Goal: Information Seeking & Learning: Find contact information

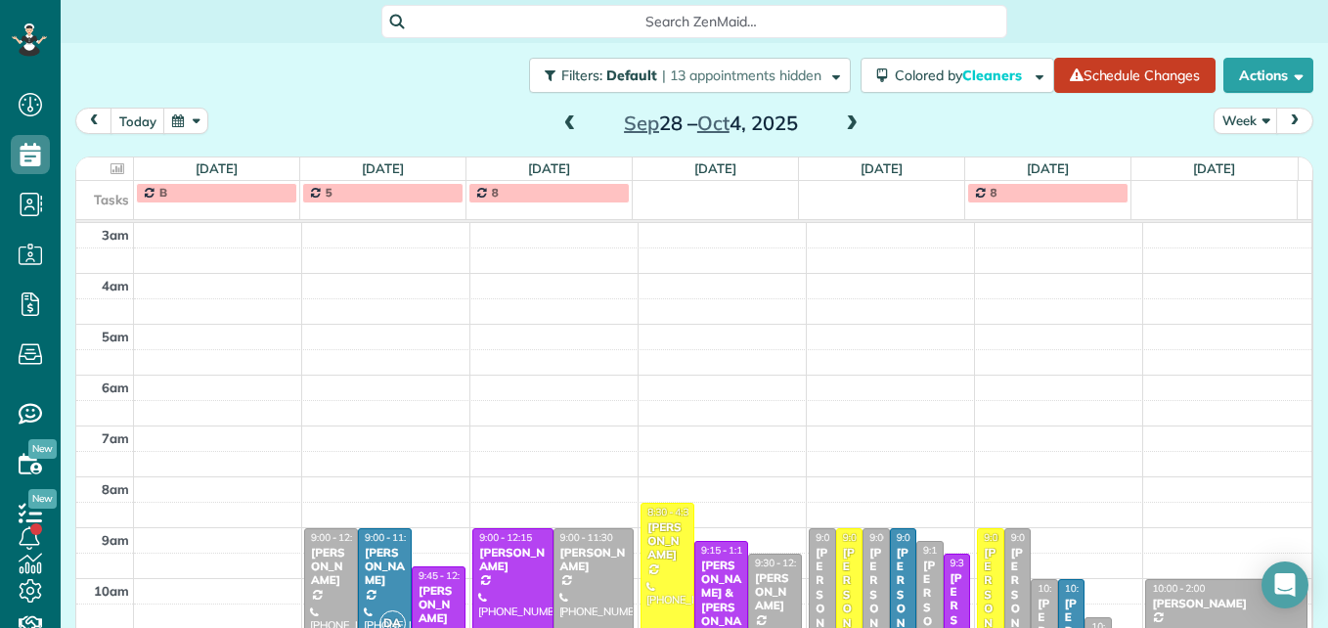
scroll to position [302, 0]
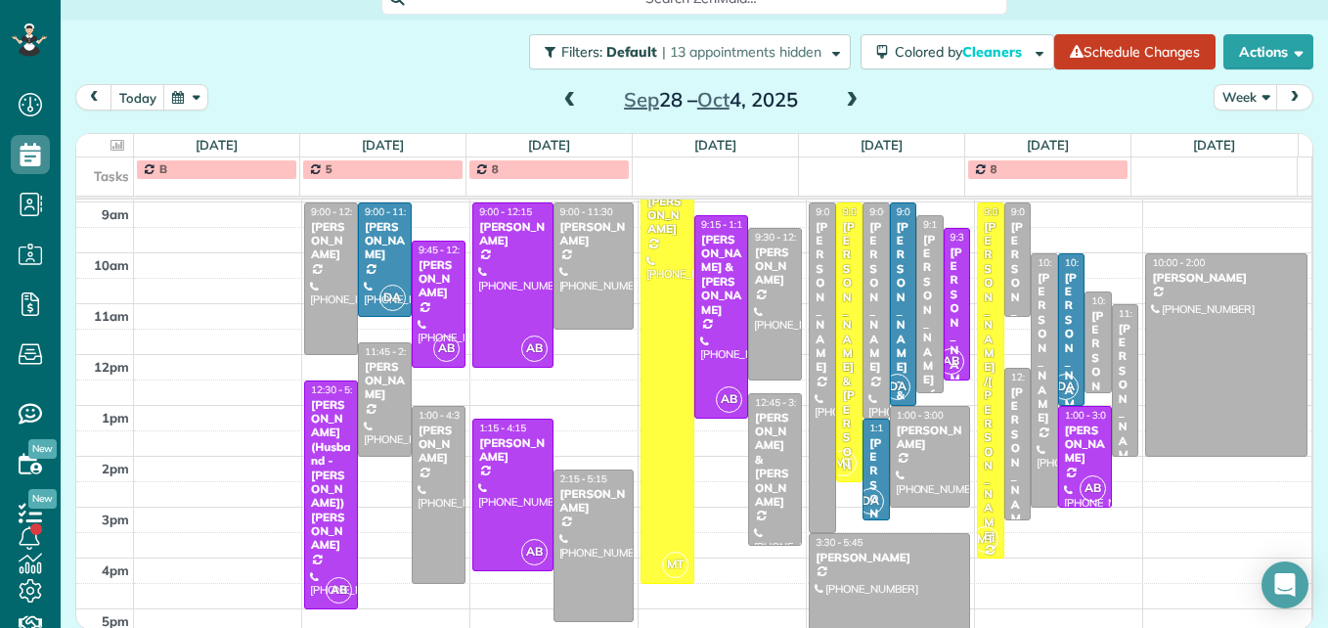
click at [568, 104] on span at bounding box center [570, 101] width 22 height 18
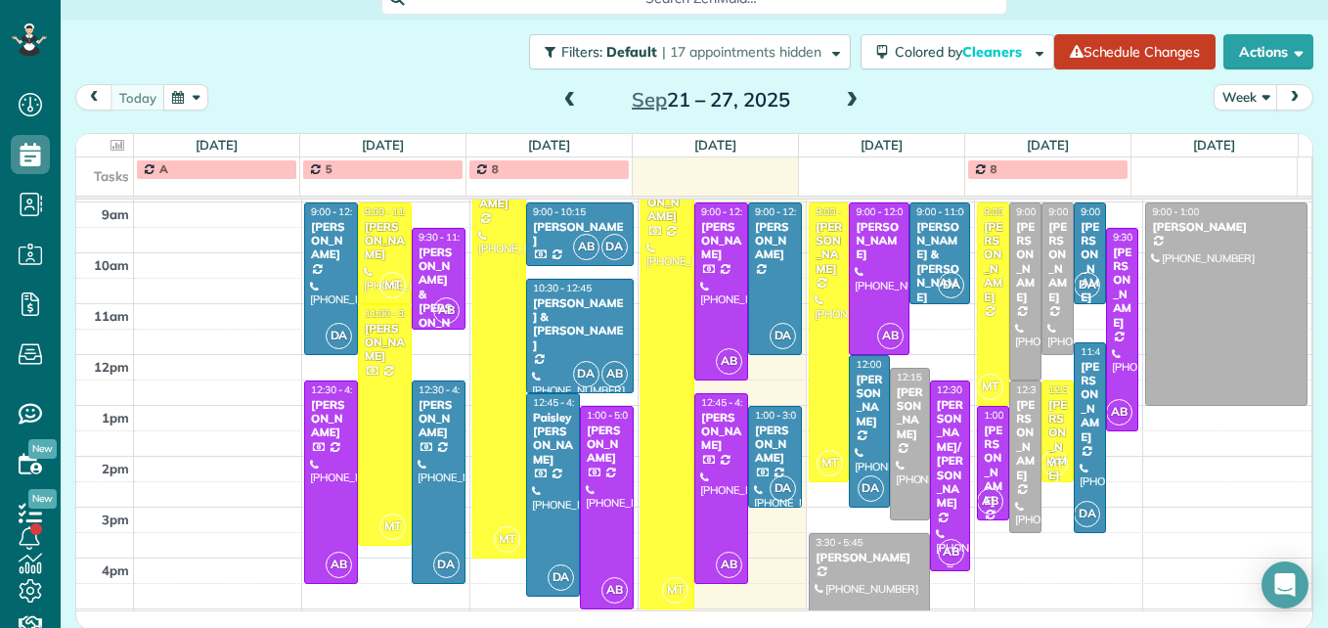
click at [936, 433] on div "[PERSON_NAME]/[PERSON_NAME]" at bounding box center [950, 454] width 28 height 112
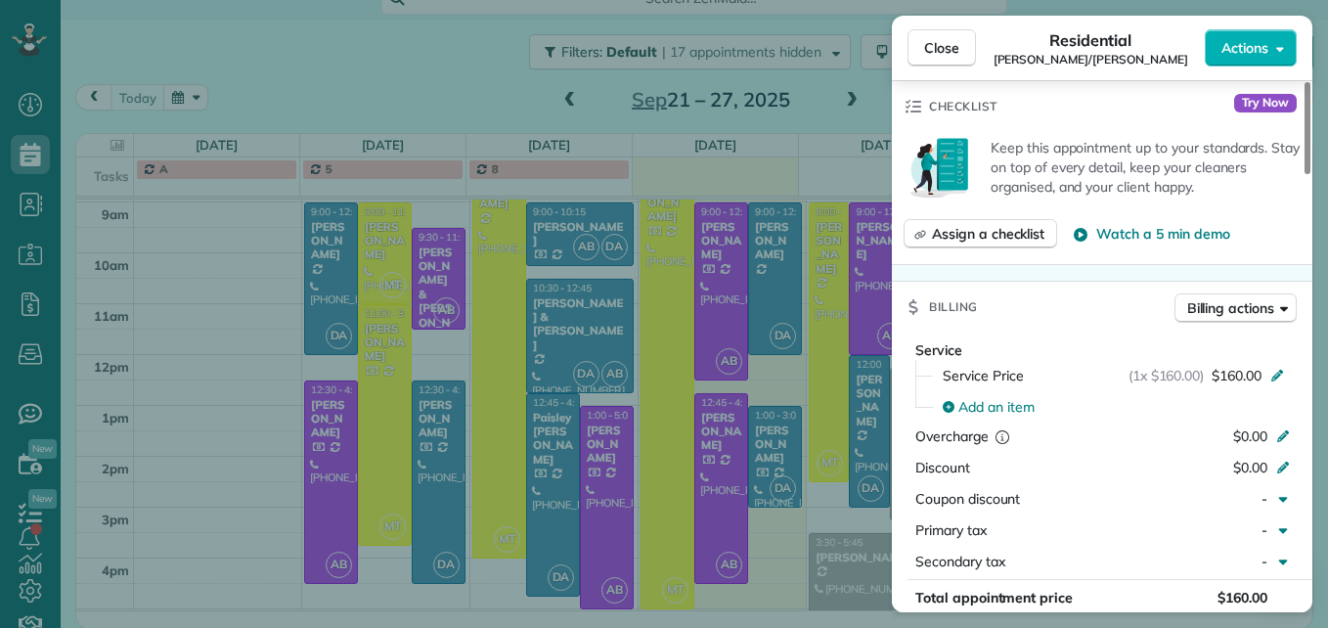
scroll to position [991, 0]
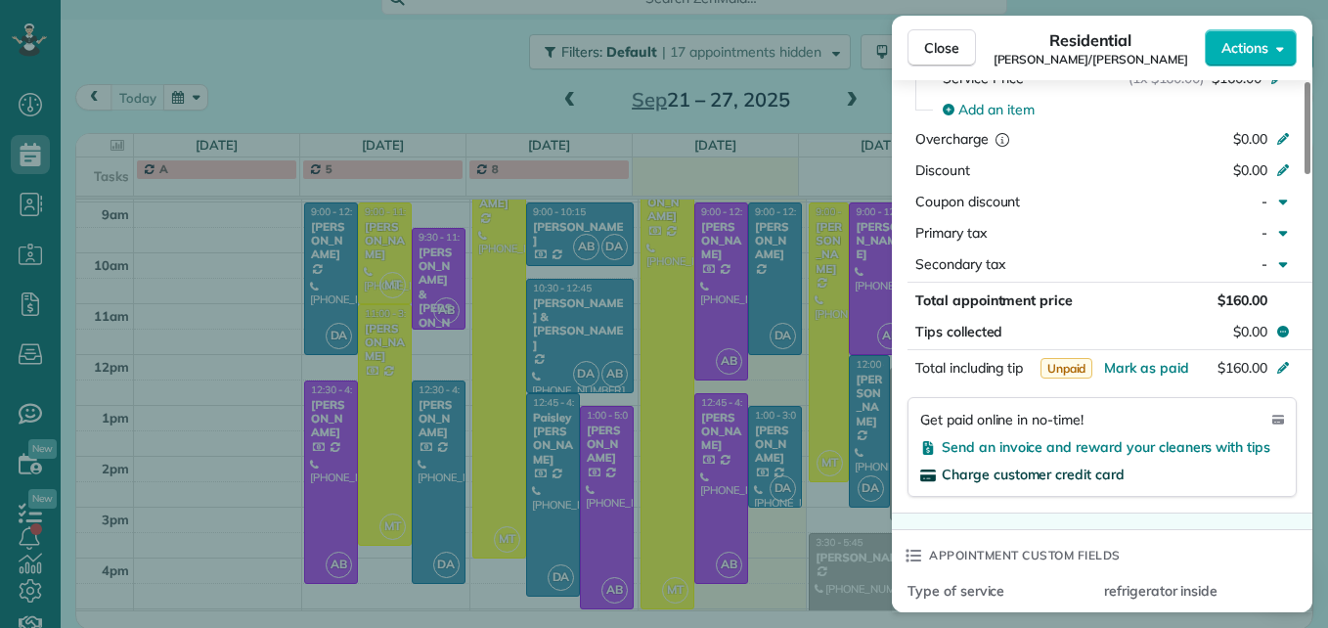
click at [1041, 477] on span "Charge customer credit card" at bounding box center [1033, 474] width 183 height 18
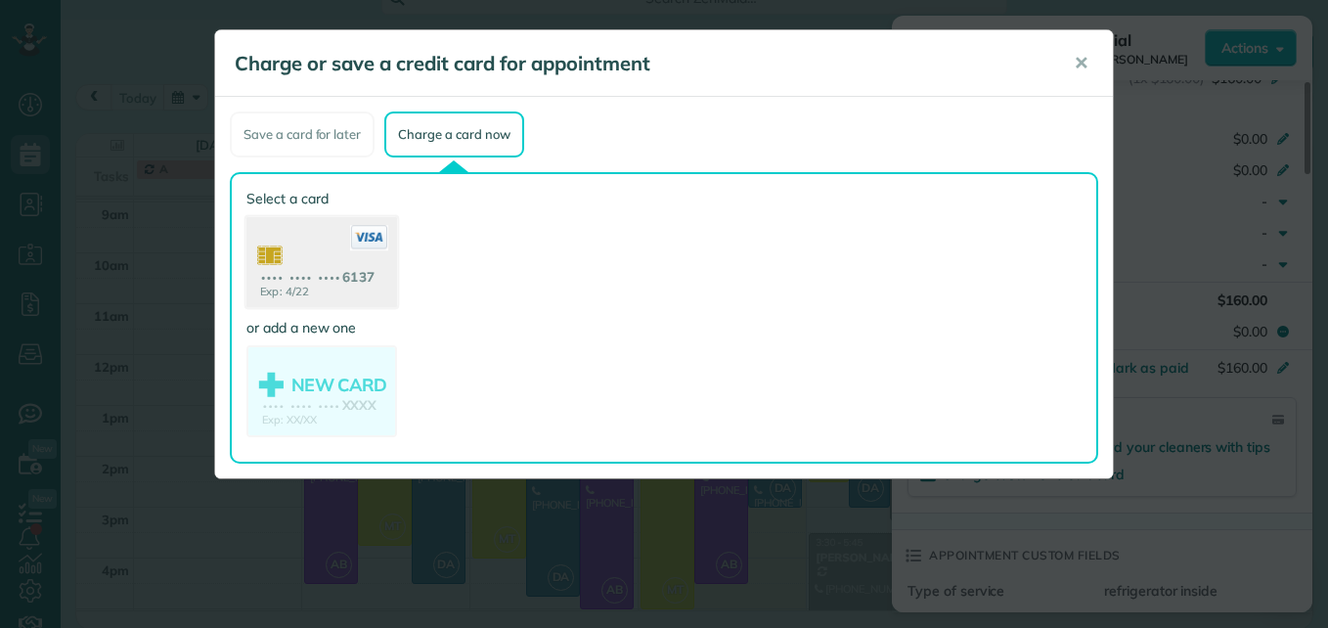
click at [354, 295] on use at bounding box center [321, 264] width 151 height 95
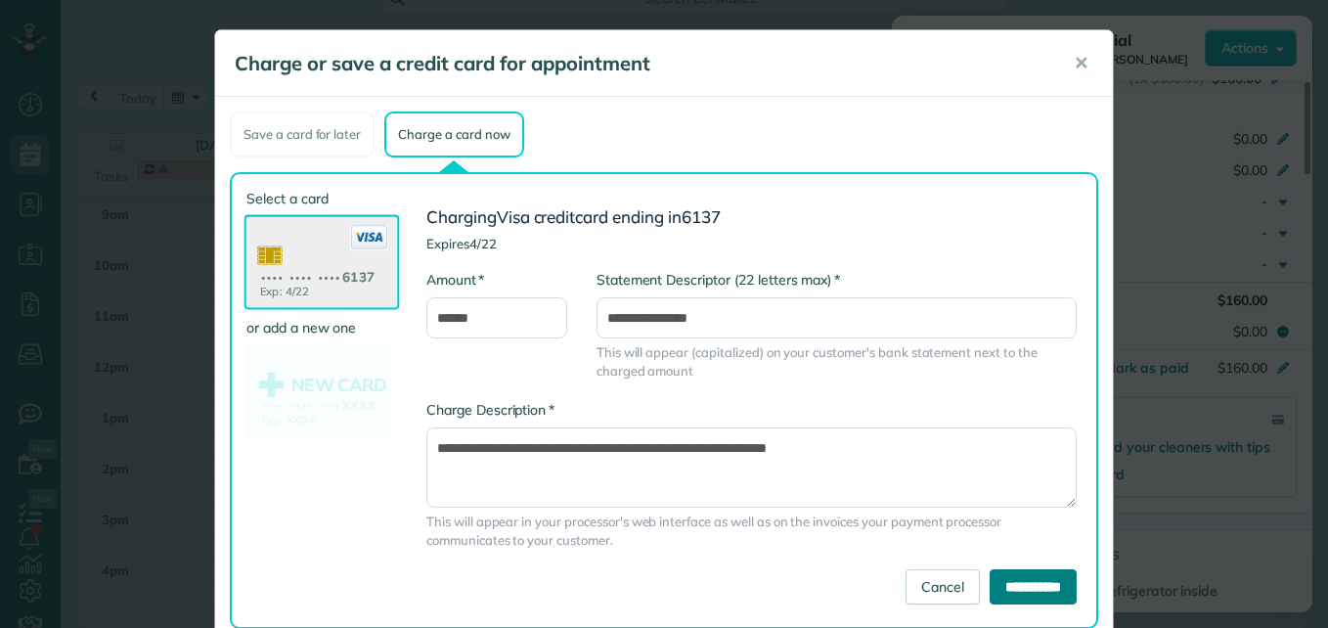
click at [990, 583] on input "**********" at bounding box center [1033, 586] width 87 height 35
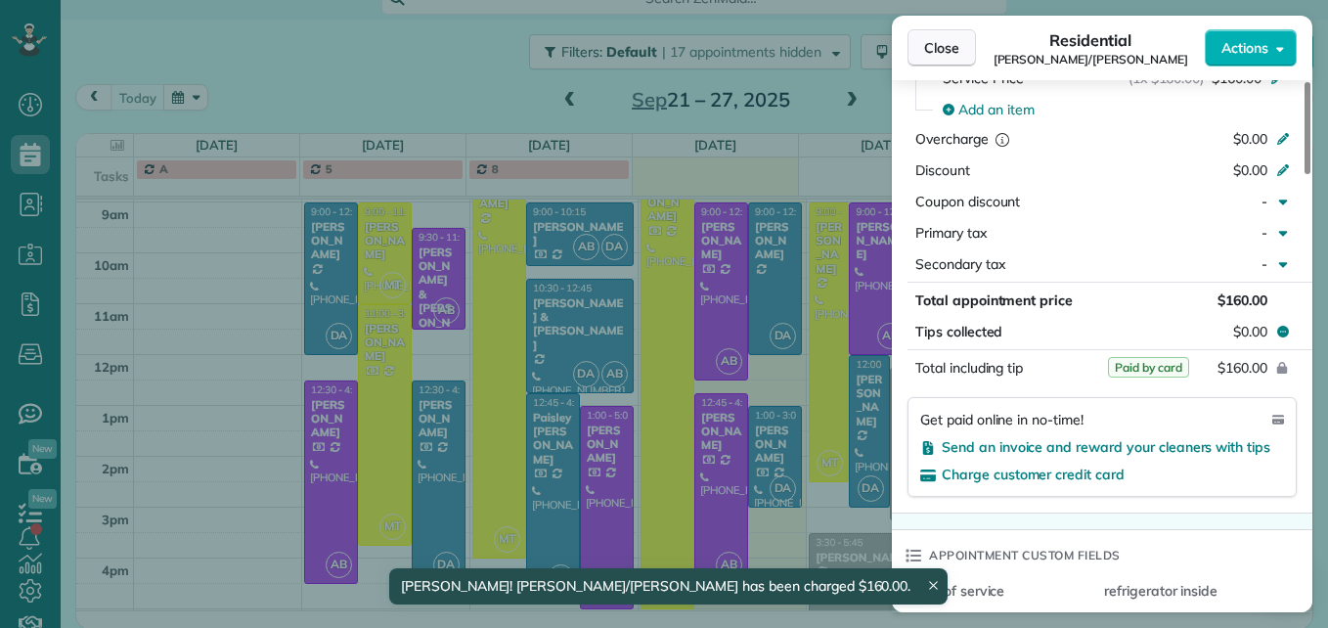
click at [939, 35] on button "Close" at bounding box center [942, 47] width 68 height 37
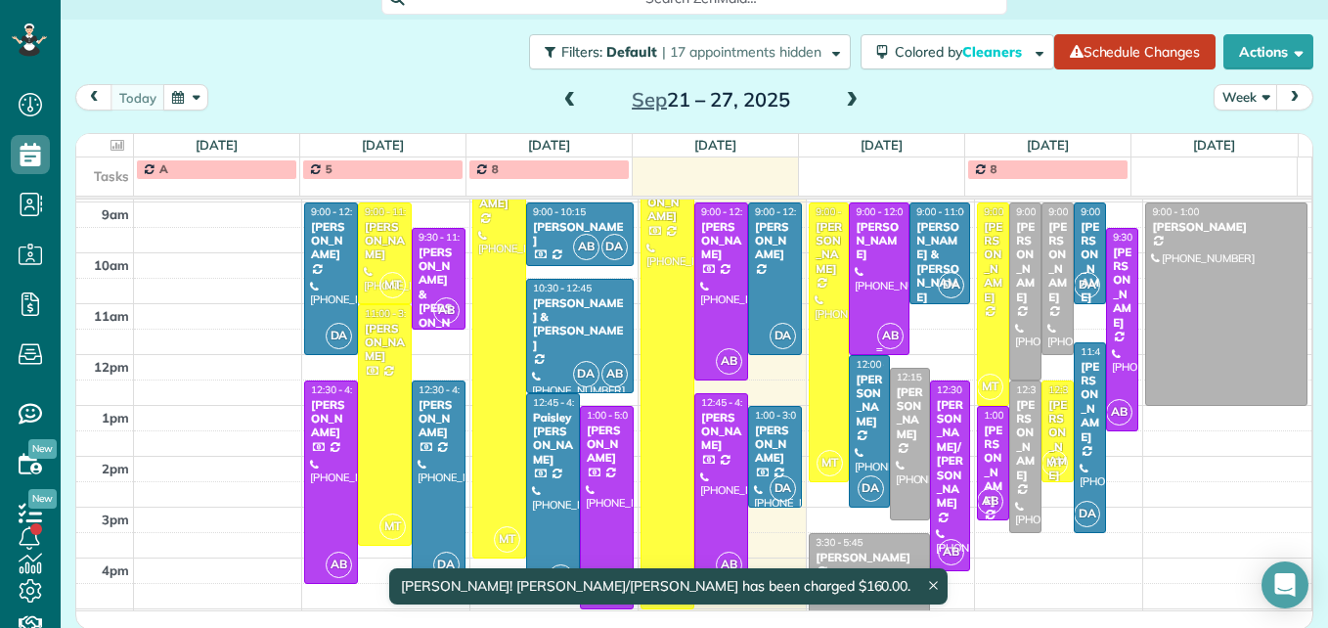
click at [873, 303] on div at bounding box center [879, 278] width 59 height 151
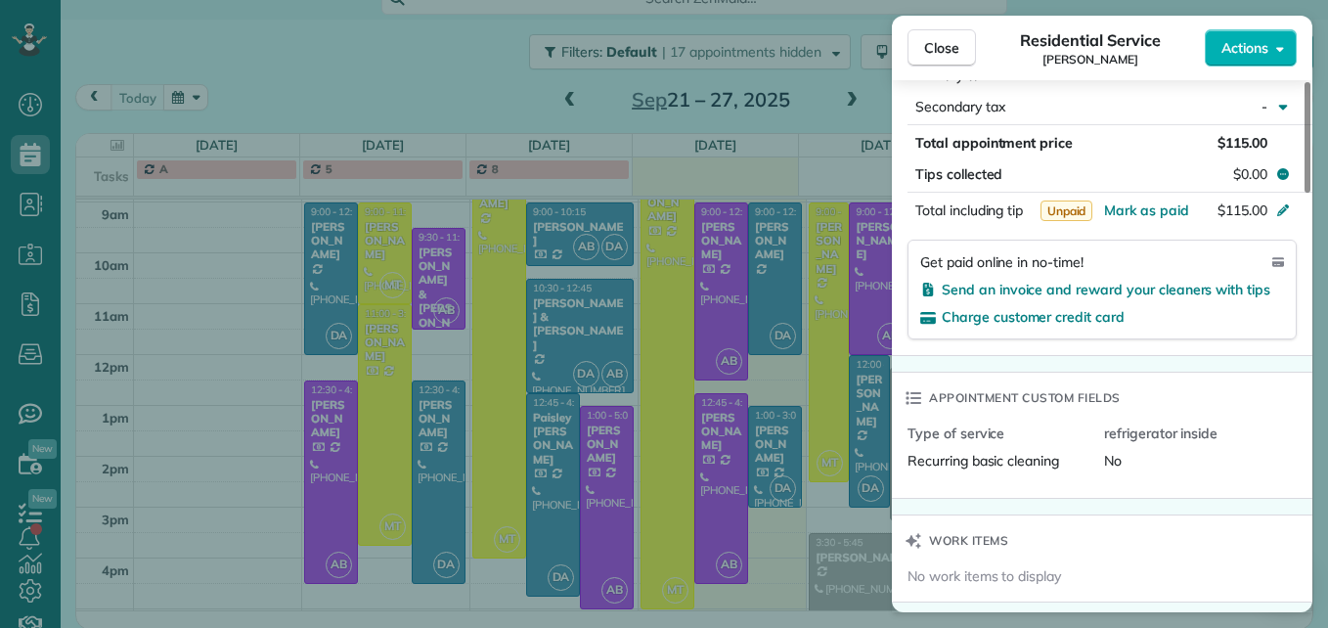
scroll to position [1177, 0]
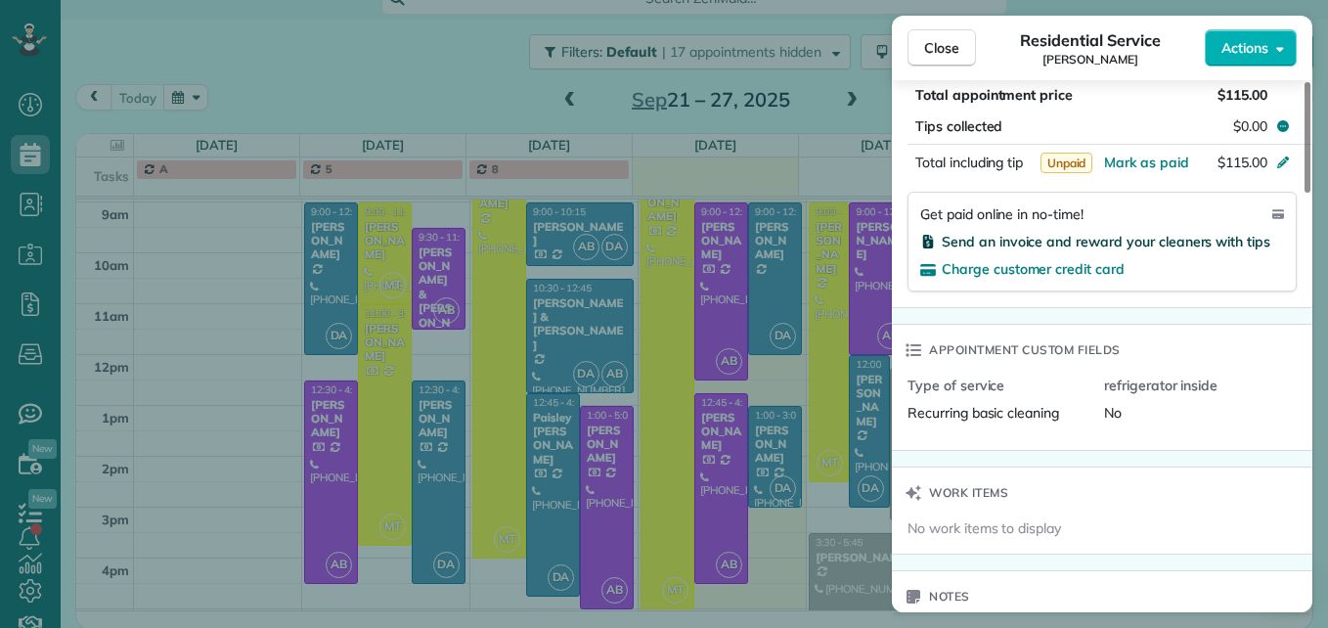
click at [1091, 237] on span "Send an invoice and reward your cleaners with tips" at bounding box center [1106, 242] width 329 height 18
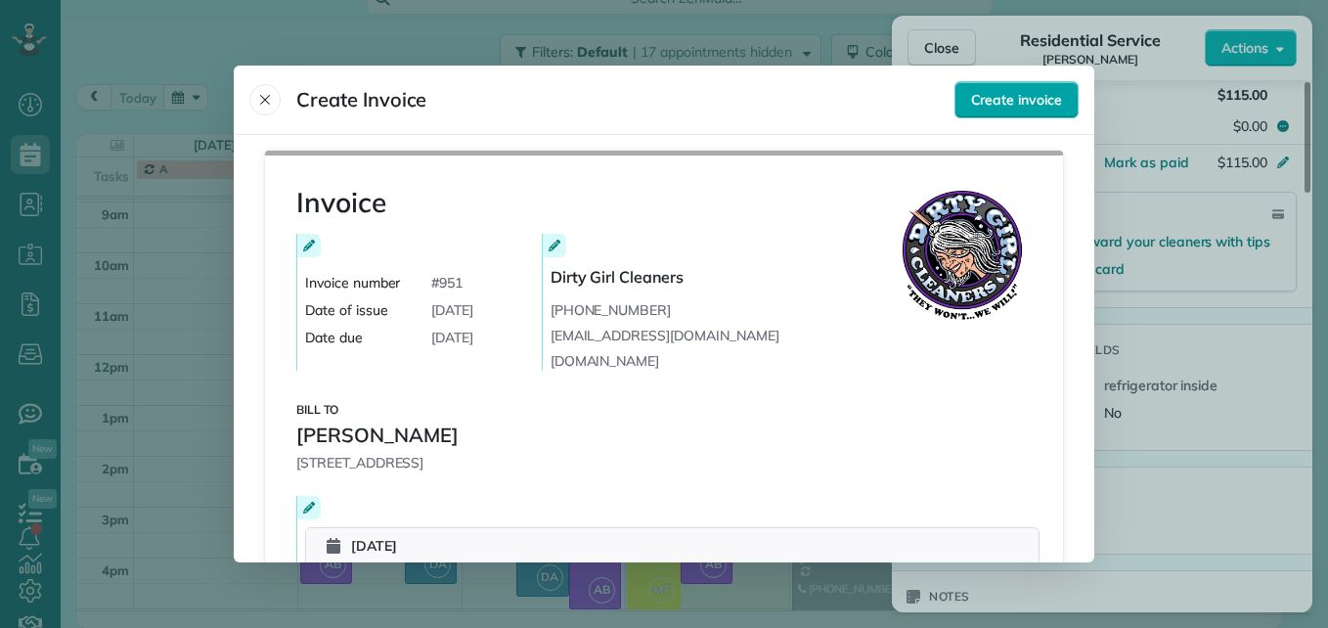
click at [1063, 108] on button "Create invoice" at bounding box center [1016, 99] width 124 height 37
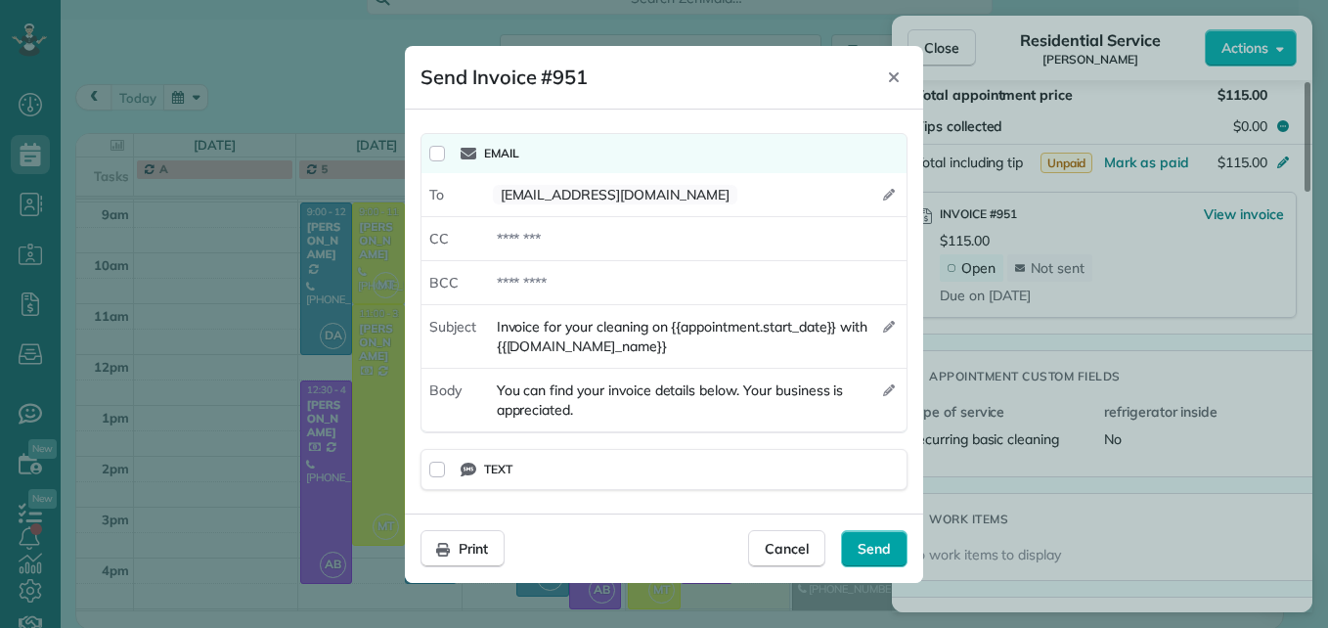
click at [886, 549] on span "Send" at bounding box center [874, 549] width 33 height 20
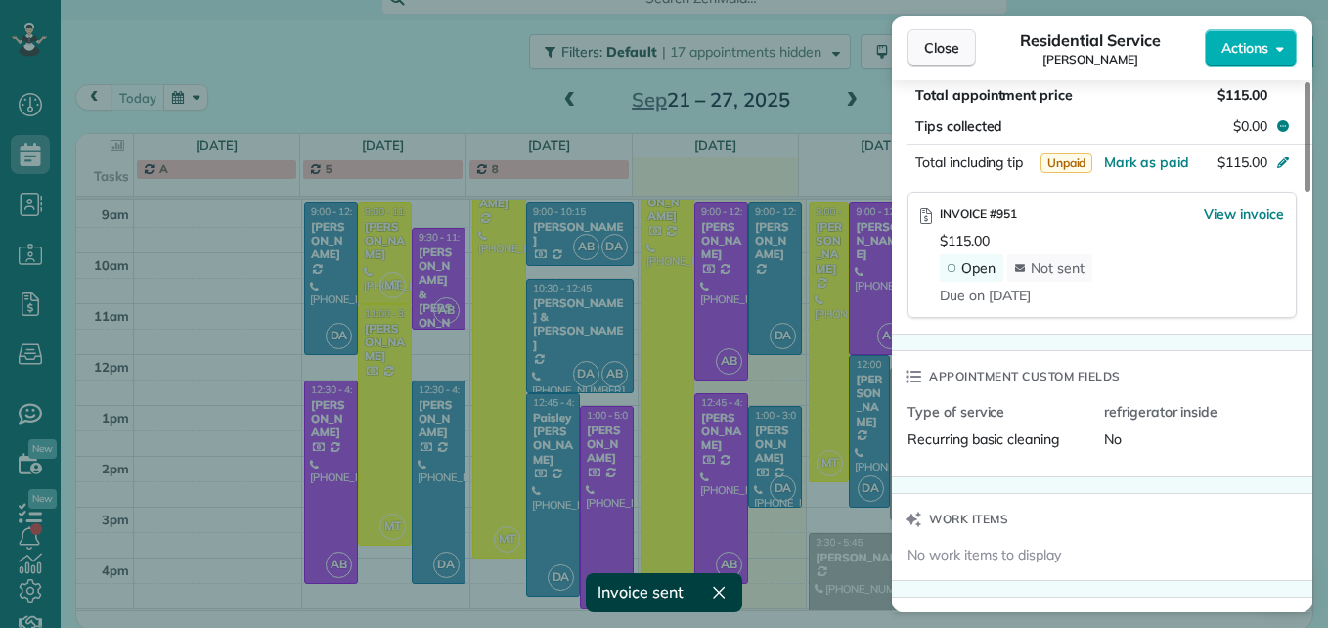
click at [933, 43] on span "Close" at bounding box center [941, 48] width 35 height 20
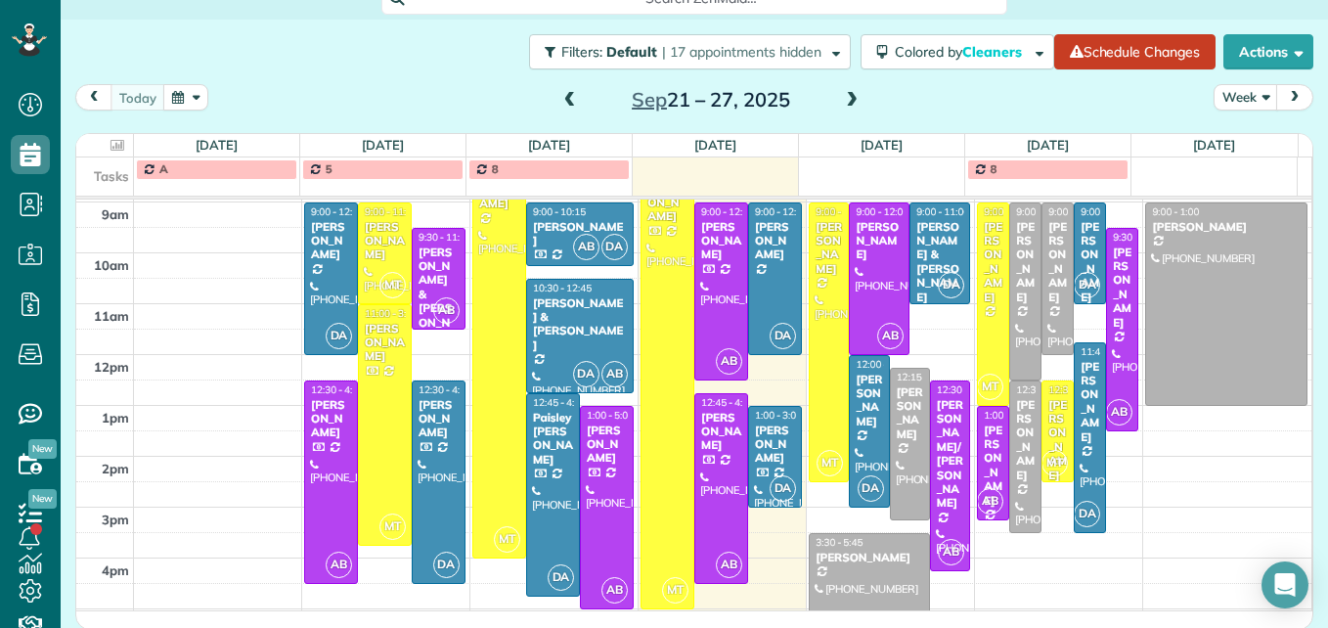
click at [845, 105] on span at bounding box center [852, 101] width 22 height 18
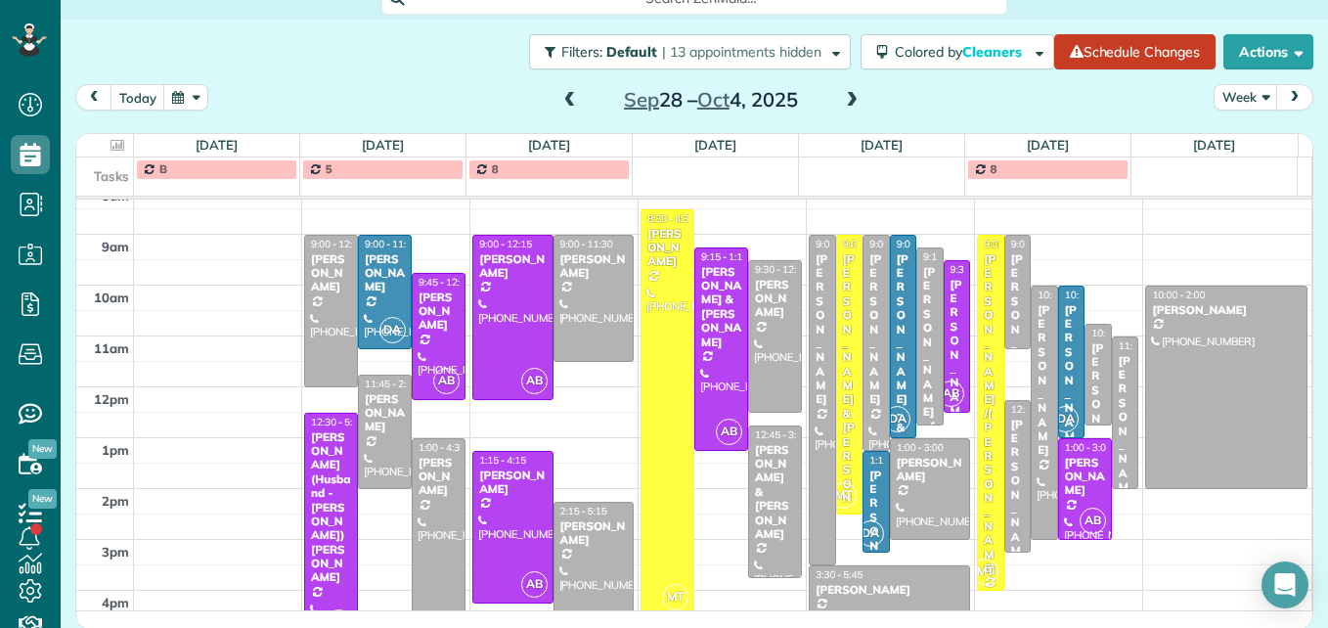
scroll to position [302, 0]
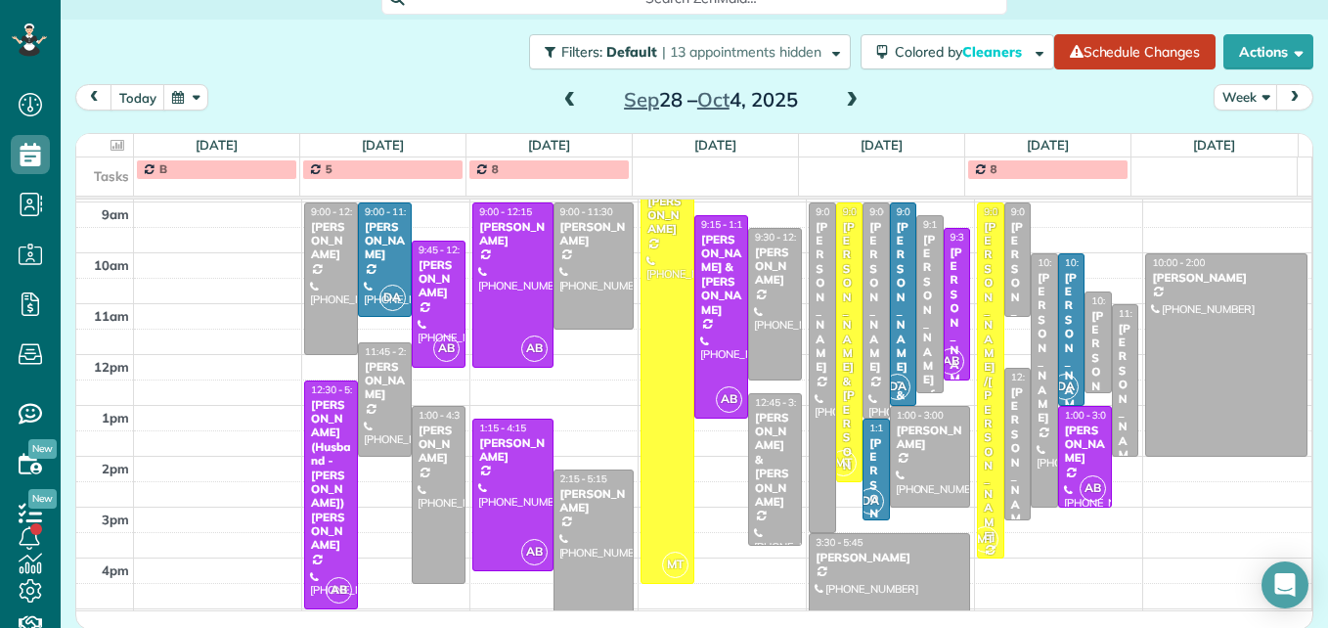
click at [842, 97] on span at bounding box center [852, 101] width 22 height 18
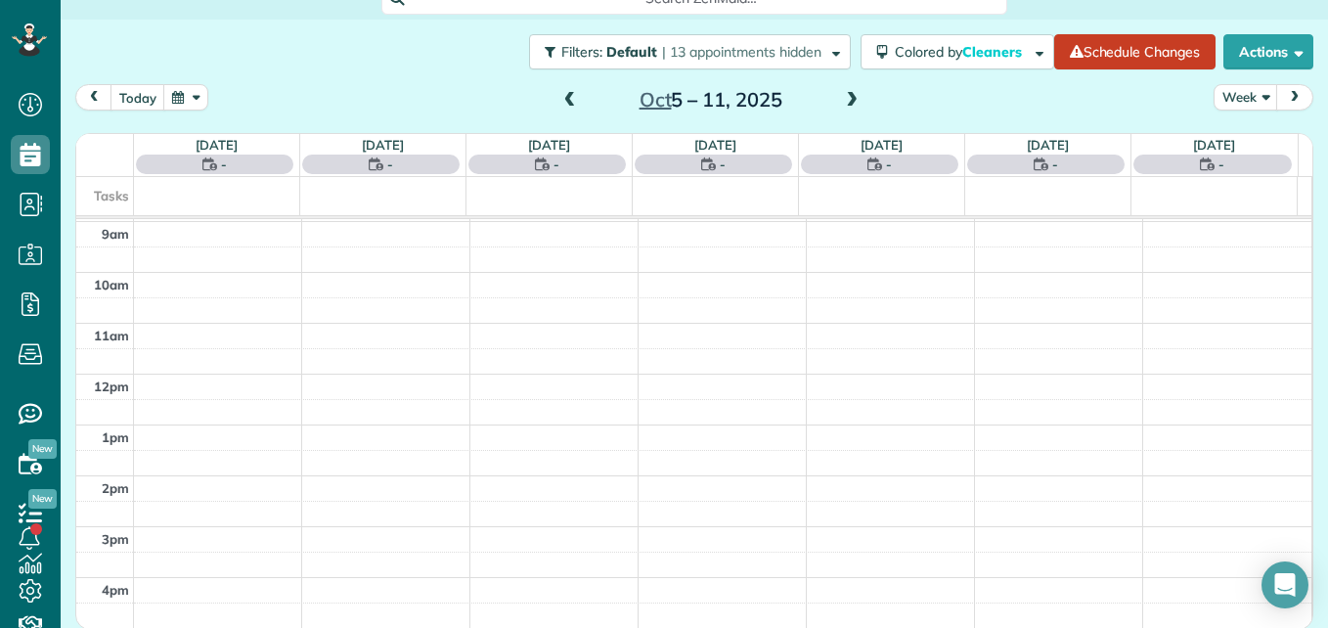
scroll to position [204, 0]
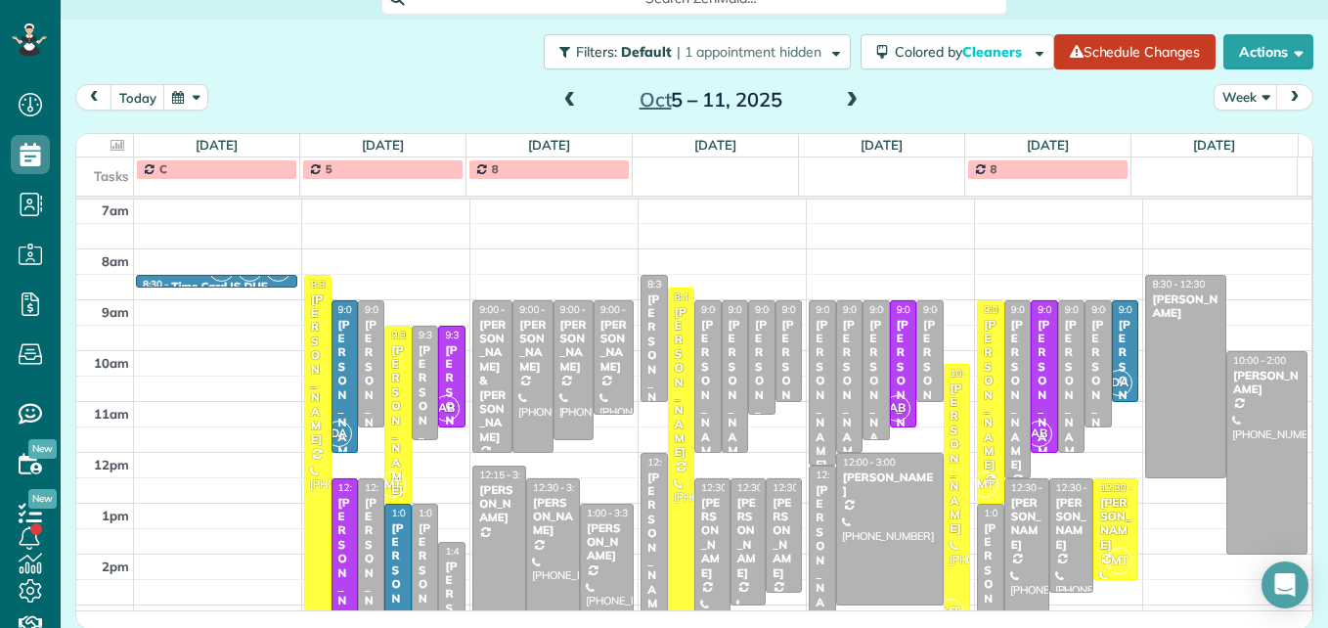
click at [842, 97] on span at bounding box center [852, 101] width 22 height 18
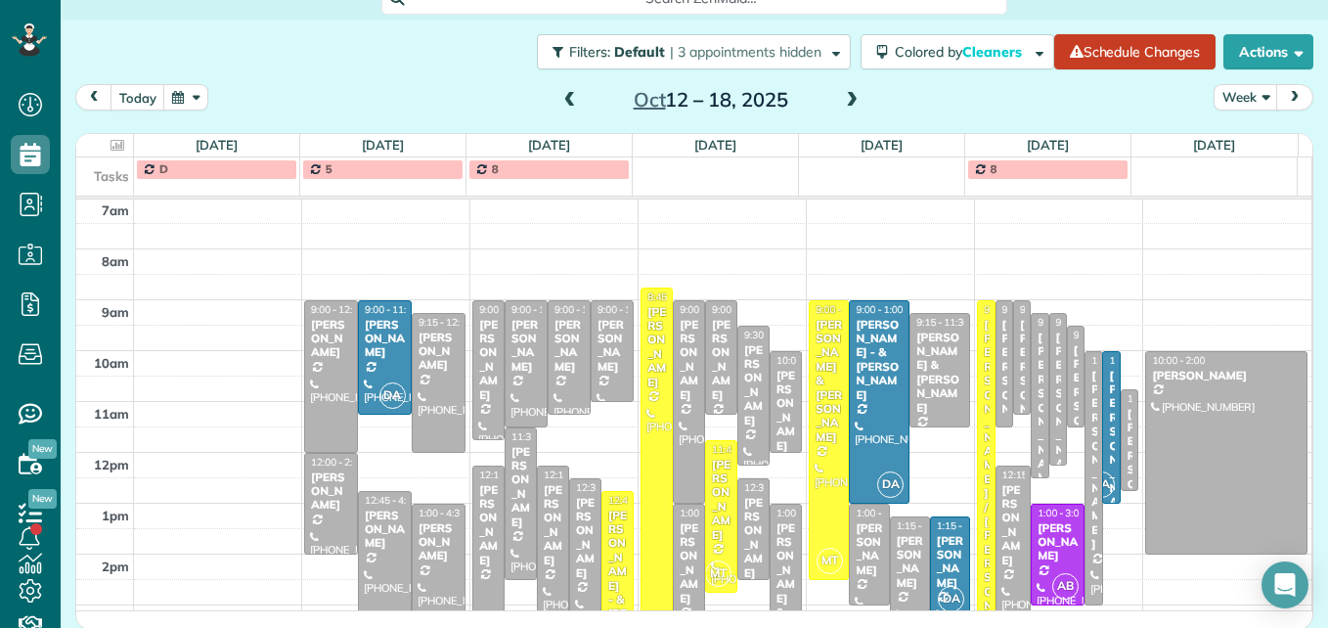
click at [842, 97] on span at bounding box center [852, 101] width 22 height 18
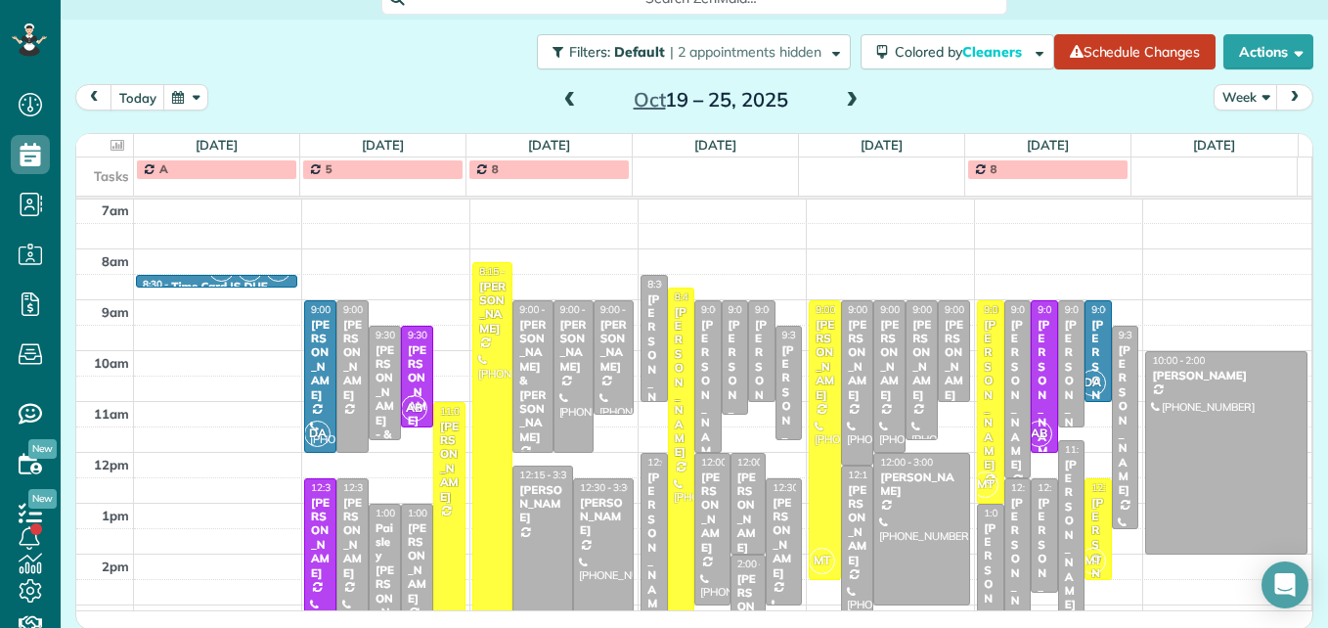
click at [561, 104] on span at bounding box center [570, 101] width 22 height 18
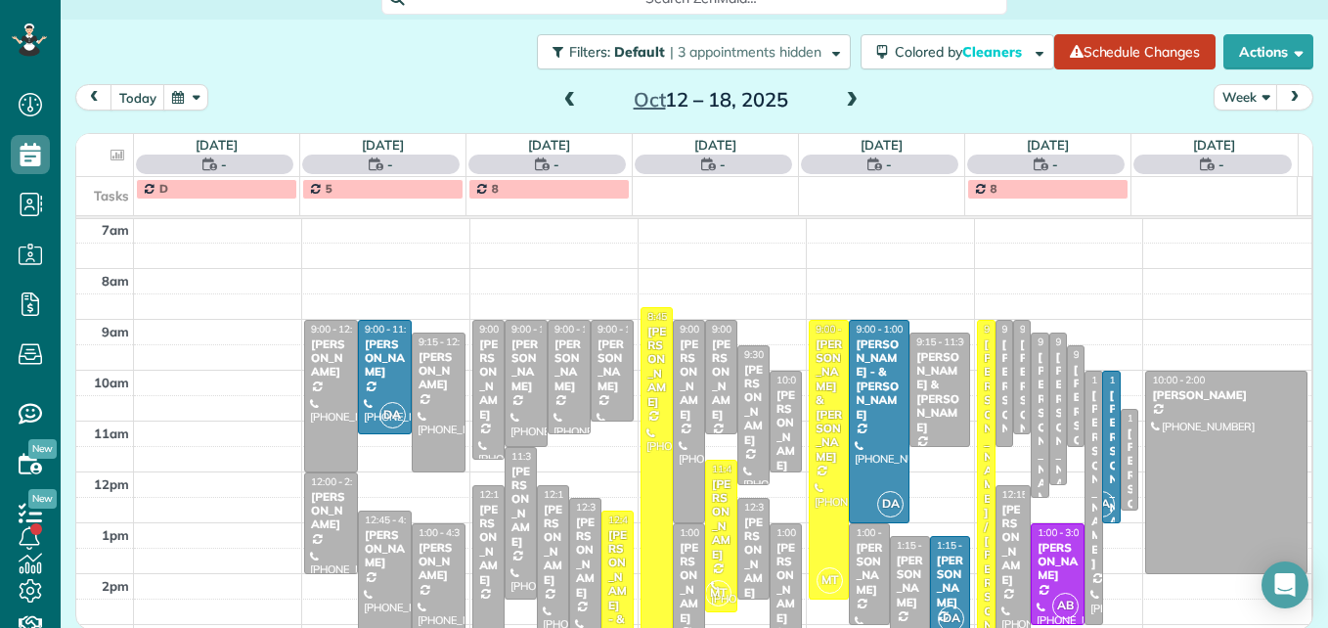
click at [561, 104] on span at bounding box center [570, 101] width 22 height 18
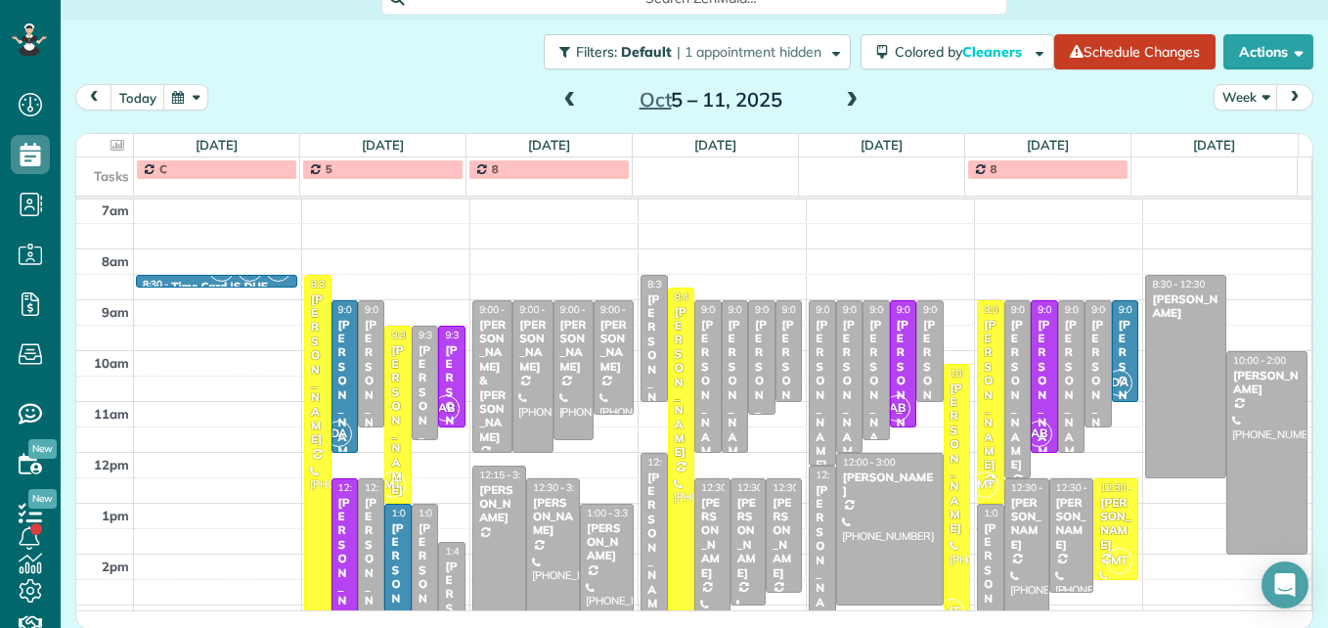
click at [561, 104] on span at bounding box center [570, 101] width 22 height 18
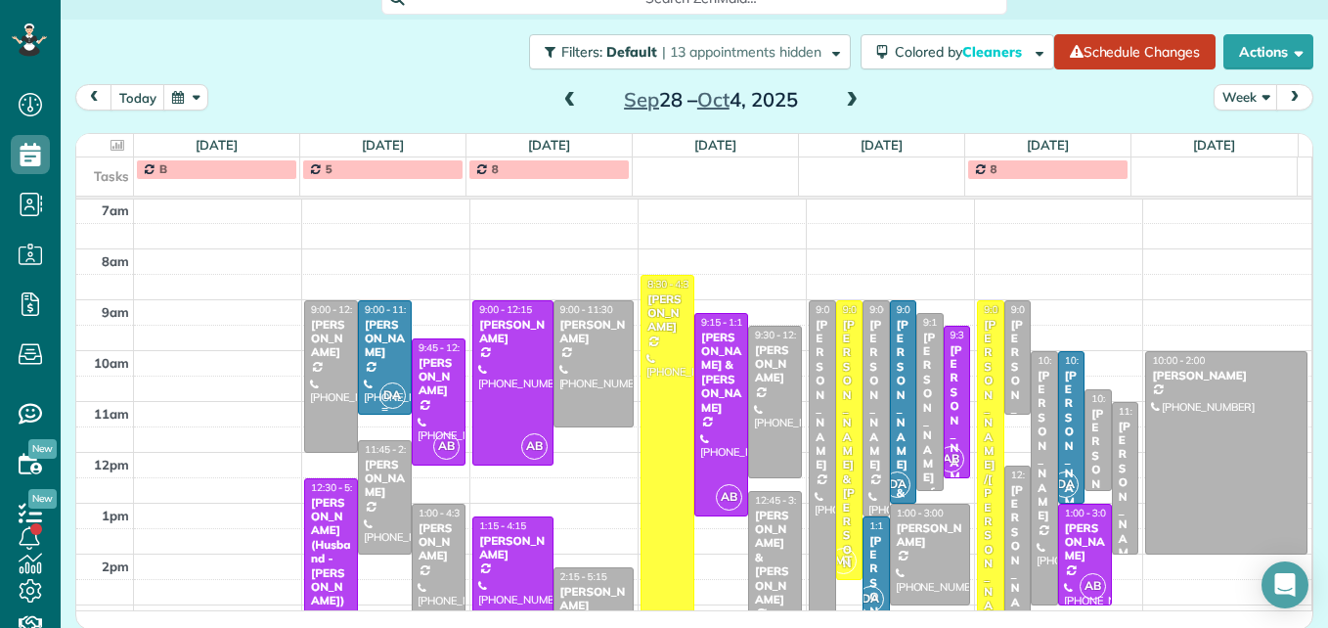
click at [376, 359] on div "[PERSON_NAME]" at bounding box center [385, 339] width 42 height 42
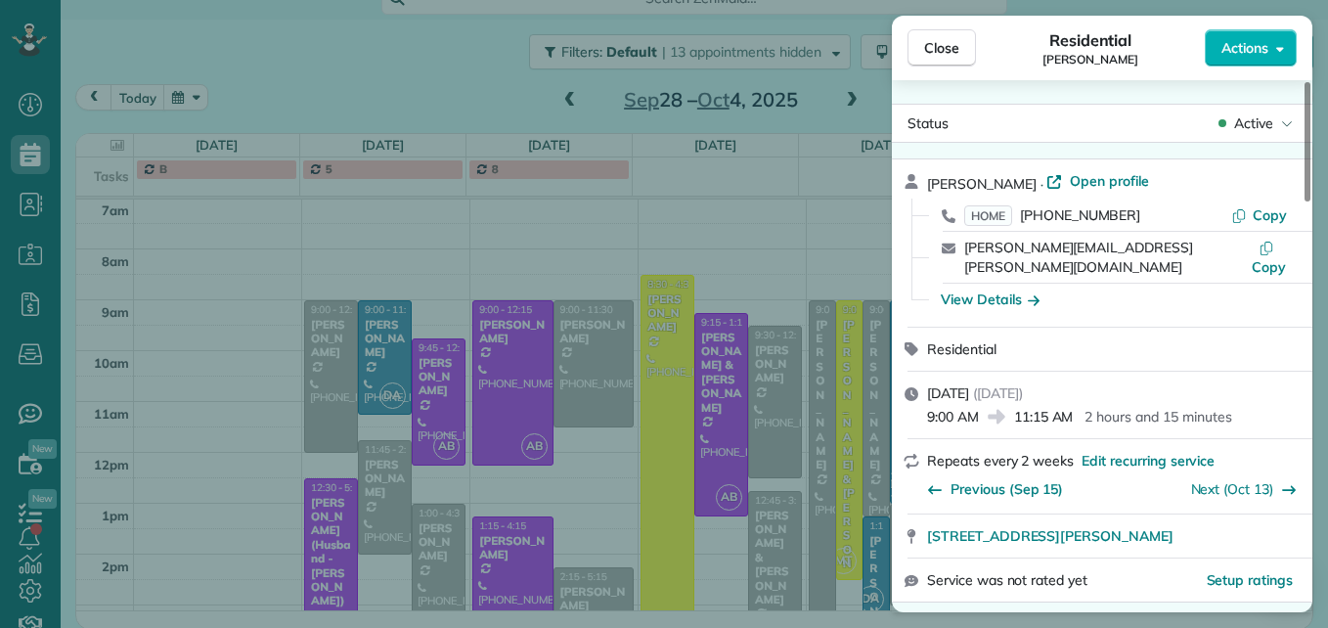
drag, startPoint x: 1126, startPoint y: 212, endPoint x: 1027, endPoint y: 221, distance: 99.2
click at [1027, 221] on div "HOME [PHONE_NUMBER]" at bounding box center [1097, 215] width 267 height 20
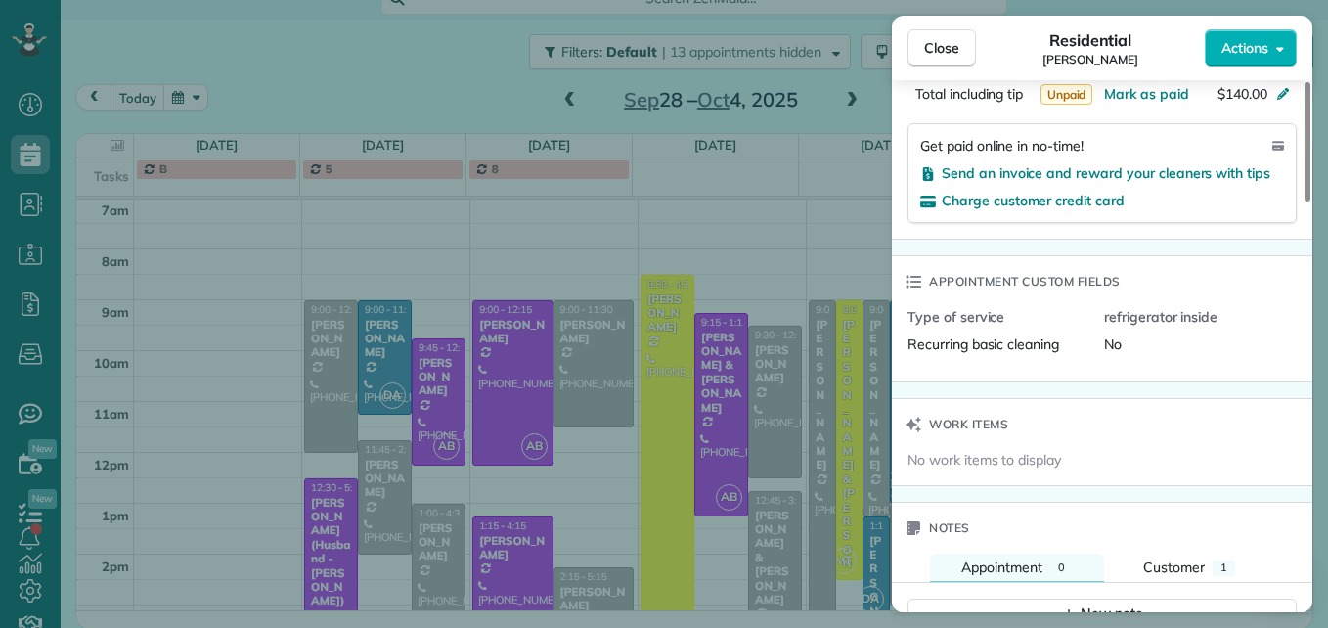
scroll to position [1582, 0]
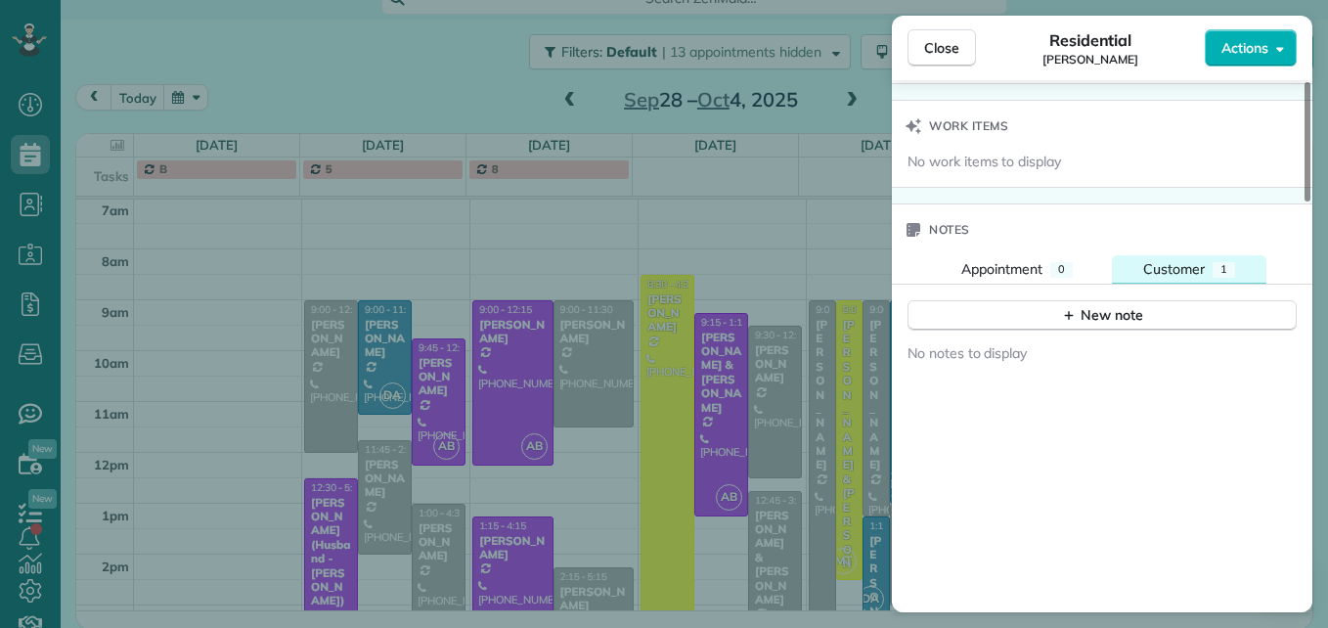
click at [1154, 260] on span "Customer" at bounding box center [1174, 269] width 62 height 18
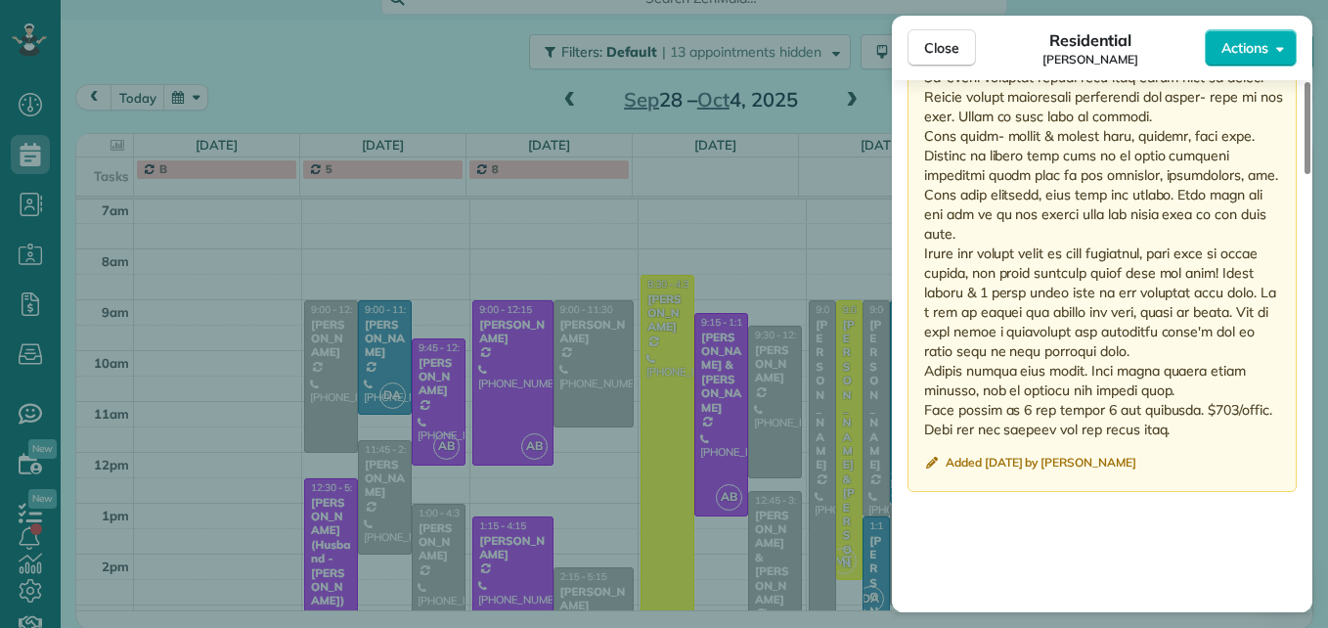
scroll to position [2171, 0]
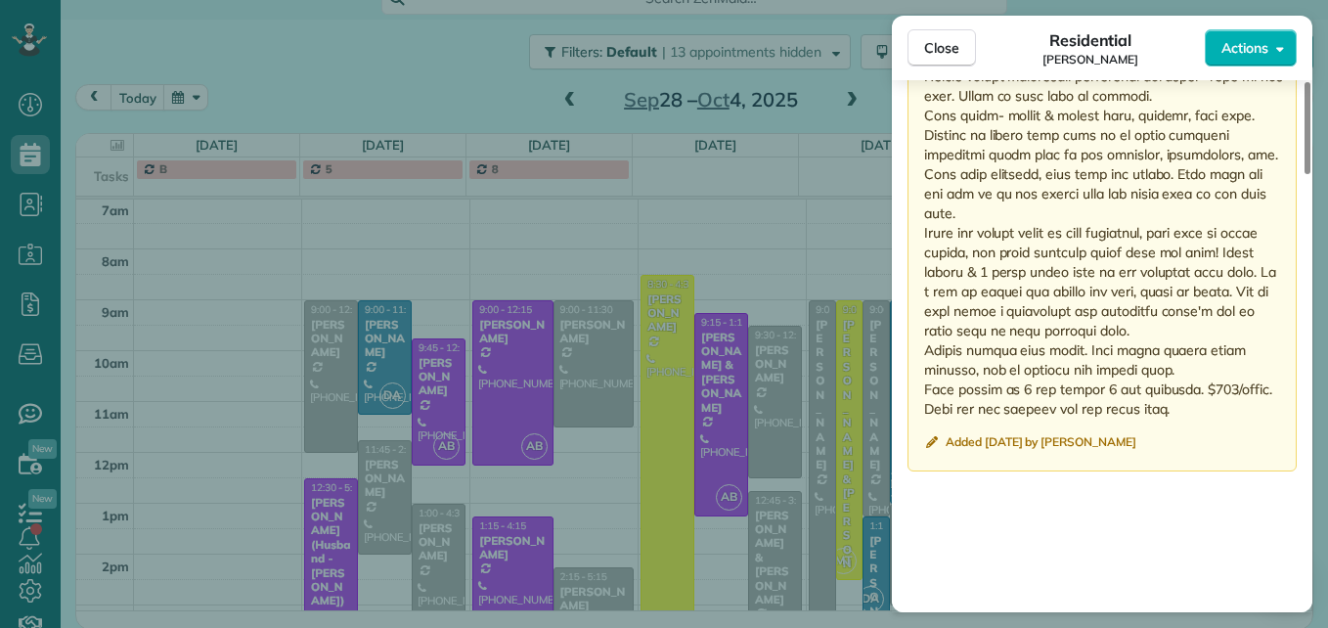
drag, startPoint x: 928, startPoint y: 273, endPoint x: 1235, endPoint y: 396, distance: 330.9
click at [1235, 396] on p at bounding box center [1104, 106] width 360 height 626
drag, startPoint x: 1235, startPoint y: 396, endPoint x: 1090, endPoint y: 327, distance: 160.5
click at [925, 45] on span "Close" at bounding box center [941, 48] width 35 height 20
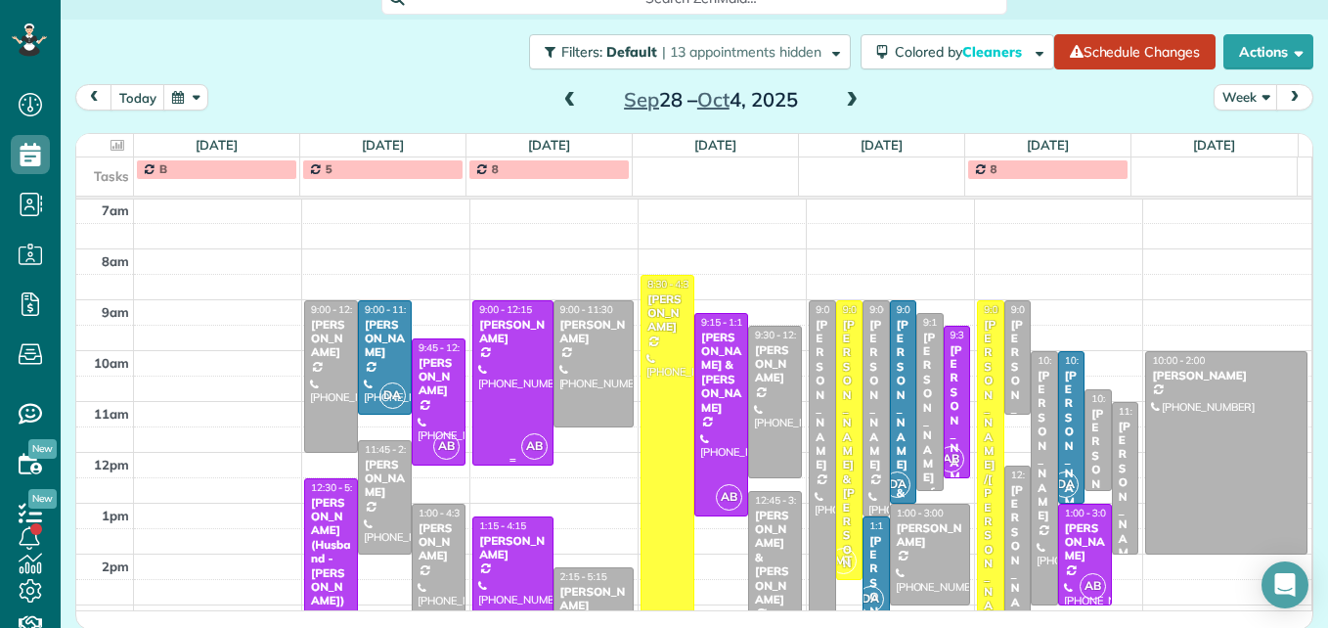
click at [505, 376] on div at bounding box center [512, 382] width 78 height 163
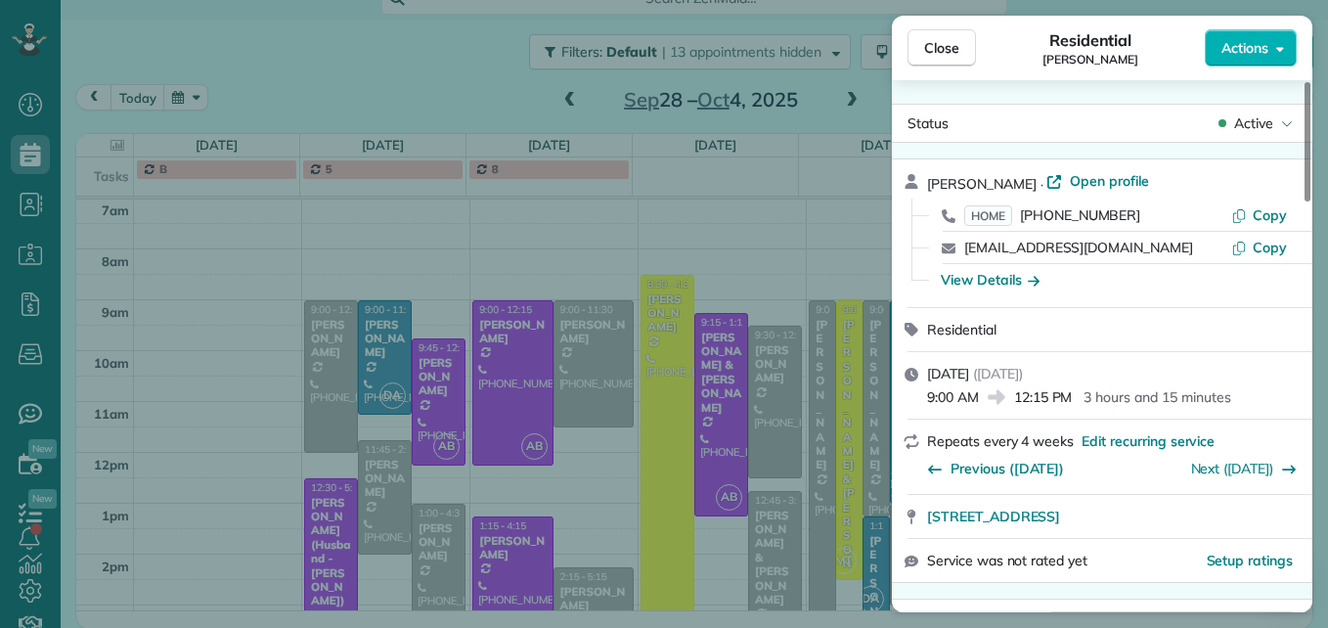
drag, startPoint x: 1145, startPoint y: 214, endPoint x: 1128, endPoint y: 246, distance: 36.8
click at [1128, 246] on div "[PERSON_NAME] · Open profile HOME [PHONE_NUMBER] Copy [EMAIL_ADDRESS][DOMAIN_NA…" at bounding box center [1114, 233] width 374 height 124
drag, startPoint x: 1128, startPoint y: 246, endPoint x: 1187, endPoint y: 248, distance: 59.7
click at [1187, 248] on div "[EMAIL_ADDRESS][DOMAIN_NAME]" at bounding box center [1097, 248] width 267 height 20
drag, startPoint x: 1136, startPoint y: 215, endPoint x: 1016, endPoint y: 219, distance: 120.3
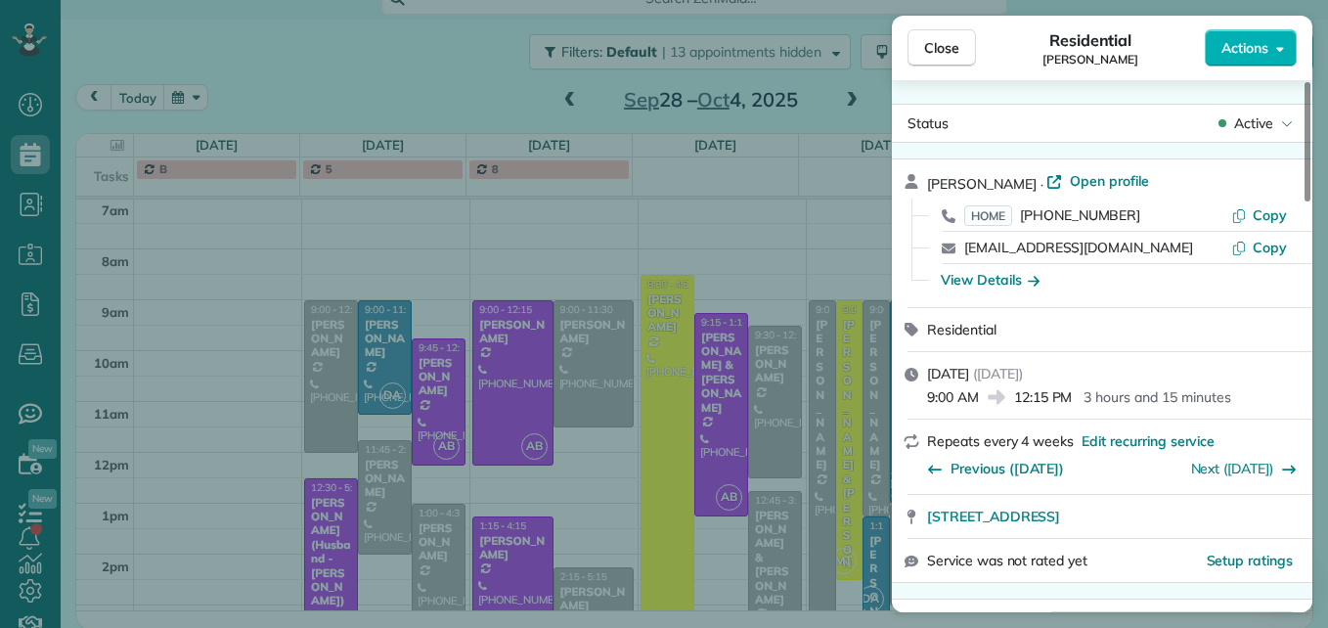
click at [1016, 219] on div "HOME [PHONE_NUMBER]" at bounding box center [1097, 215] width 267 height 20
drag, startPoint x: 1016, startPoint y: 219, endPoint x: 1061, endPoint y: 214, distance: 45.2
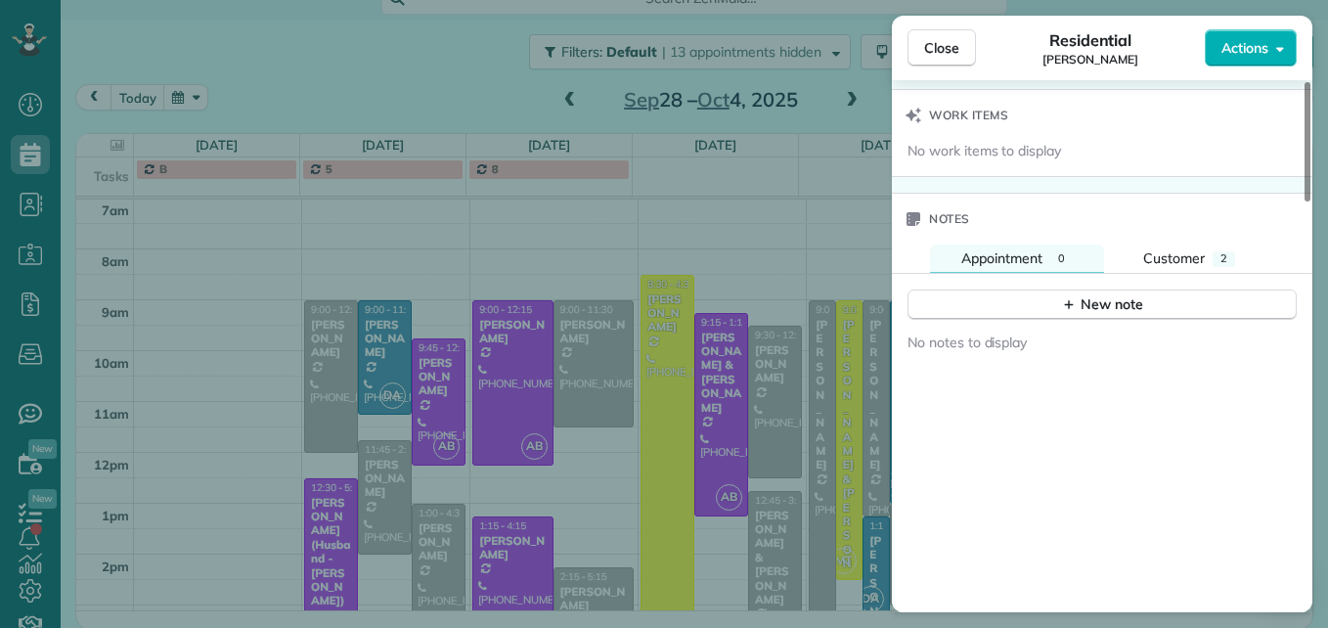
scroll to position [1671, 0]
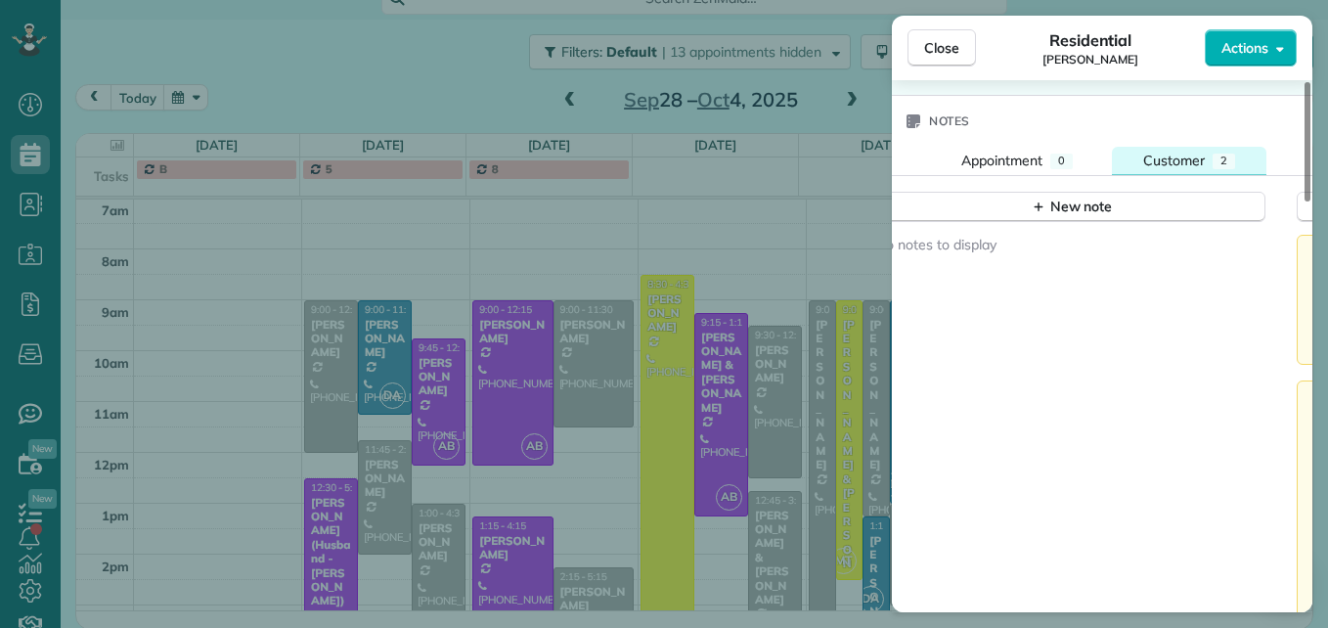
click at [1174, 167] on span "Customer" at bounding box center [1174, 161] width 62 height 18
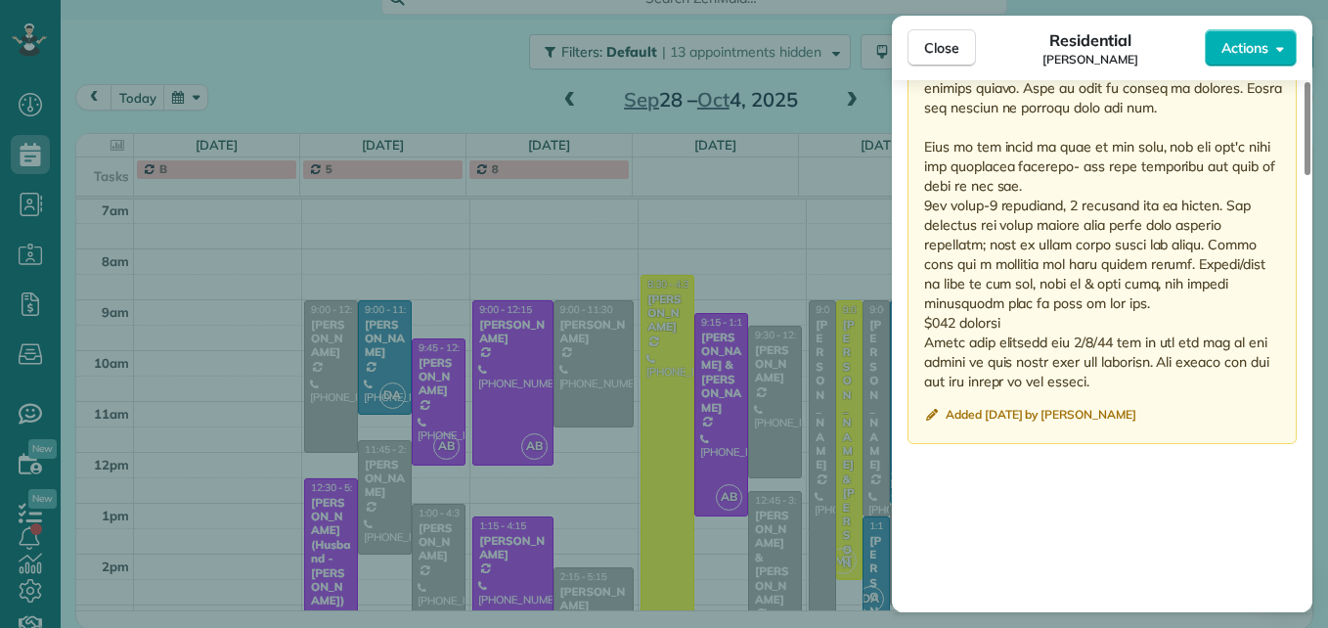
scroll to position [2172, 0]
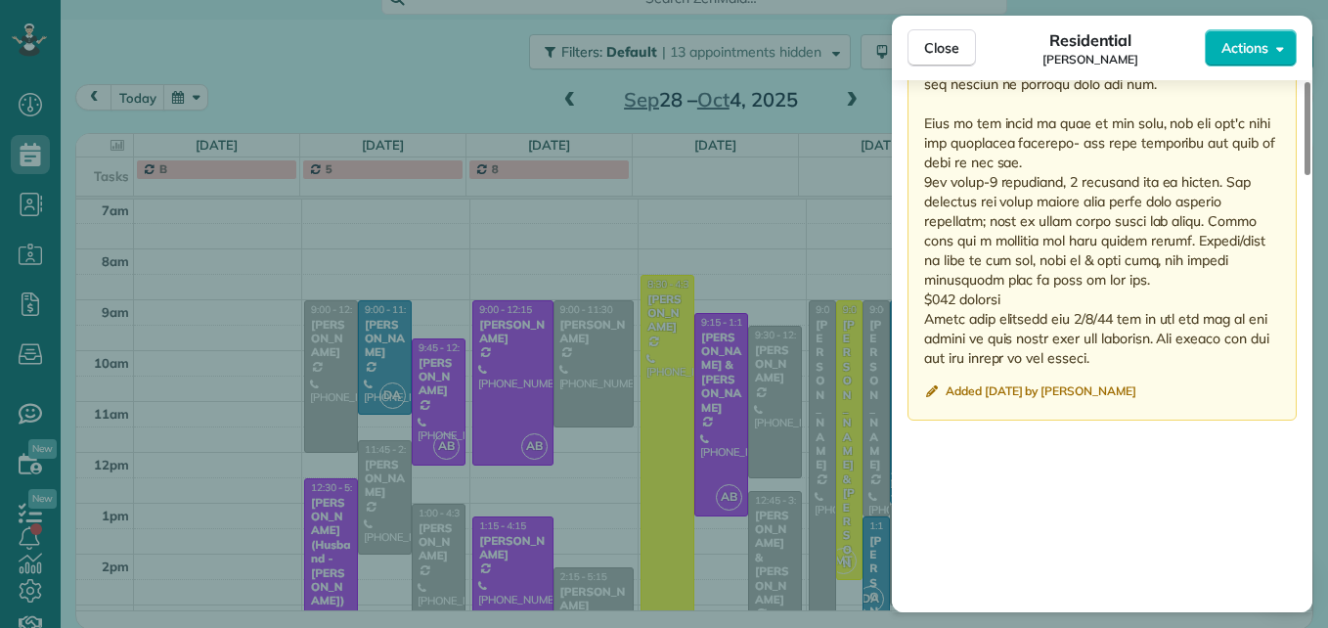
drag, startPoint x: 926, startPoint y: 285, endPoint x: 1248, endPoint y: 363, distance: 331.1
click at [1248, 363] on div "Public ( Visible to everyone in your team ) Please hand mop the kitchen floors …" at bounding box center [1102, 77] width 389 height 686
drag, startPoint x: 1248, startPoint y: 363, endPoint x: 1205, endPoint y: 286, distance: 88.4
click at [928, 38] on span "Close" at bounding box center [941, 48] width 35 height 20
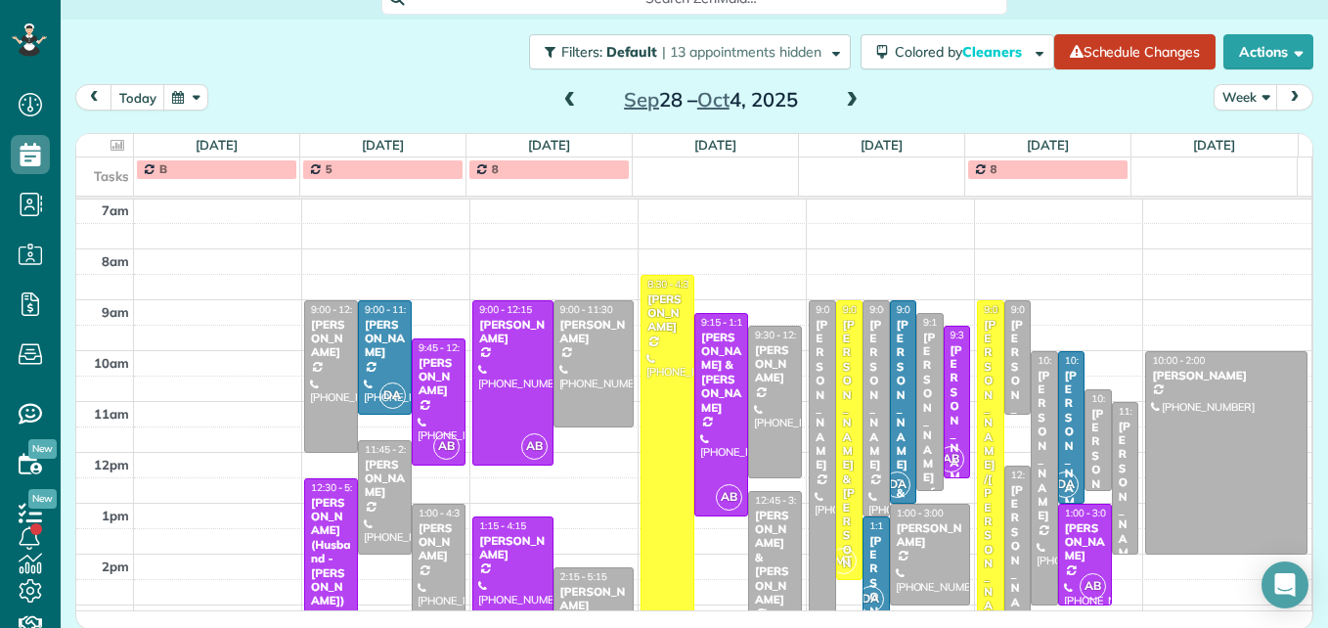
click at [495, 568] on div at bounding box center [512, 592] width 78 height 151
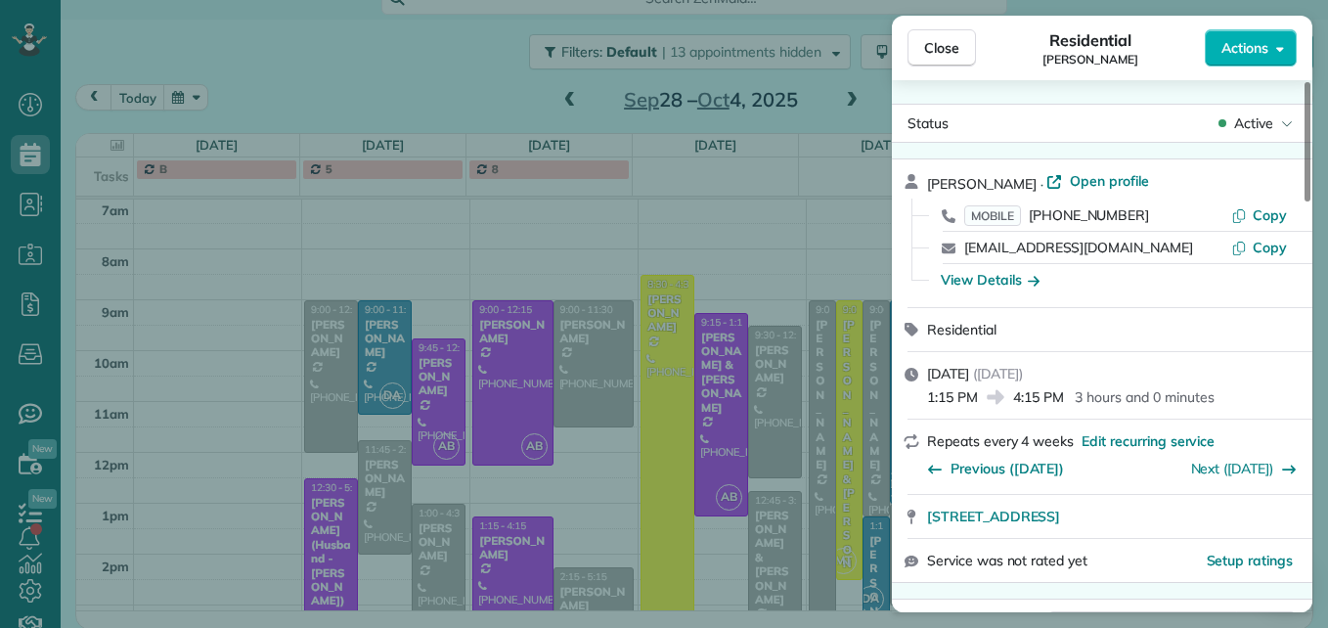
drag, startPoint x: 1143, startPoint y: 212, endPoint x: 1030, endPoint y: 224, distance: 114.0
click at [1030, 224] on div "MOBILE [PHONE_NUMBER]" at bounding box center [1097, 215] width 267 height 20
drag, startPoint x: 1030, startPoint y: 224, endPoint x: 1103, endPoint y: 217, distance: 73.7
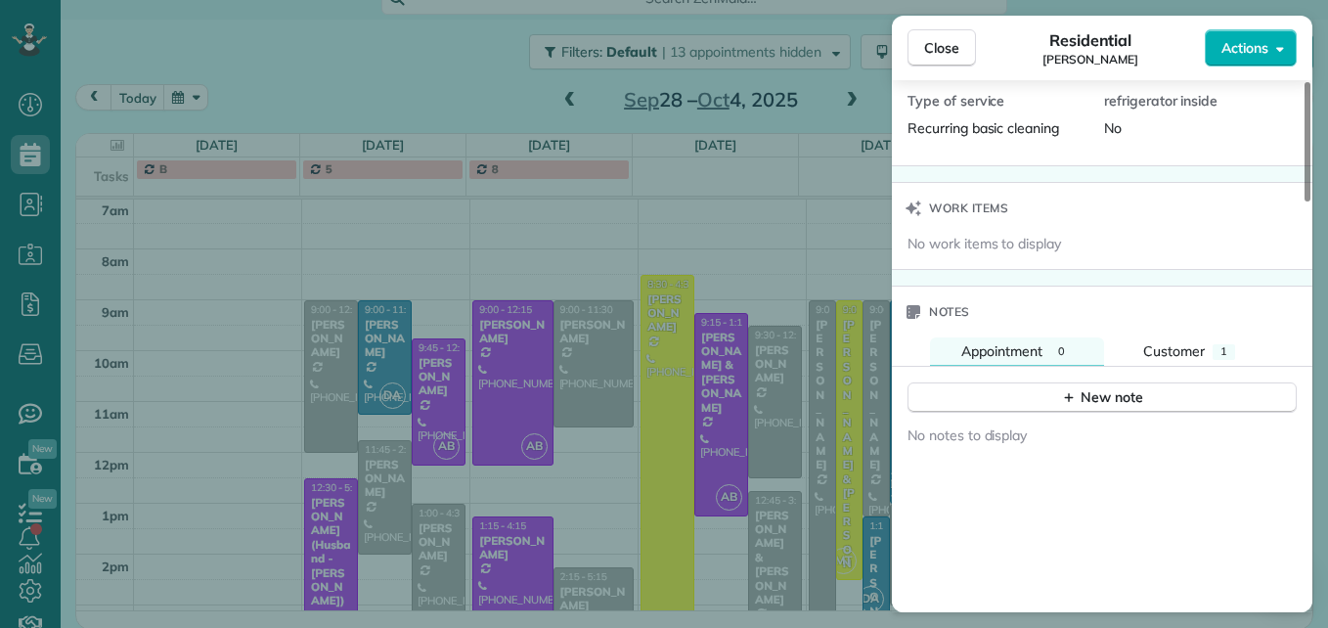
scroll to position [1428, 0]
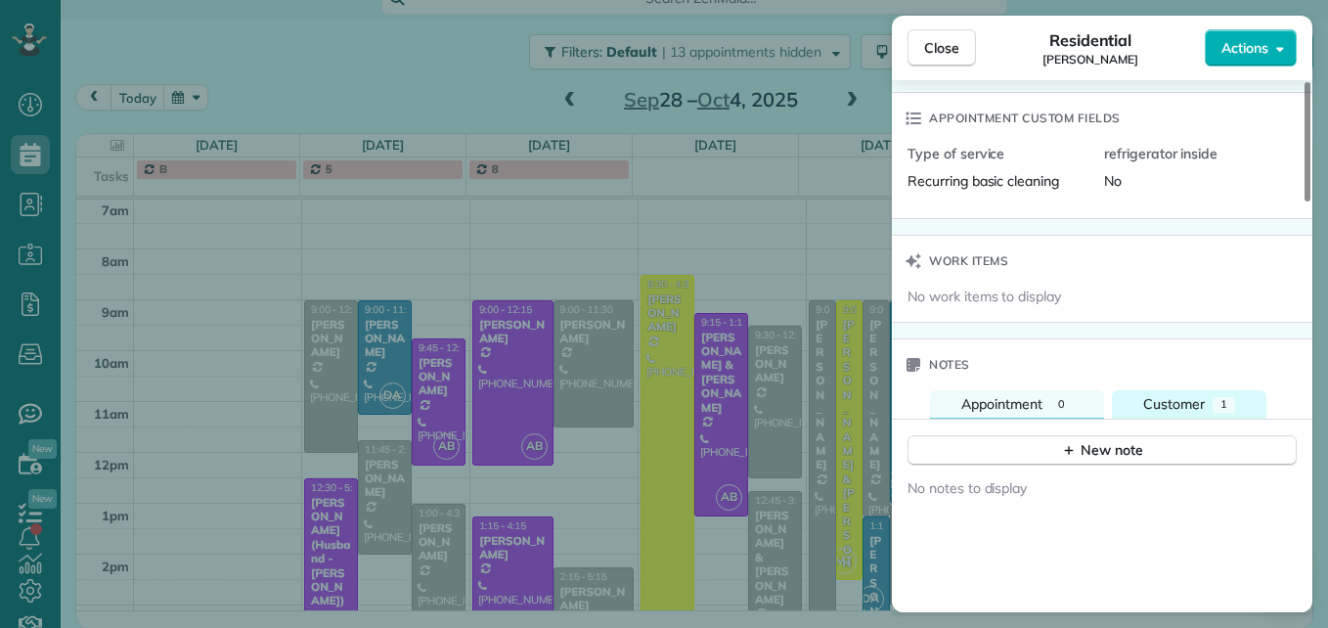
click at [1183, 402] on span "Customer" at bounding box center [1174, 404] width 62 height 18
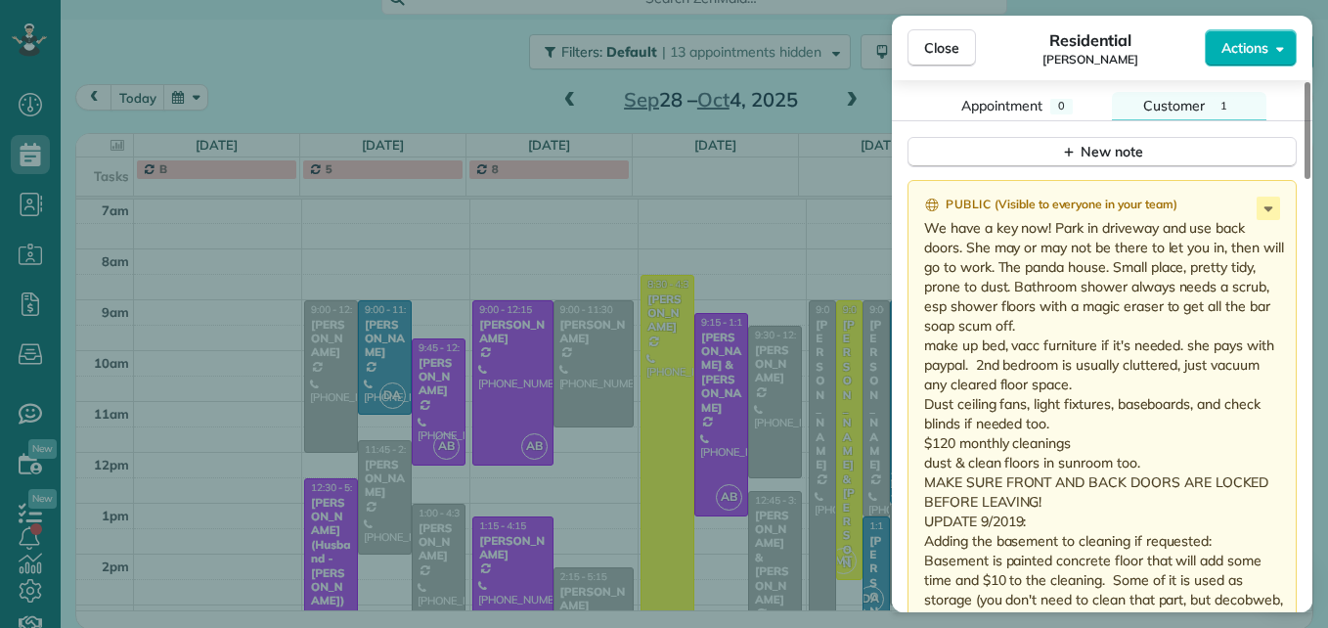
scroll to position [1825, 0]
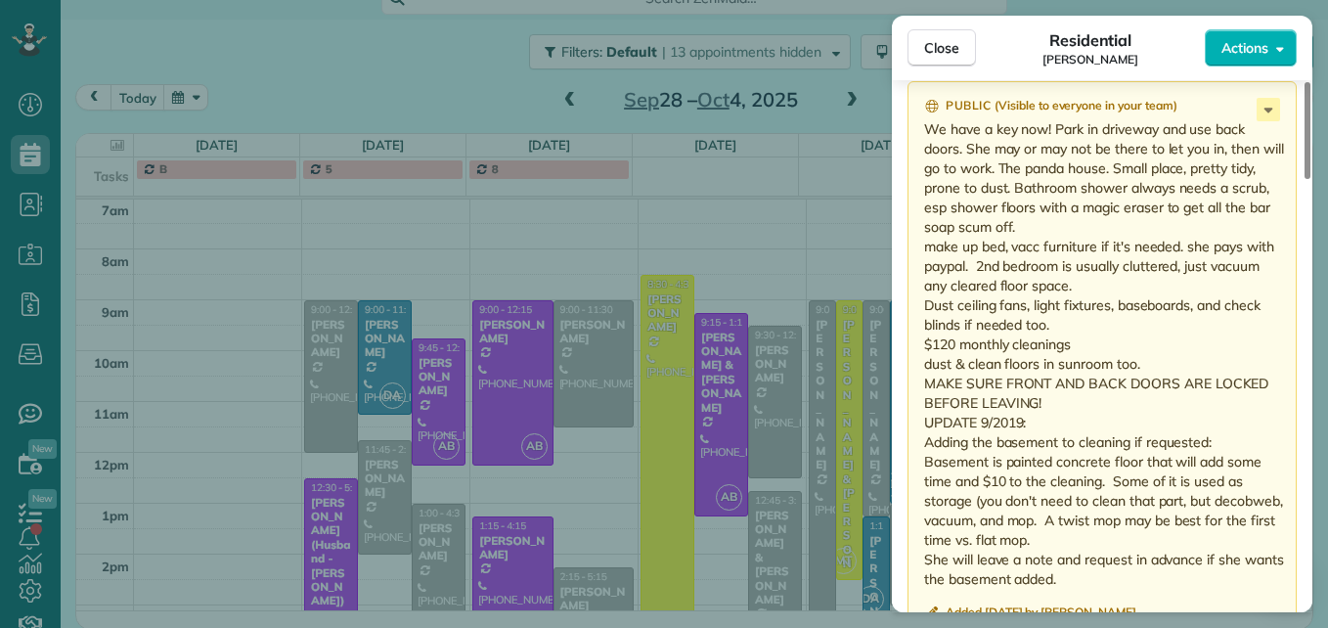
drag, startPoint x: 1056, startPoint y: 125, endPoint x: 1154, endPoint y: 574, distance: 459.4
click at [1154, 574] on p "We have a key now! Park in driveway and use back doors. She may or may not be t…" at bounding box center [1104, 353] width 360 height 469
drag, startPoint x: 1154, startPoint y: 574, endPoint x: 1128, endPoint y: 331, distance: 244.9
click at [915, 52] on button "Close" at bounding box center [942, 47] width 68 height 37
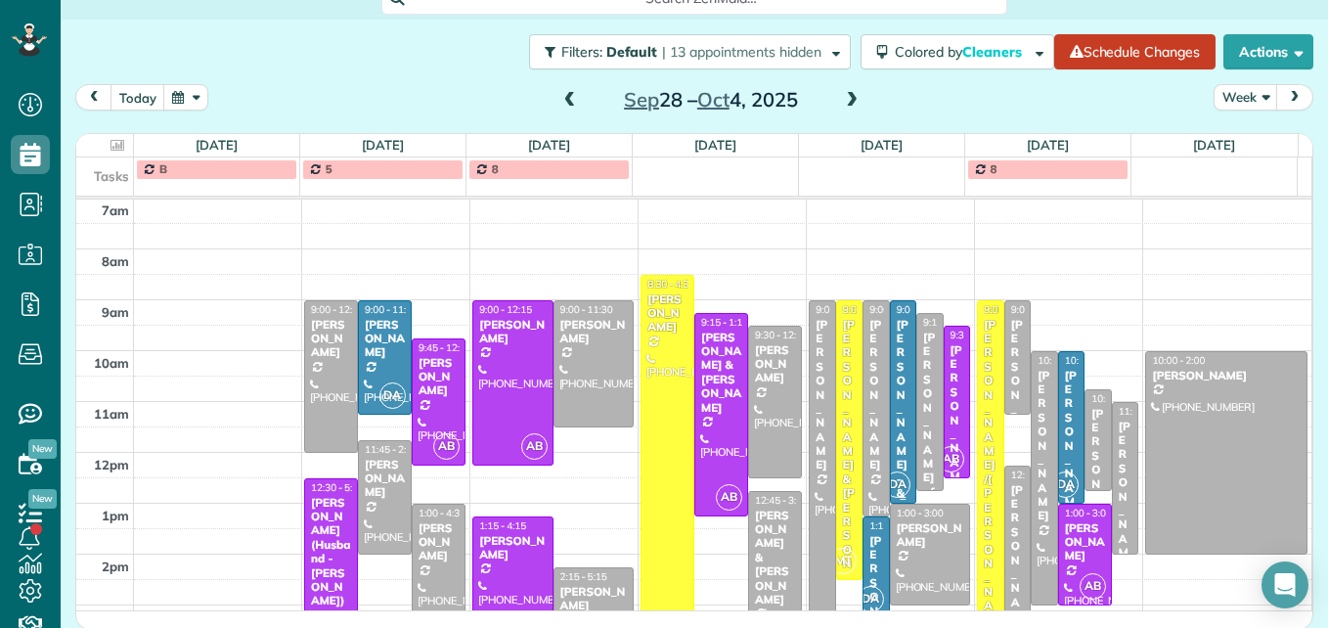
click at [896, 398] on div "[PERSON_NAME] - & [PERSON_NAME]" at bounding box center [903, 486] width 15 height 337
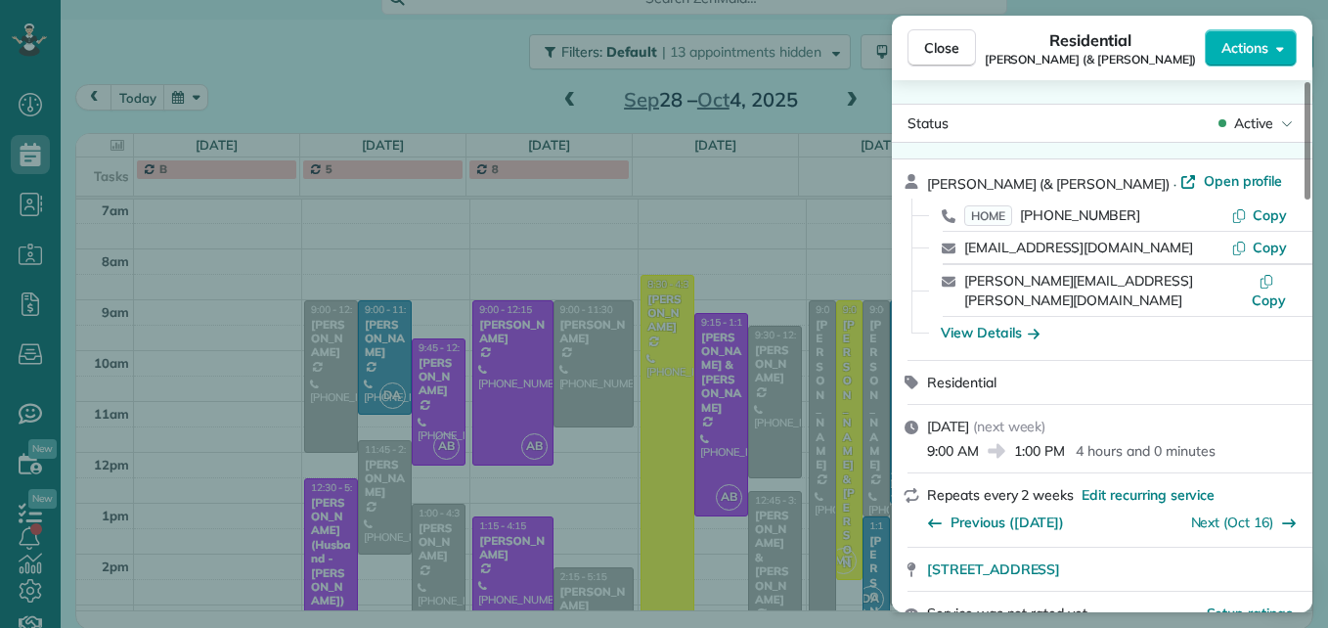
drag, startPoint x: 1135, startPoint y: 215, endPoint x: 1019, endPoint y: 219, distance: 116.4
click at [1019, 219] on div "HOME [PHONE_NUMBER]" at bounding box center [1097, 215] width 267 height 20
drag, startPoint x: 1019, startPoint y: 219, endPoint x: 1128, endPoint y: 219, distance: 108.5
click at [1130, 210] on div "HOME [PHONE_NUMBER]" at bounding box center [1097, 215] width 267 height 20
drag, startPoint x: 1127, startPoint y: 213, endPoint x: 1023, endPoint y: 223, distance: 104.1
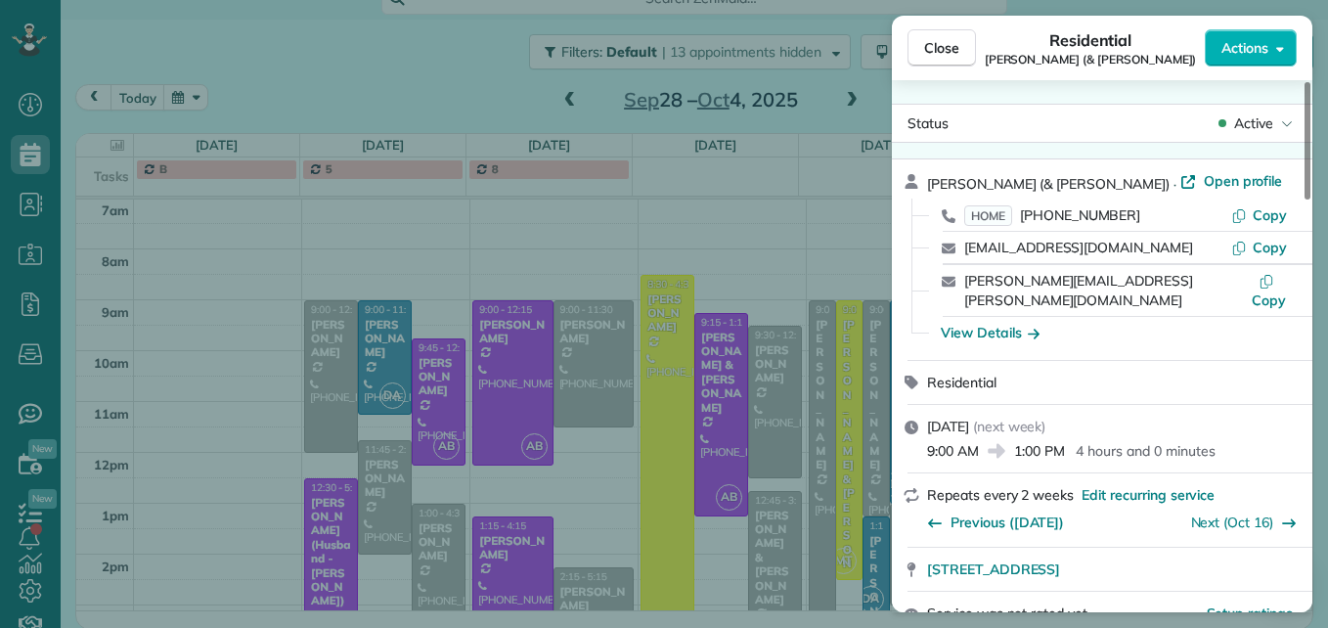
click at [1024, 223] on div "HOME [PHONE_NUMBER]" at bounding box center [1097, 215] width 267 height 20
drag, startPoint x: 1021, startPoint y: 222, endPoint x: 1177, endPoint y: 213, distance: 156.7
click at [1177, 213] on div "HOME [PHONE_NUMBER]" at bounding box center [1097, 215] width 267 height 20
drag, startPoint x: 1177, startPoint y: 213, endPoint x: 1031, endPoint y: 221, distance: 146.9
click at [1031, 221] on div "HOME [PHONE_NUMBER]" at bounding box center [1097, 215] width 267 height 20
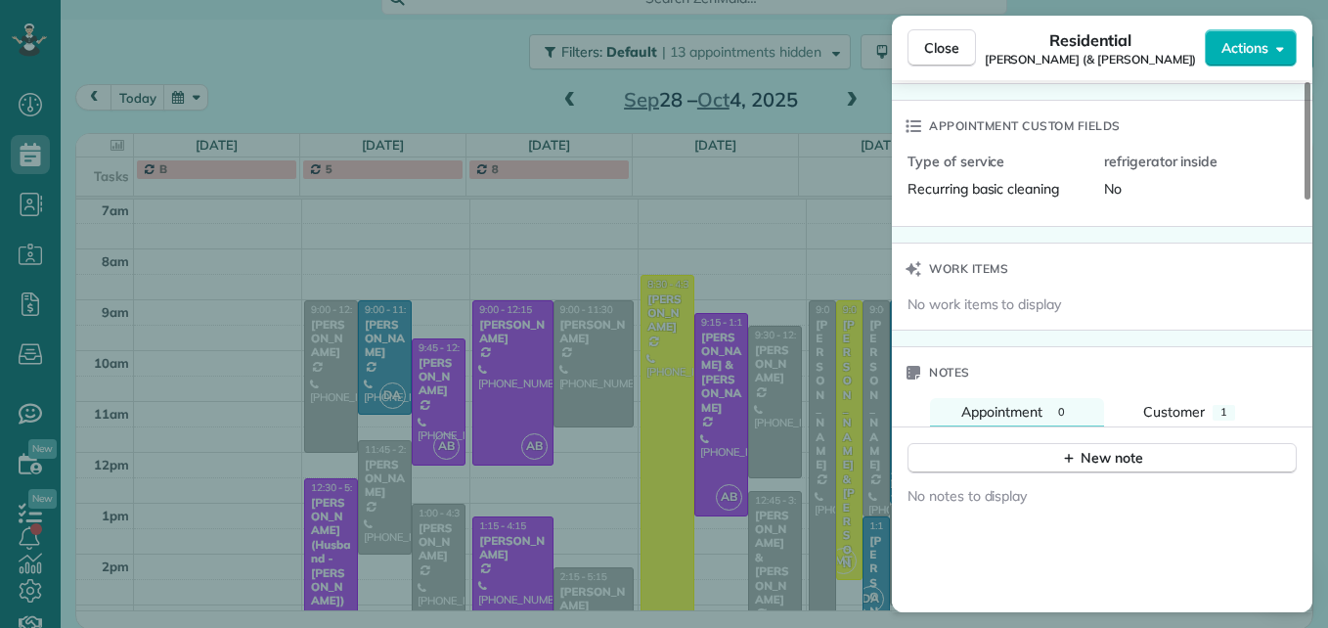
scroll to position [1669, 0]
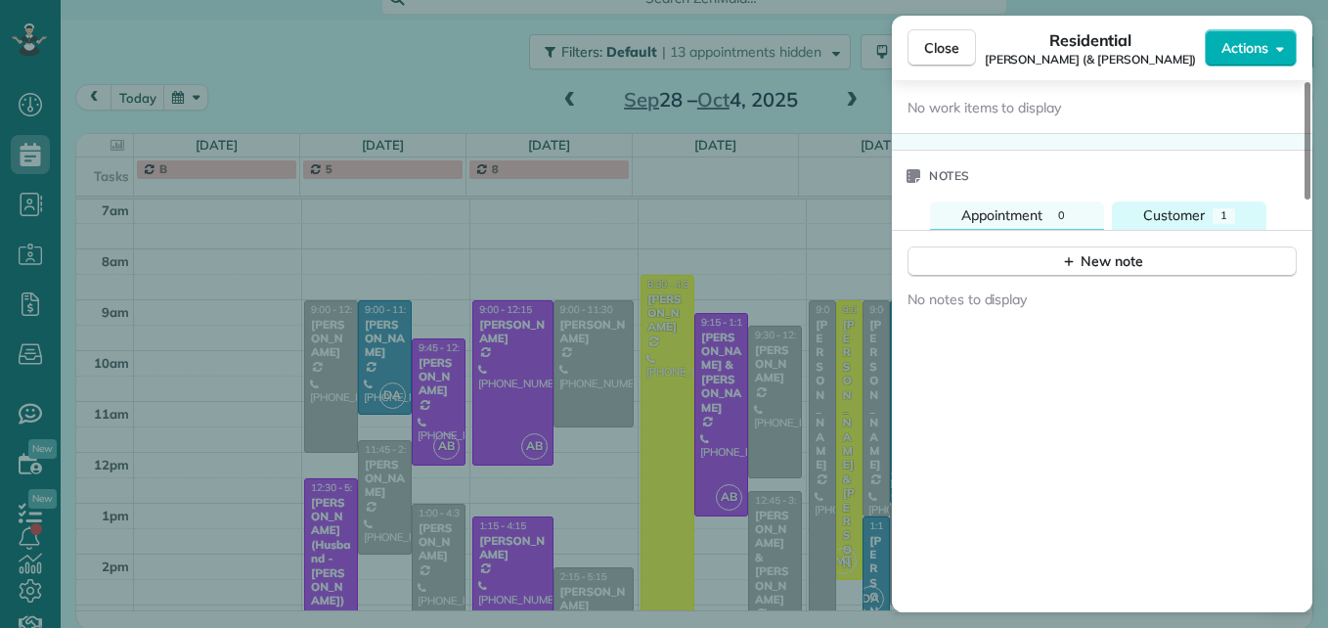
click at [1208, 202] on button "Customer 1" at bounding box center [1189, 215] width 155 height 28
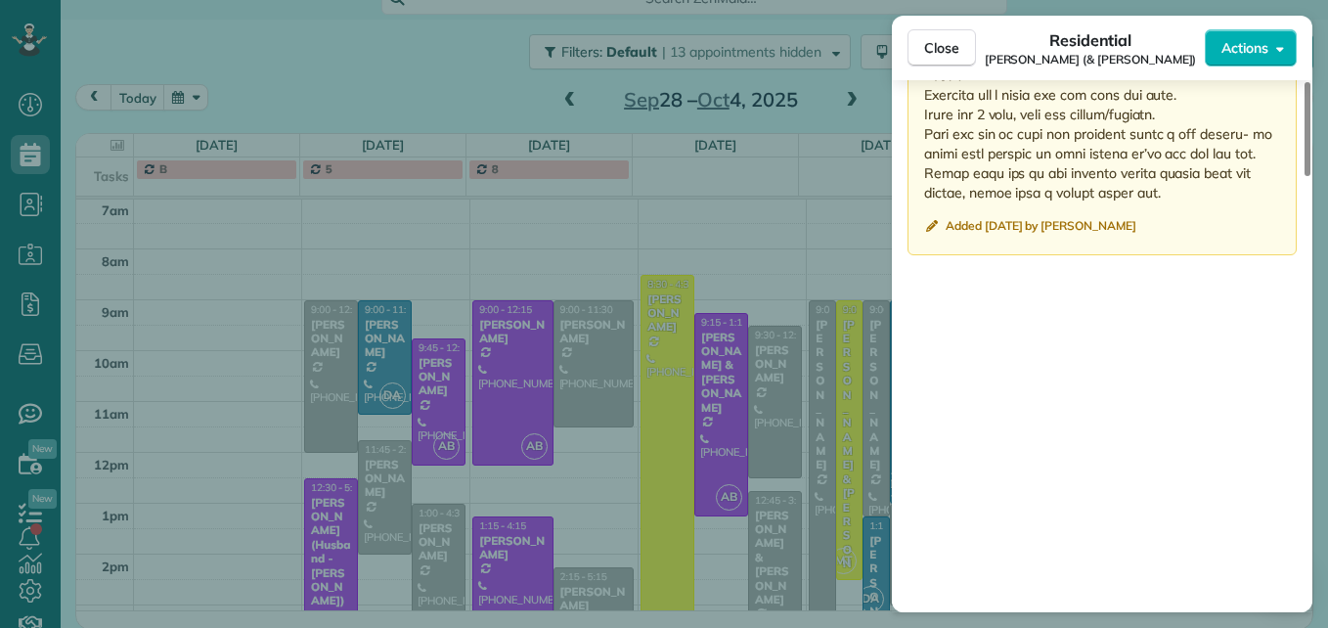
scroll to position [2350, 0]
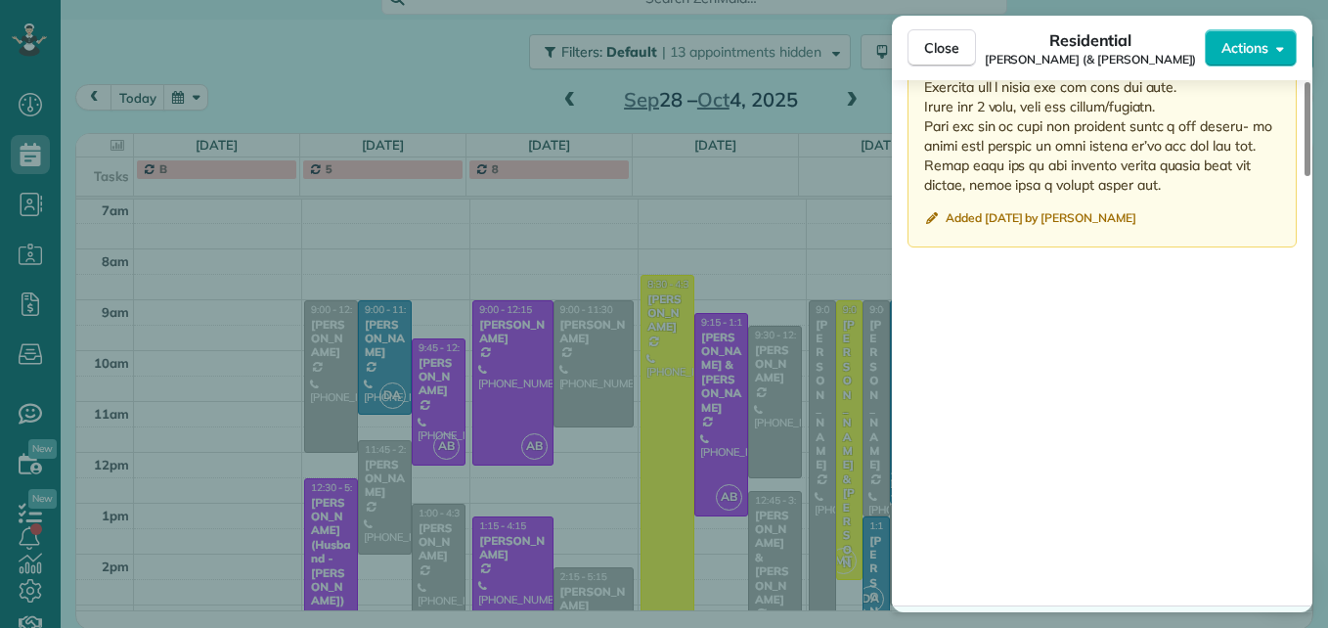
drag, startPoint x: 925, startPoint y: 239, endPoint x: 1189, endPoint y: 145, distance: 280.2
drag, startPoint x: 1189, startPoint y: 145, endPoint x: 1066, endPoint y: 132, distance: 123.9
click at [927, 48] on span "Close" at bounding box center [941, 48] width 35 height 20
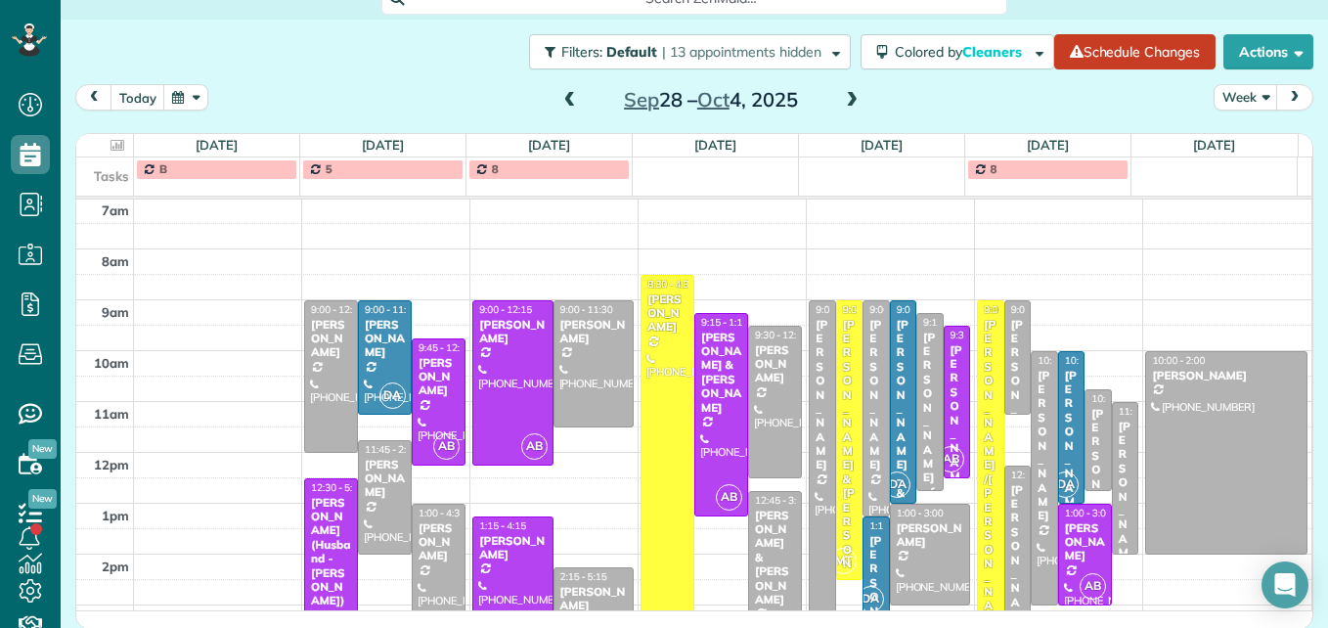
click at [868, 540] on div "[PERSON_NAME]" at bounding box center [875, 611] width 15 height 155
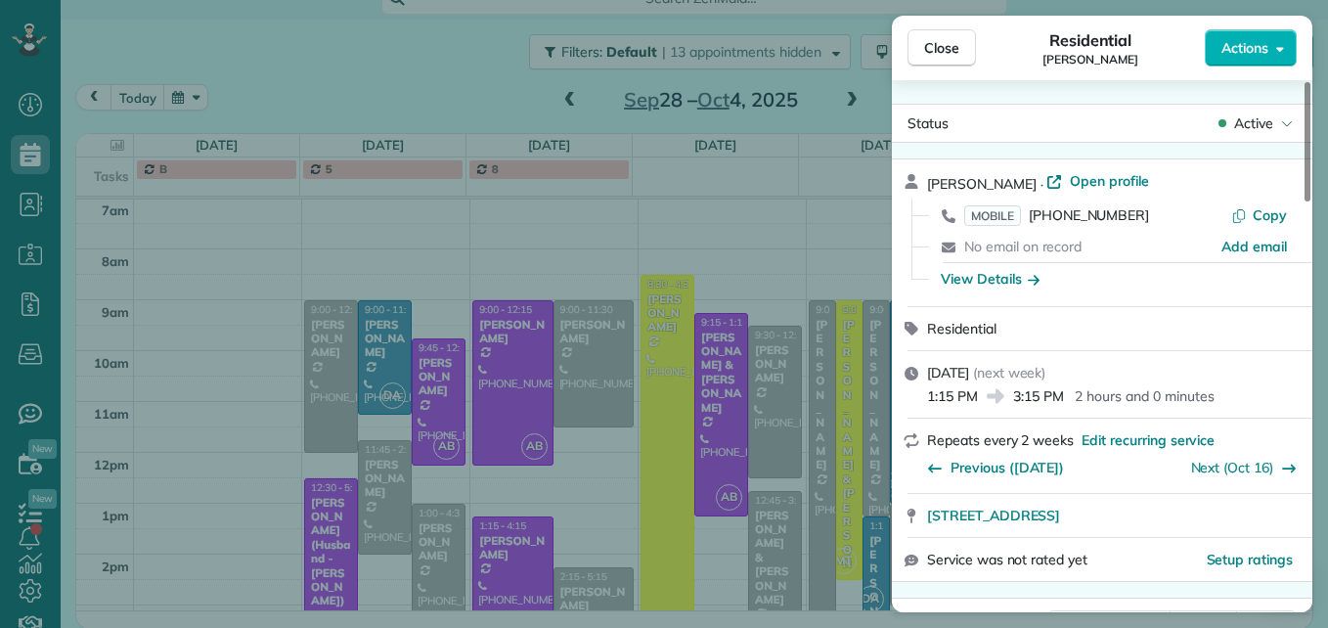
drag, startPoint x: 1138, startPoint y: 205, endPoint x: 1036, endPoint y: 224, distance: 104.3
click at [1036, 224] on div "MOBILE [PHONE_NUMBER]" at bounding box center [1097, 215] width 267 height 20
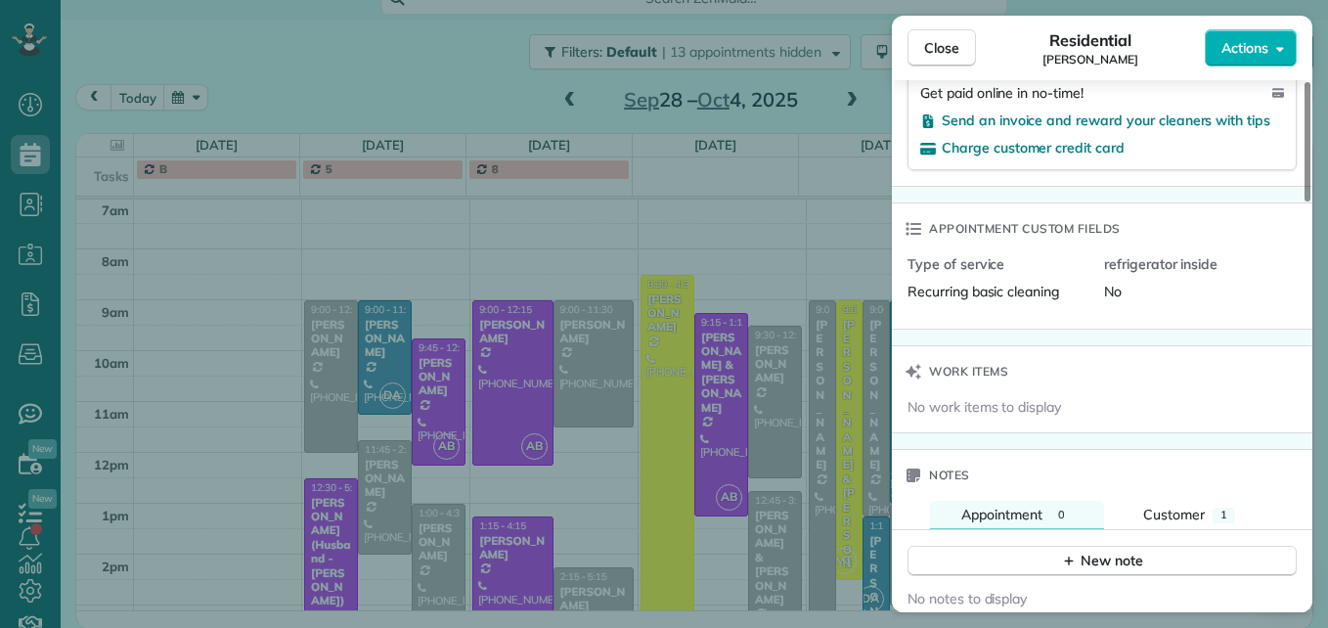
scroll to position [1668, 0]
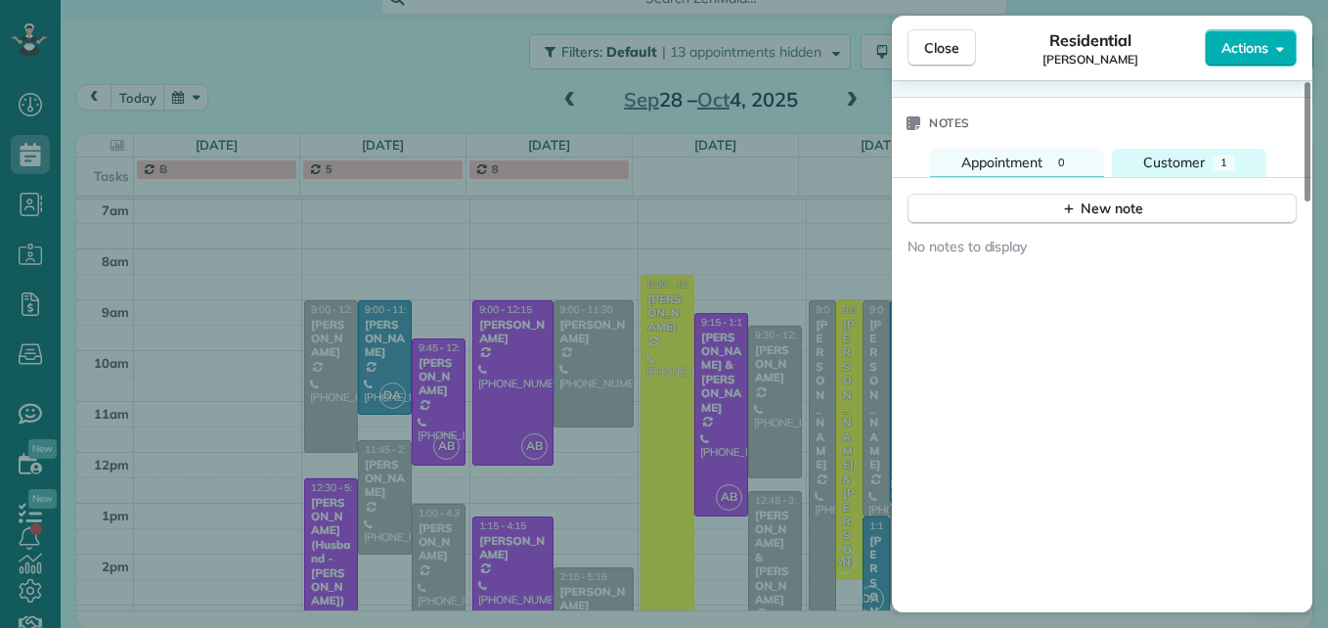
click at [1166, 157] on span "Customer" at bounding box center [1174, 163] width 62 height 18
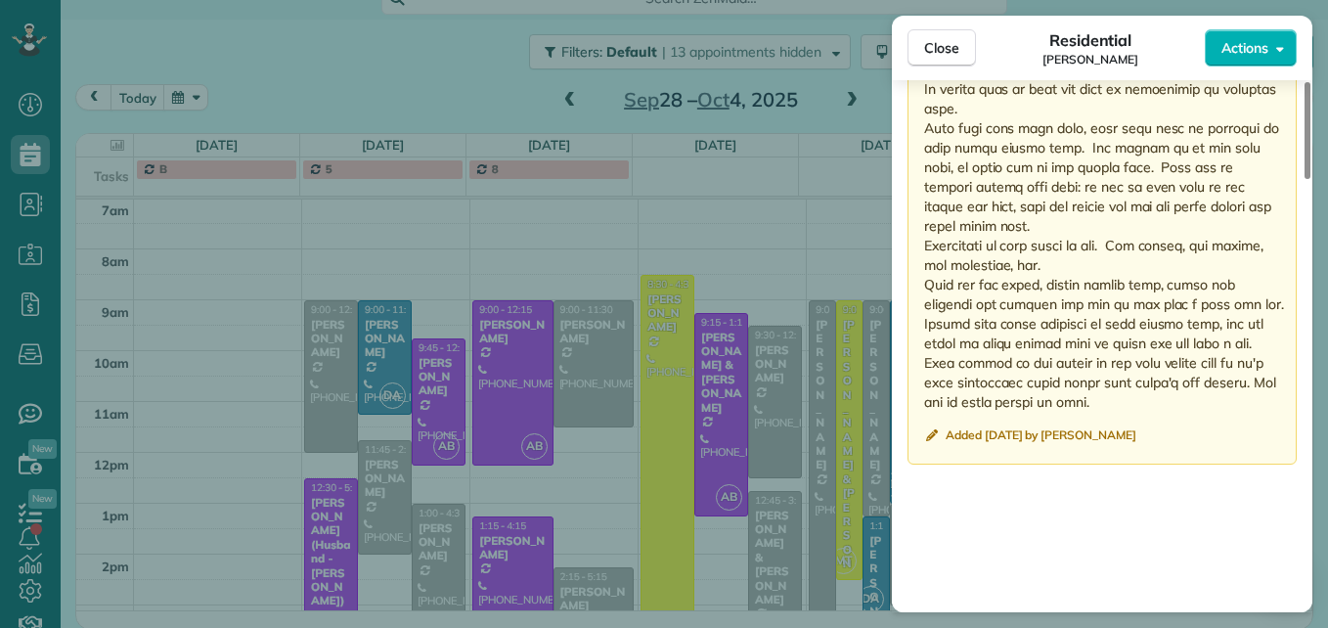
scroll to position [2060, 0]
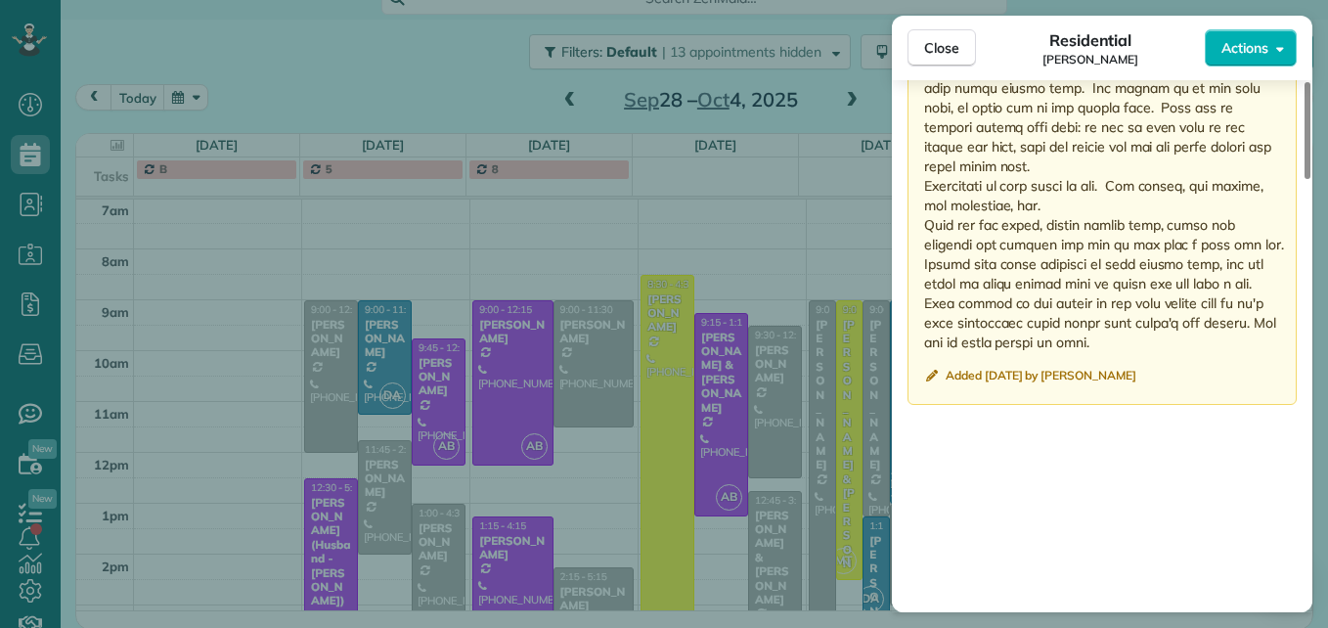
drag, startPoint x: 925, startPoint y: 285, endPoint x: 1145, endPoint y: 374, distance: 237.3
click at [1145, 374] on div "Public ( Visible to everyone in your team ) Added [DATE] by [PERSON_NAME]" at bounding box center [1102, 125] width 389 height 560
drag, startPoint x: 1145, startPoint y: 374, endPoint x: 1005, endPoint y: 333, distance: 145.5
click at [926, 50] on span "Close" at bounding box center [941, 48] width 35 height 20
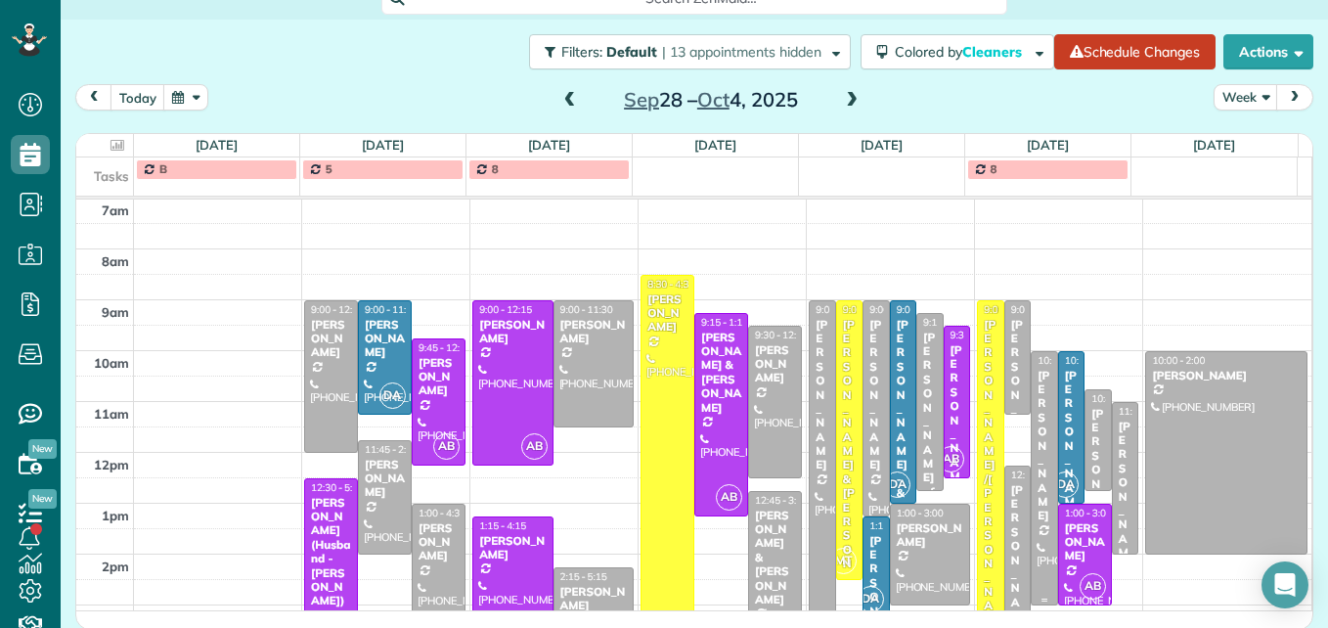
click at [1037, 472] on div "[PERSON_NAME]" at bounding box center [1044, 446] width 15 height 155
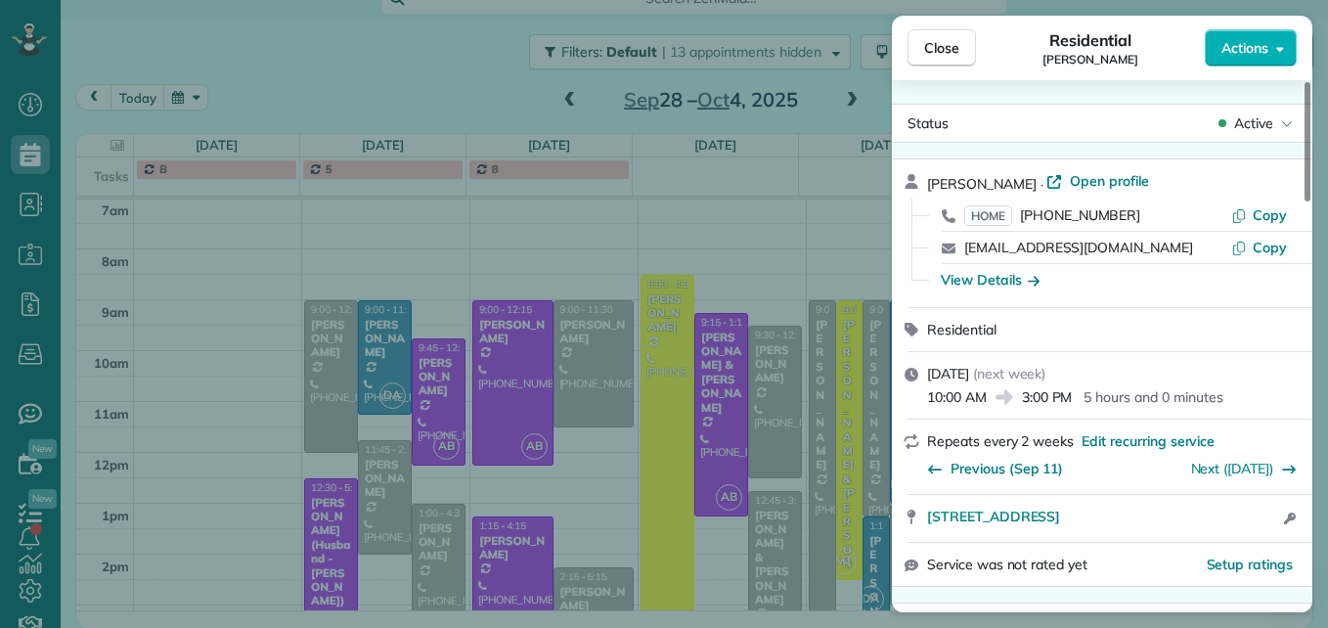
drag, startPoint x: 1125, startPoint y: 212, endPoint x: 1026, endPoint y: 223, distance: 99.4
click at [1026, 223] on div "HOME [PHONE_NUMBER]" at bounding box center [1097, 215] width 267 height 20
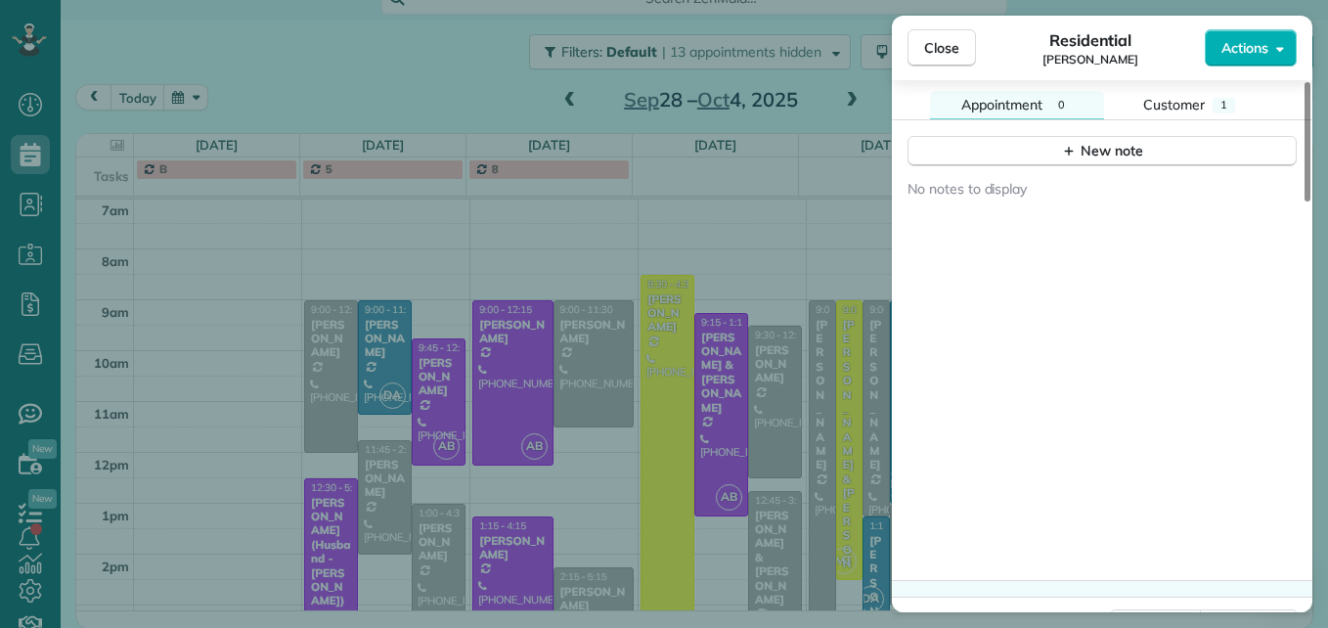
scroll to position [1623, 0]
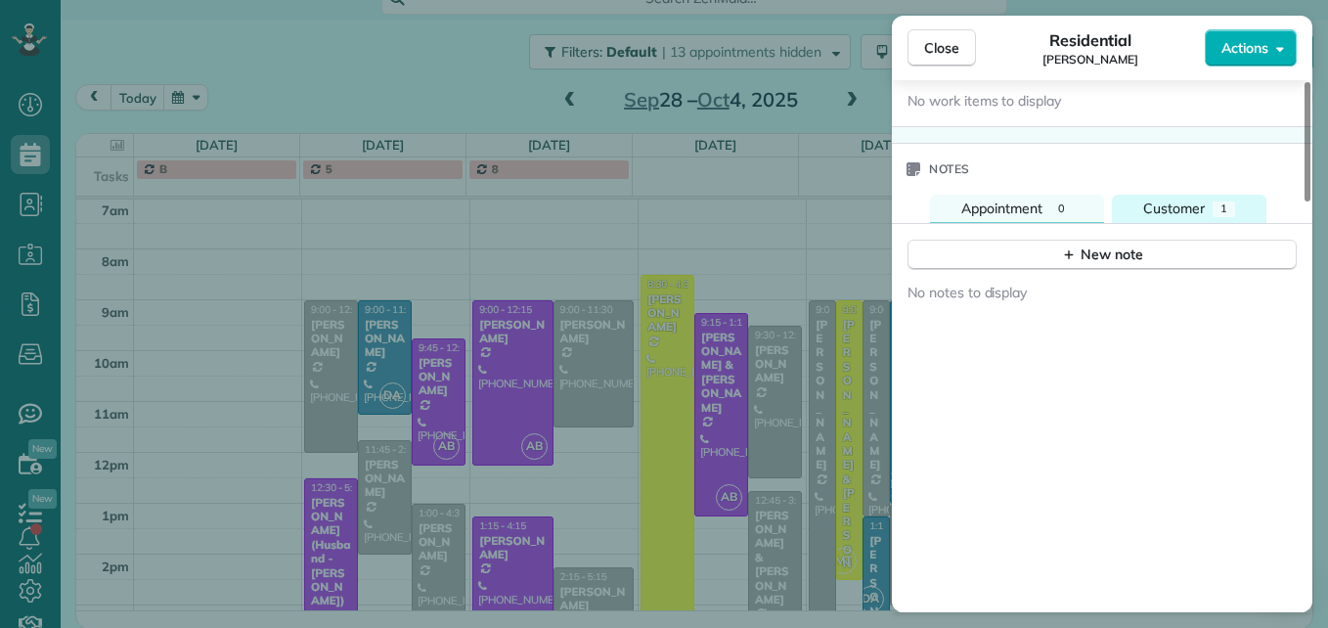
click at [1179, 213] on span "Customer" at bounding box center [1174, 208] width 62 height 18
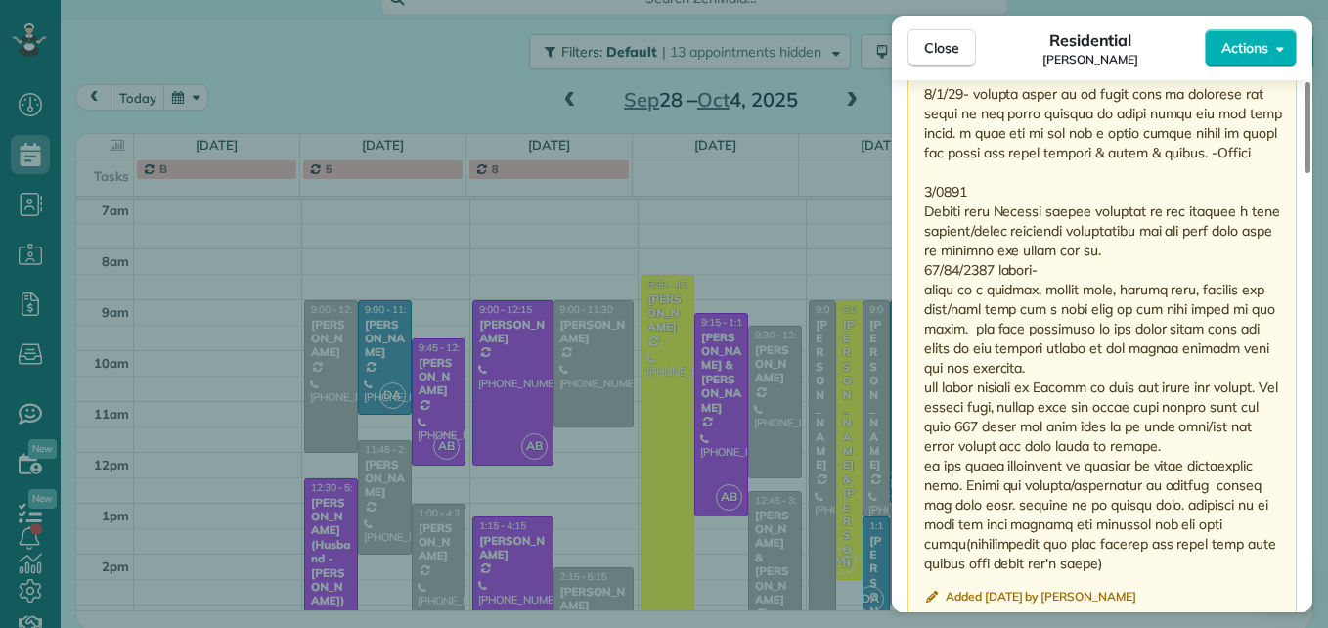
scroll to position [2052, 0]
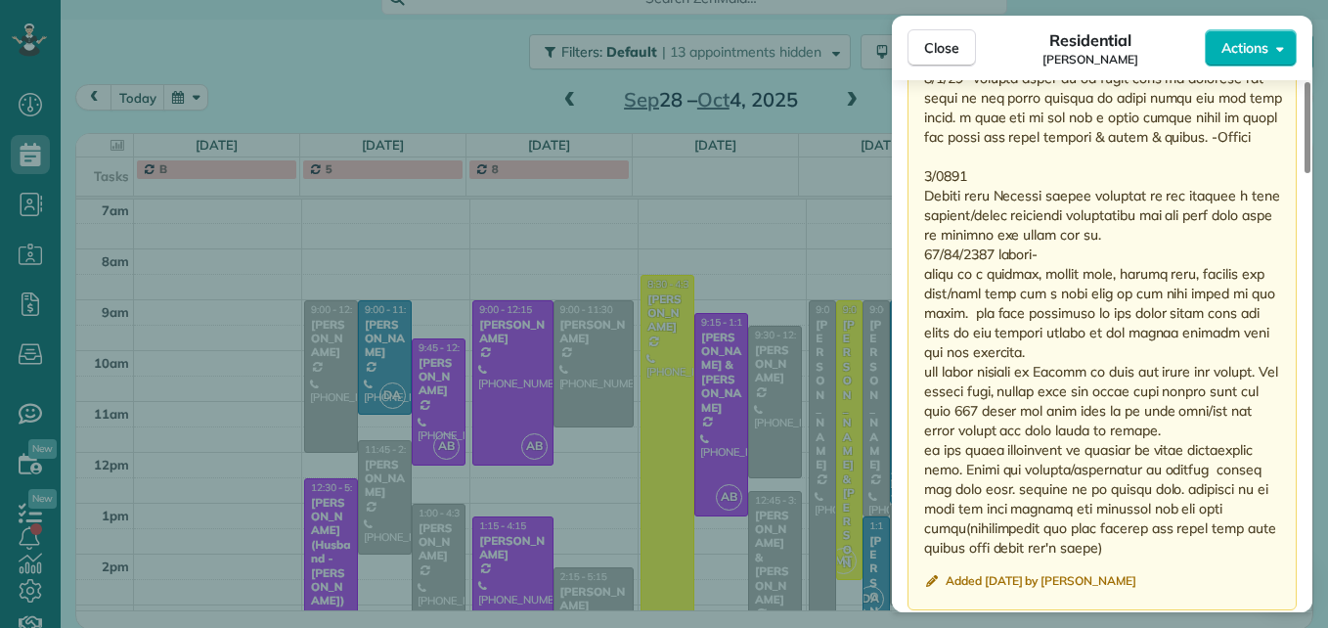
drag, startPoint x: 925, startPoint y: 374, endPoint x: 1131, endPoint y: 559, distance: 277.7
click at [1131, 559] on div "Public ( Visible to everyone in your team ) Added [DATE] by [PERSON_NAME]" at bounding box center [1102, 232] width 389 height 756
drag, startPoint x: 1131, startPoint y: 559, endPoint x: 992, endPoint y: 482, distance: 159.8
click at [953, 54] on span "Close" at bounding box center [941, 48] width 35 height 20
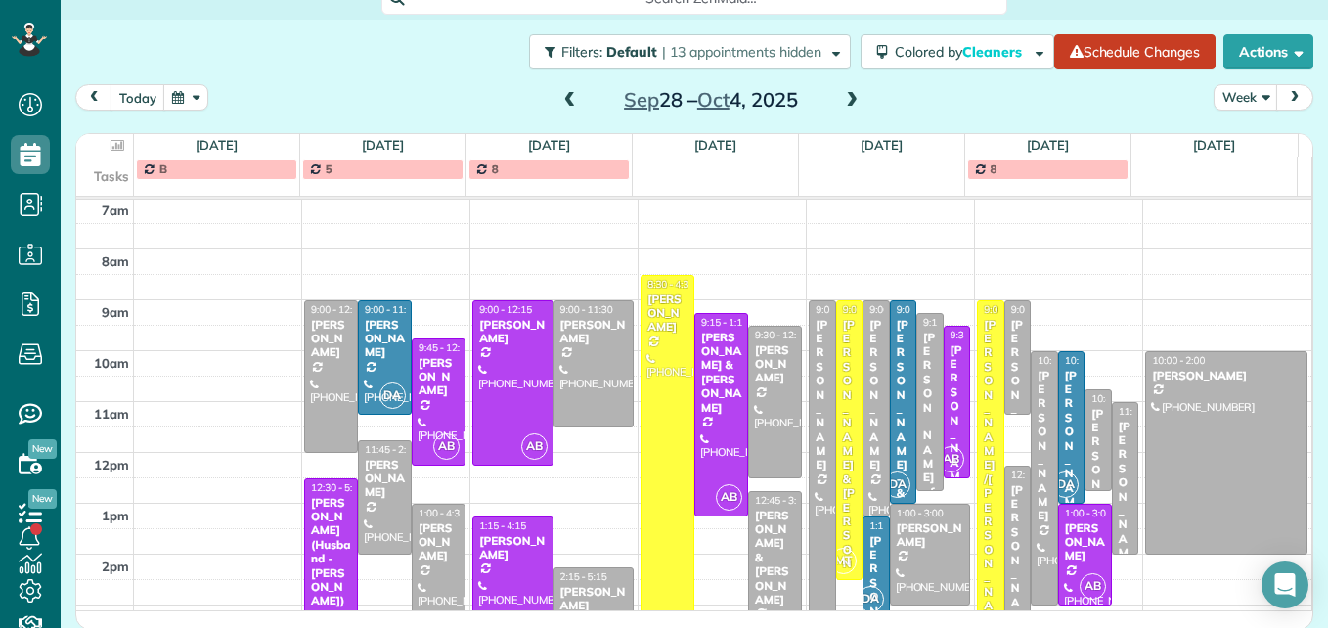
click at [844, 99] on span at bounding box center [852, 101] width 22 height 18
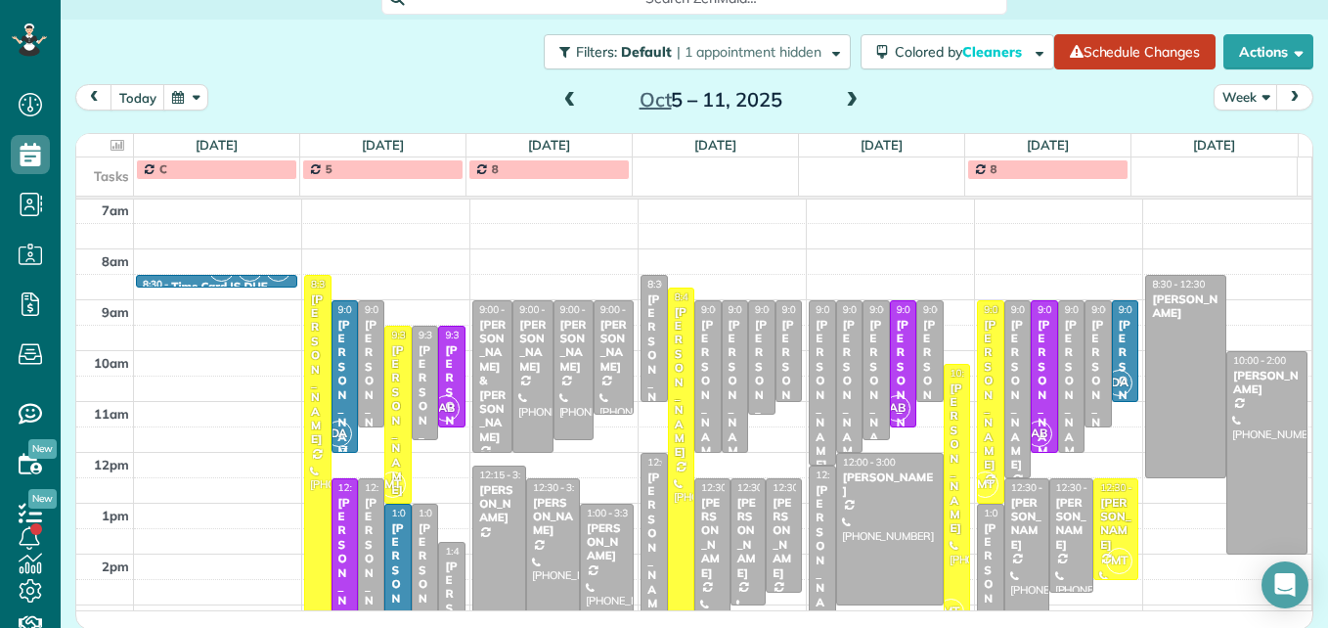
click at [337, 365] on div "[PERSON_NAME]" at bounding box center [344, 395] width 15 height 155
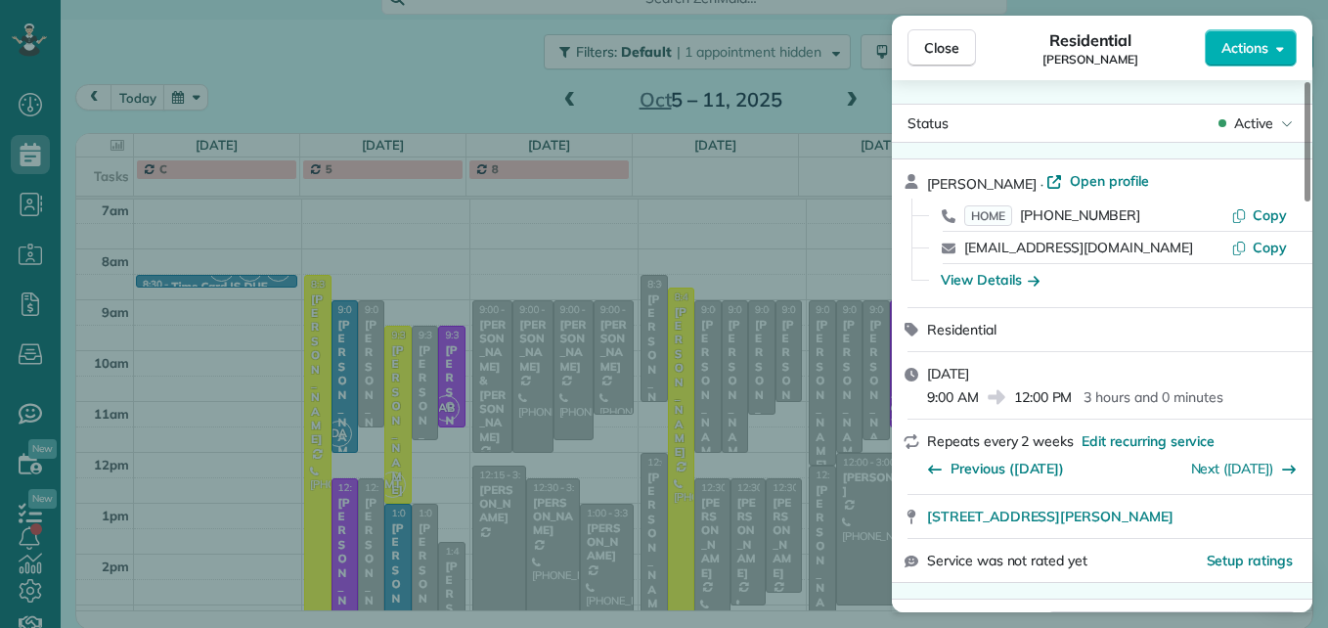
drag, startPoint x: 1132, startPoint y: 213, endPoint x: 1022, endPoint y: 224, distance: 111.0
click at [1022, 224] on div "HOME [PHONE_NUMBER]" at bounding box center [1097, 215] width 267 height 20
drag, startPoint x: 1022, startPoint y: 224, endPoint x: 1064, endPoint y: 215, distance: 43.0
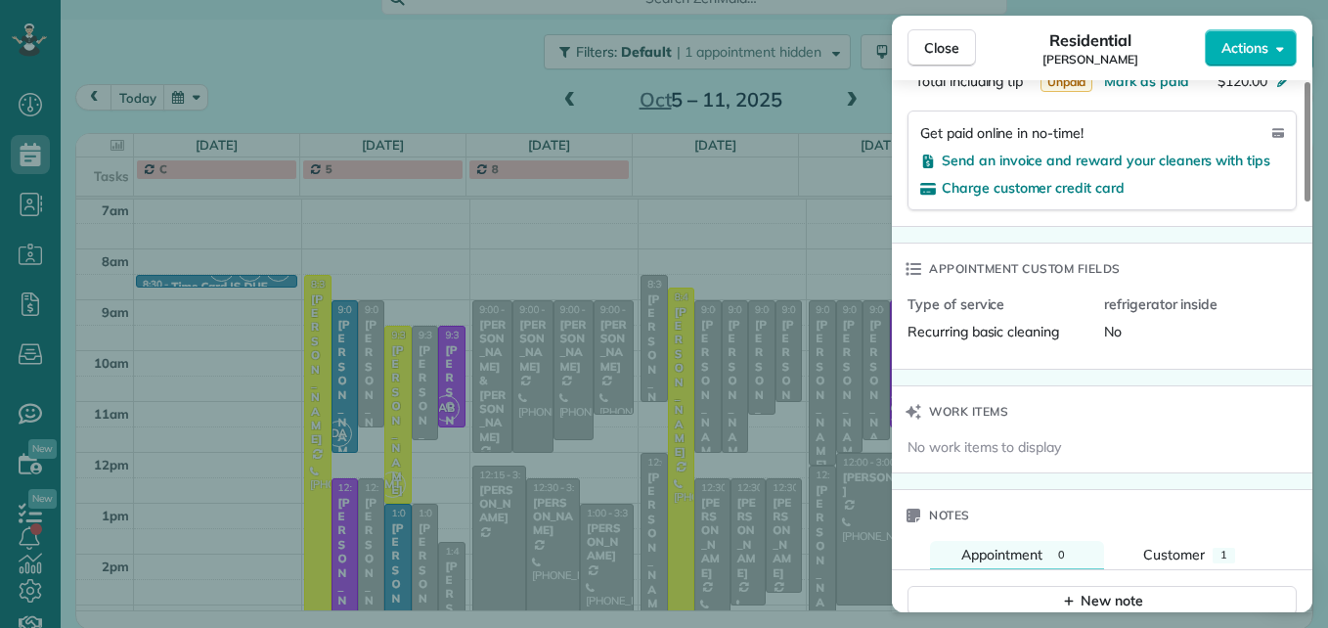
scroll to position [1574, 0]
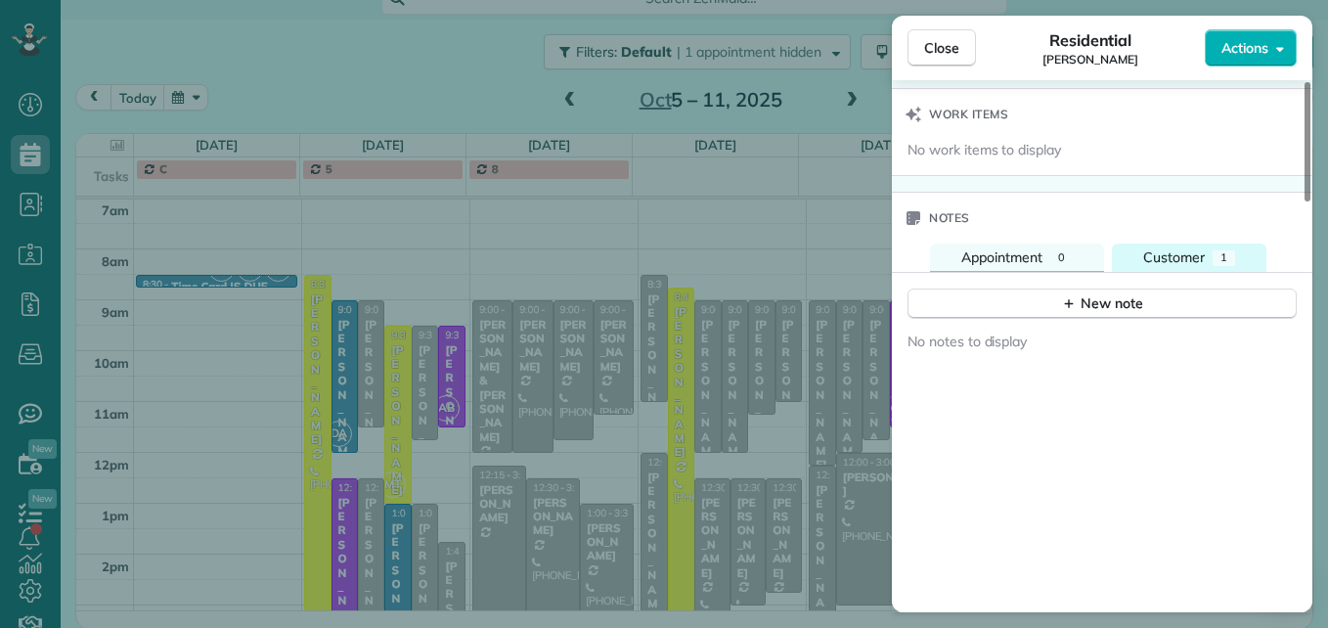
click at [1189, 272] on button "Customer 1" at bounding box center [1189, 258] width 155 height 28
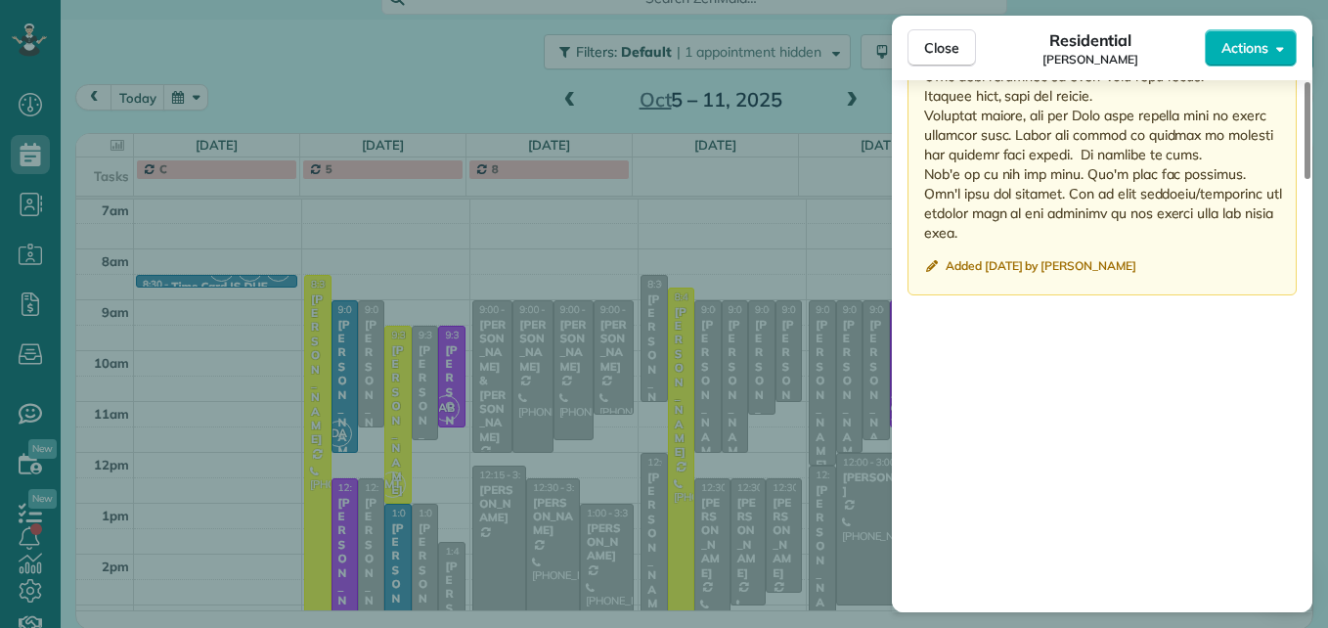
scroll to position [2198, 0]
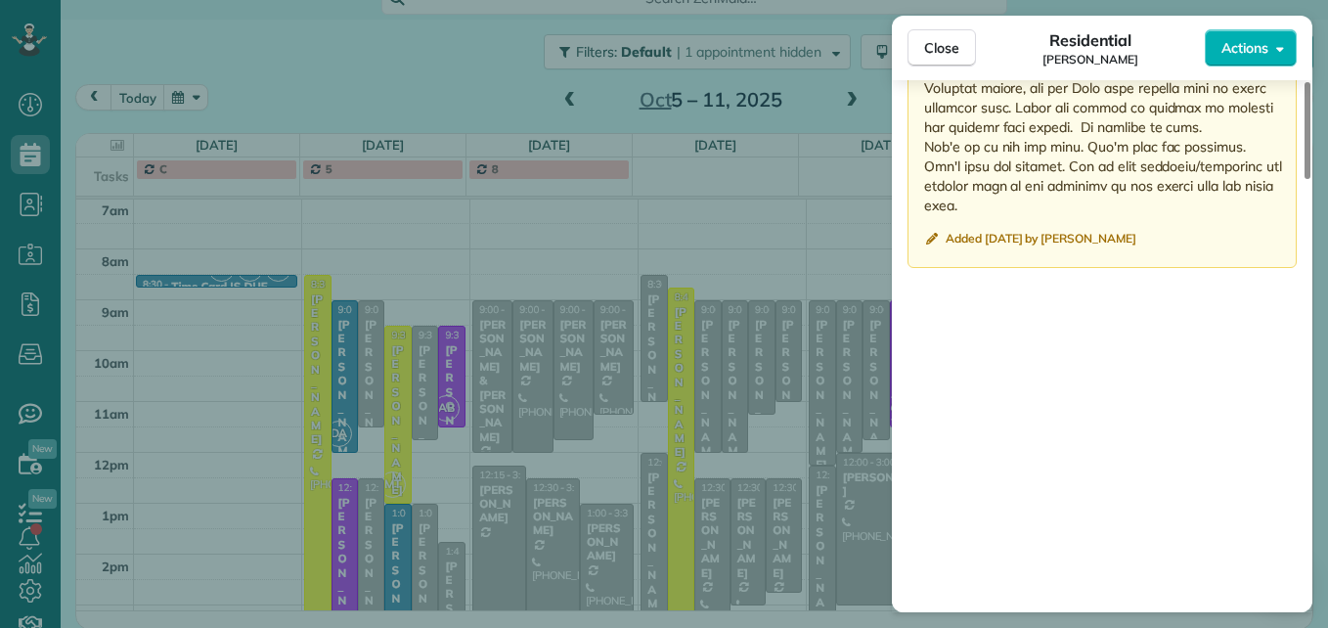
drag, startPoint x: 946, startPoint y: 185, endPoint x: 1129, endPoint y: 211, distance: 184.8
click at [937, 56] on span "Close" at bounding box center [941, 48] width 35 height 20
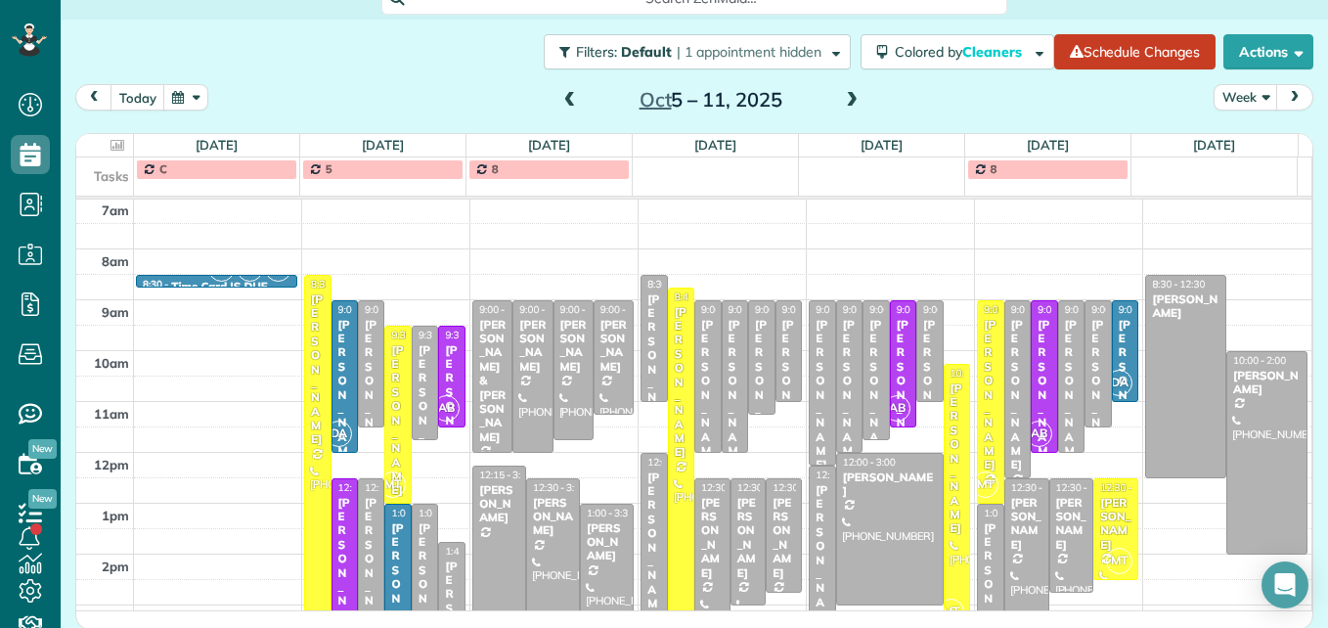
click at [364, 570] on div "[PERSON_NAME]" at bounding box center [371, 573] width 15 height 155
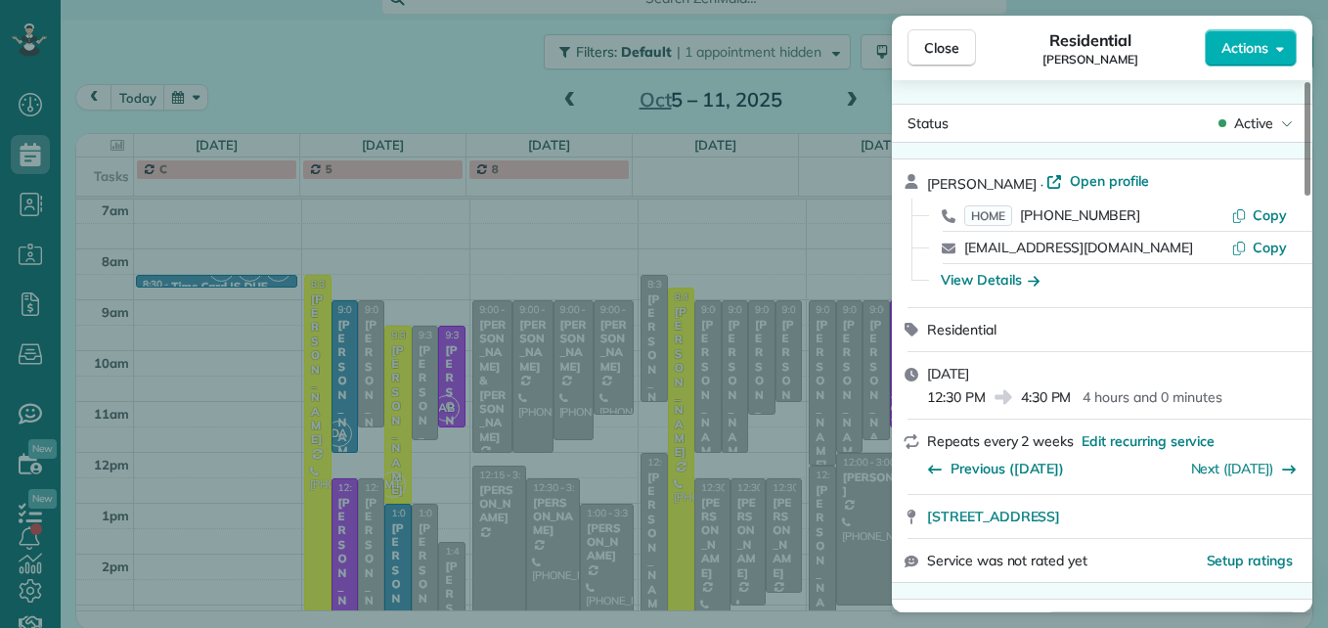
drag, startPoint x: 1128, startPoint y: 215, endPoint x: 1028, endPoint y: 222, distance: 100.0
click at [1028, 222] on div "HOME [PHONE_NUMBER]" at bounding box center [1097, 215] width 267 height 20
drag, startPoint x: 1028, startPoint y: 222, endPoint x: 1047, endPoint y: 221, distance: 19.6
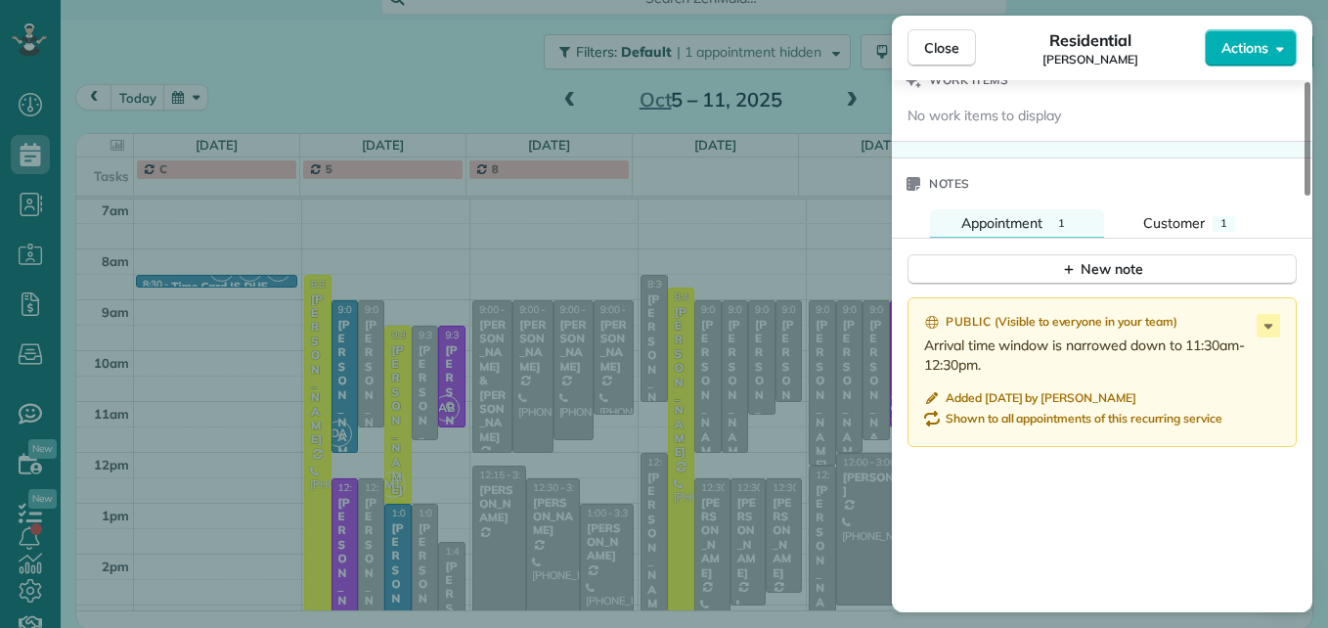
scroll to position [1571, 0]
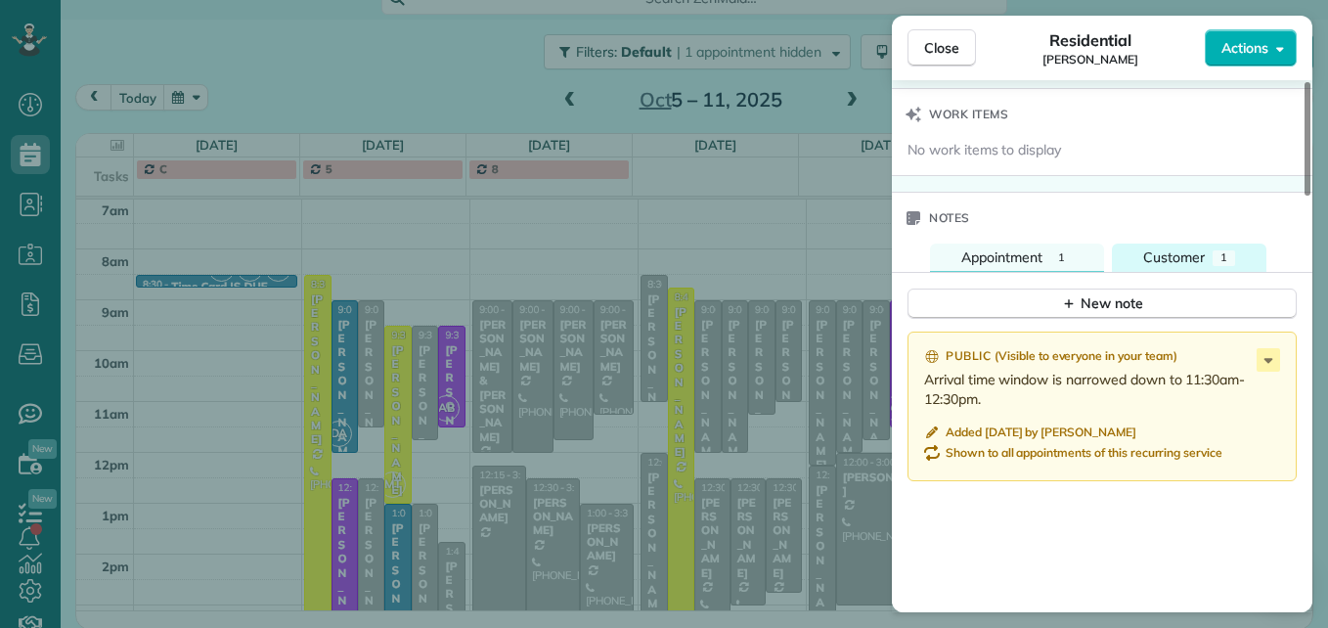
click at [1175, 256] on span "Customer" at bounding box center [1174, 257] width 62 height 18
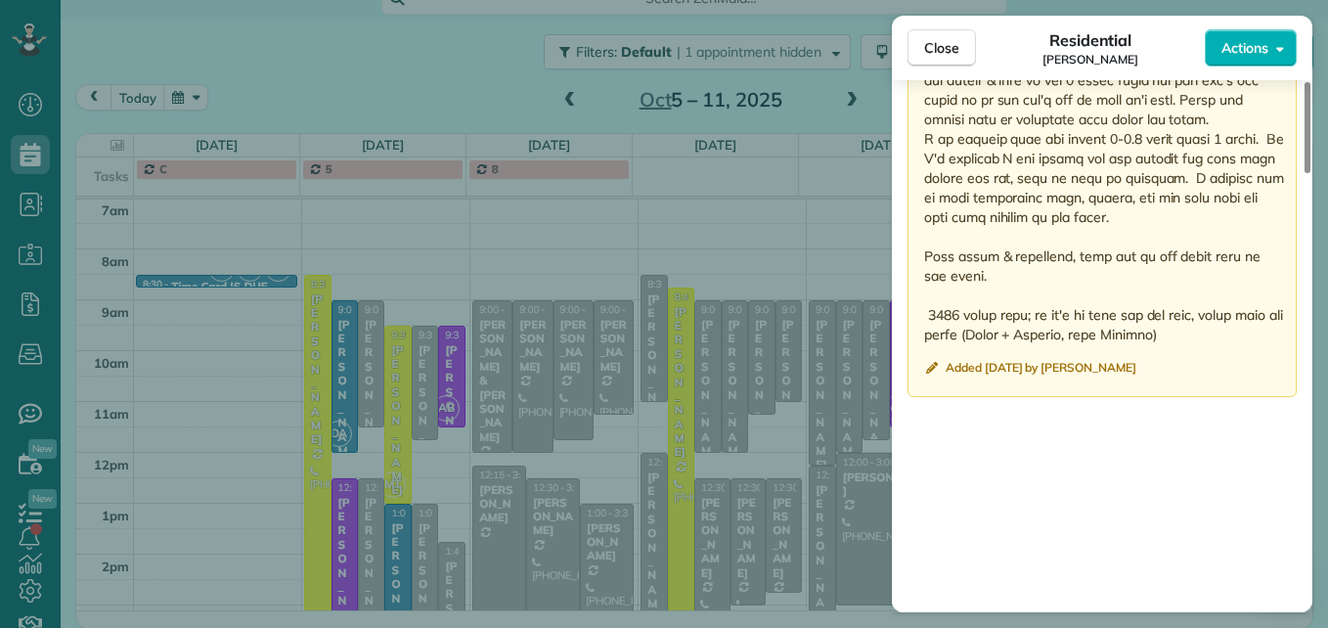
scroll to position [2268, 0]
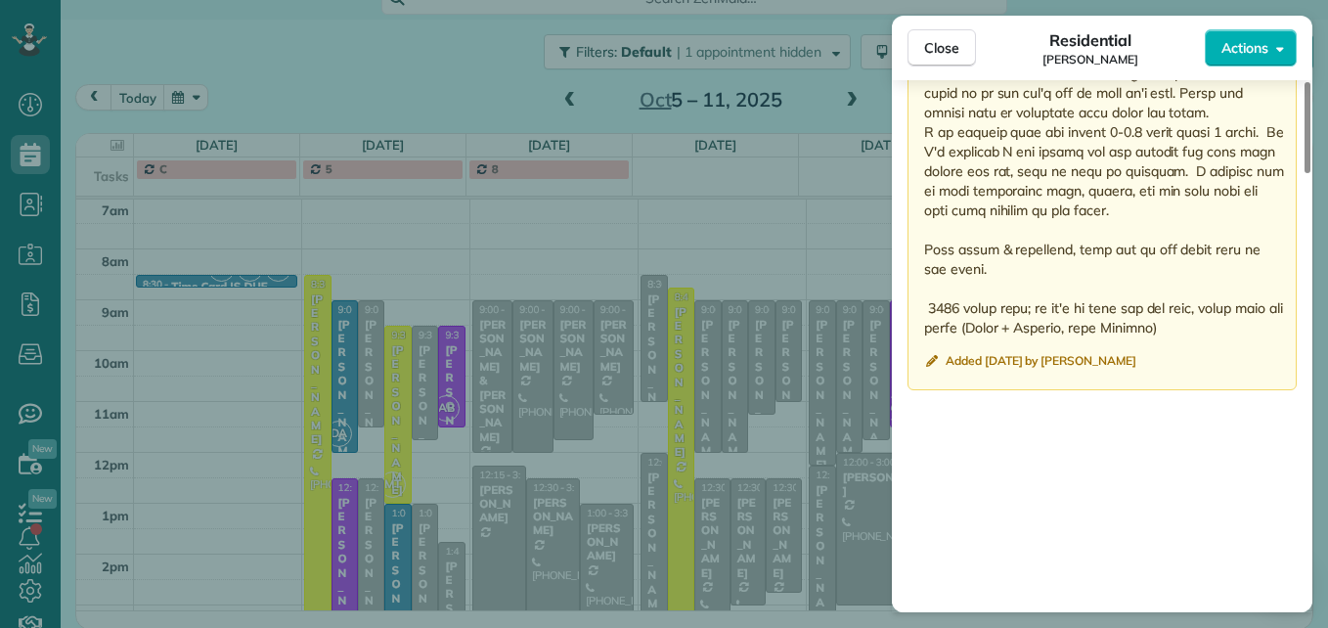
drag, startPoint x: 924, startPoint y: 282, endPoint x: 1255, endPoint y: 324, distance: 333.2
click at [1255, 324] on p at bounding box center [1104, 4] width 360 height 665
drag, startPoint x: 1255, startPoint y: 324, endPoint x: 1253, endPoint y: 335, distance: 11.9
click at [948, 47] on span "Close" at bounding box center [941, 48] width 35 height 20
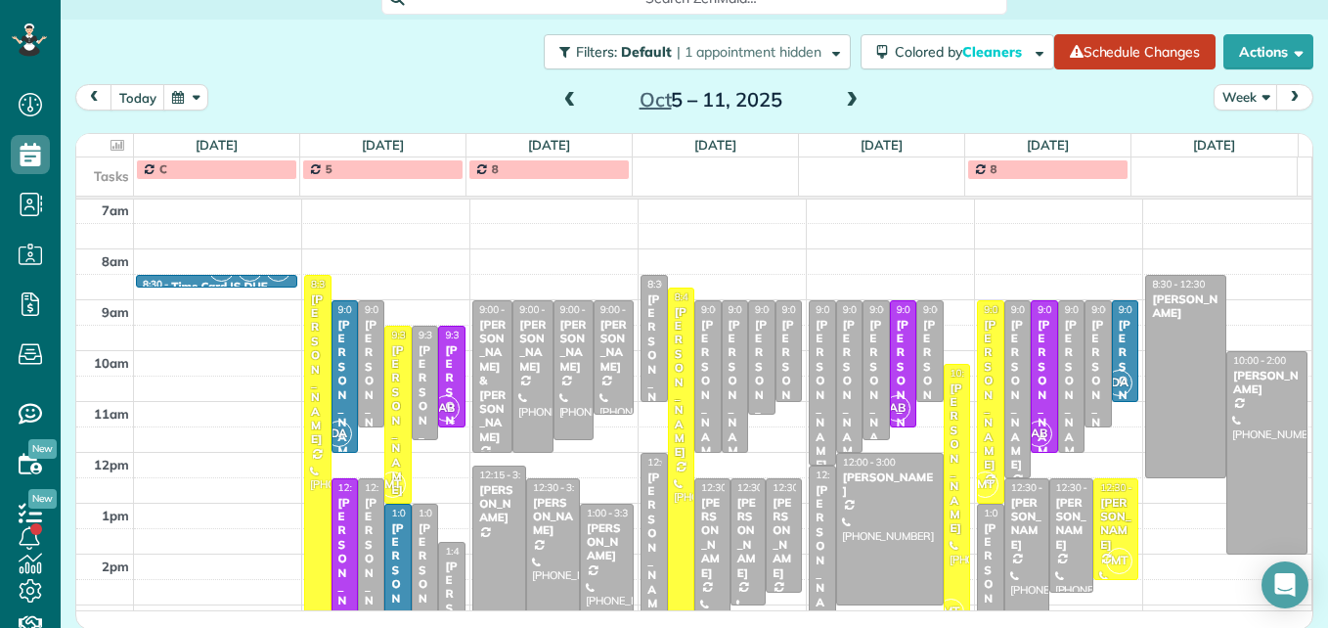
click at [444, 360] on div "[PERSON_NAME] & [PERSON_NAME]" at bounding box center [451, 505] width 15 height 324
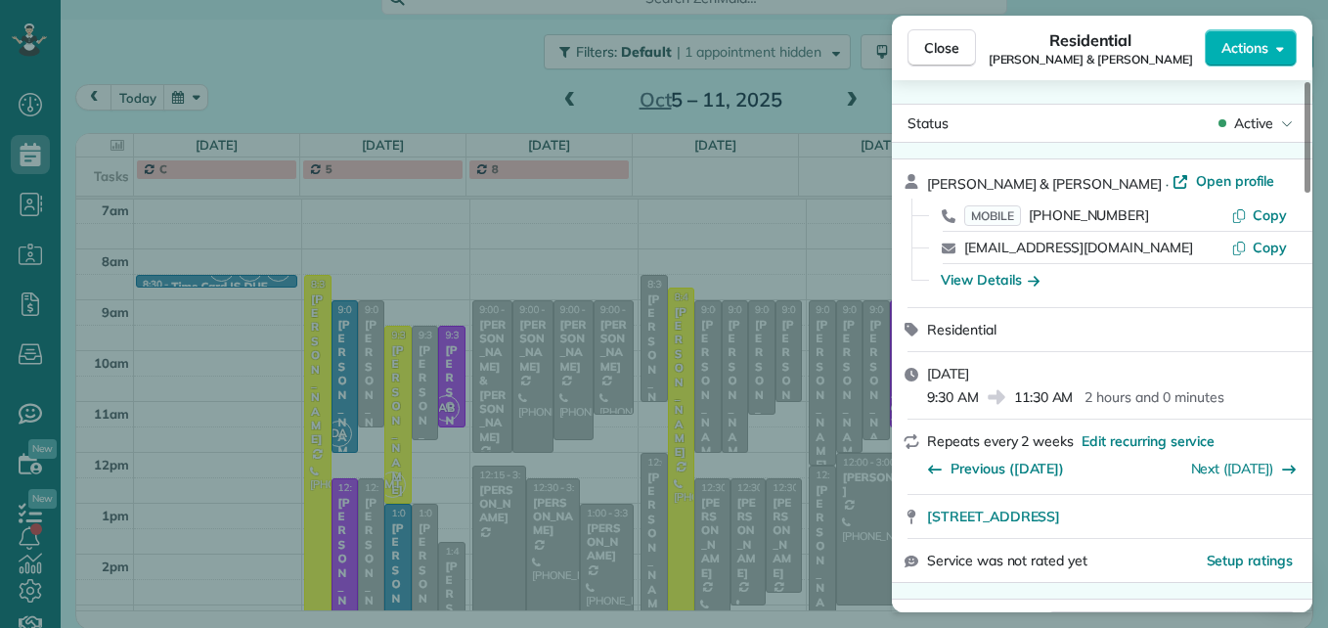
drag, startPoint x: 1147, startPoint y: 219, endPoint x: 1034, endPoint y: 217, distance: 113.5
click at [1034, 217] on div "MOBILE [PHONE_NUMBER]" at bounding box center [1097, 215] width 267 height 20
drag, startPoint x: 1034, startPoint y: 217, endPoint x: 1063, endPoint y: 216, distance: 29.4
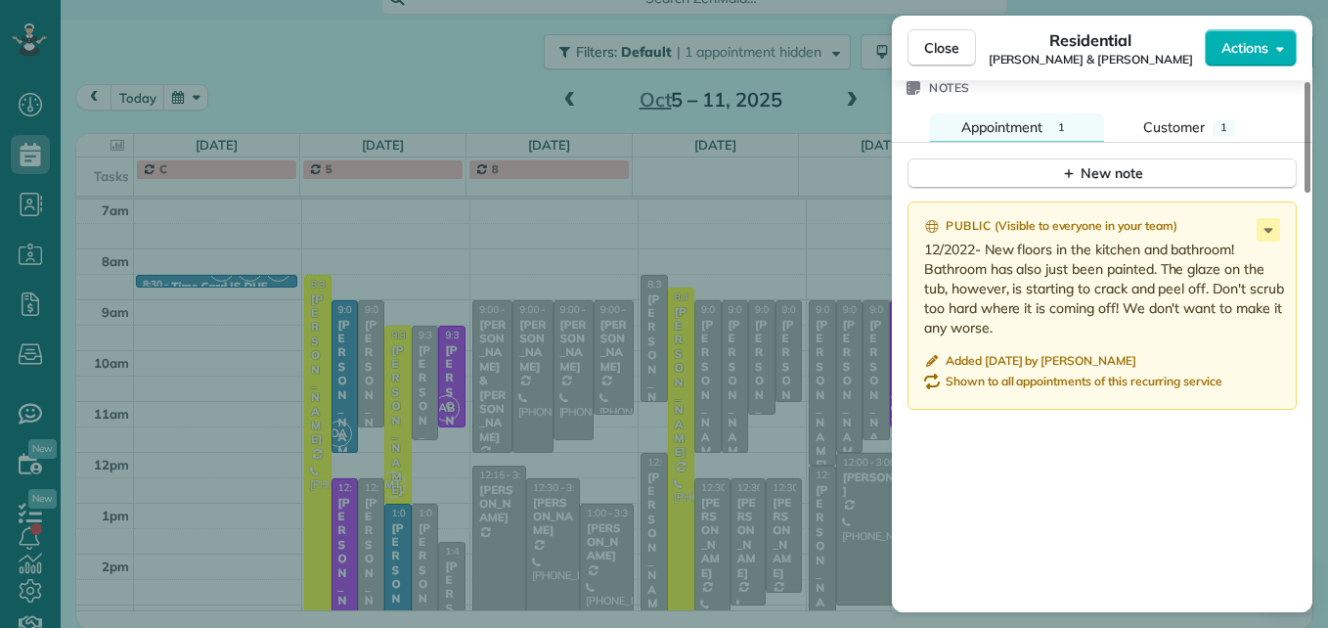
scroll to position [1669, 0]
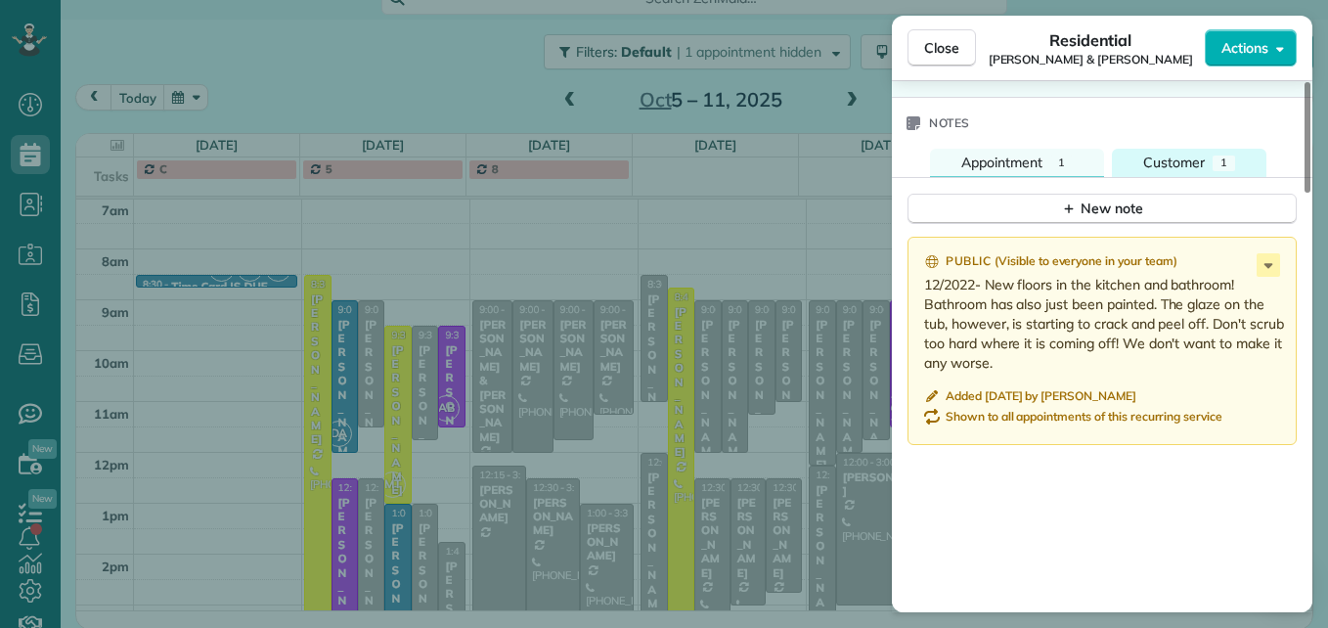
click at [1198, 155] on span "Customer" at bounding box center [1174, 163] width 62 height 18
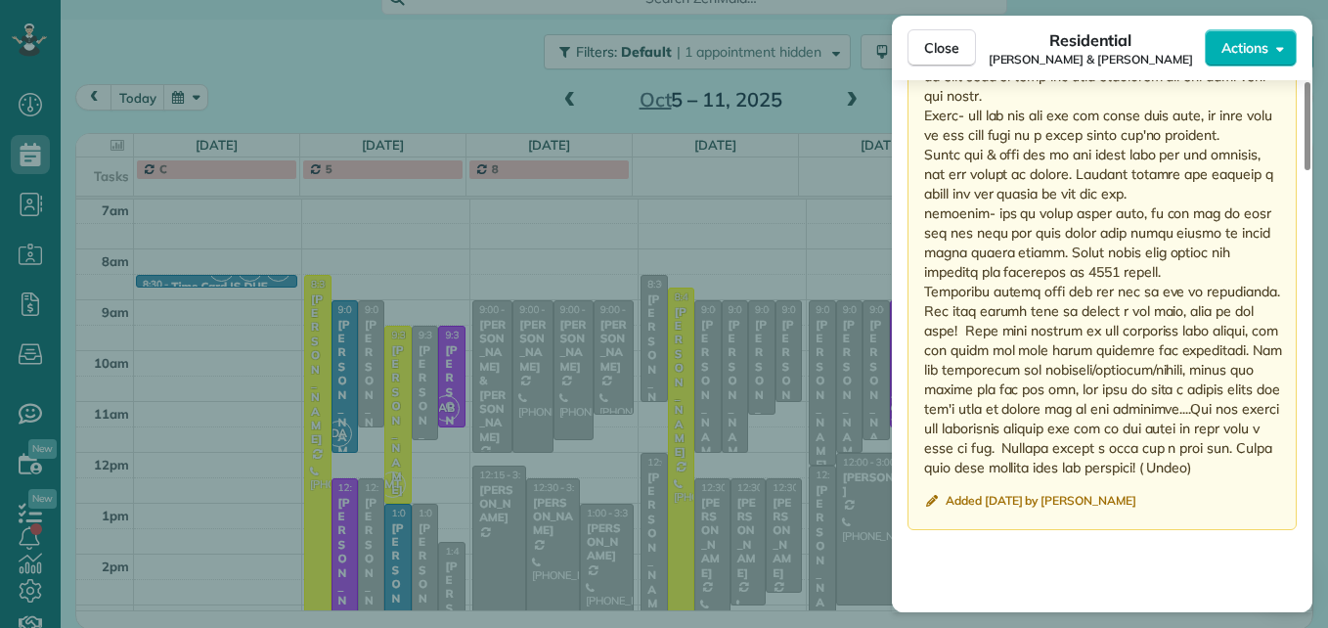
scroll to position [2301, 0]
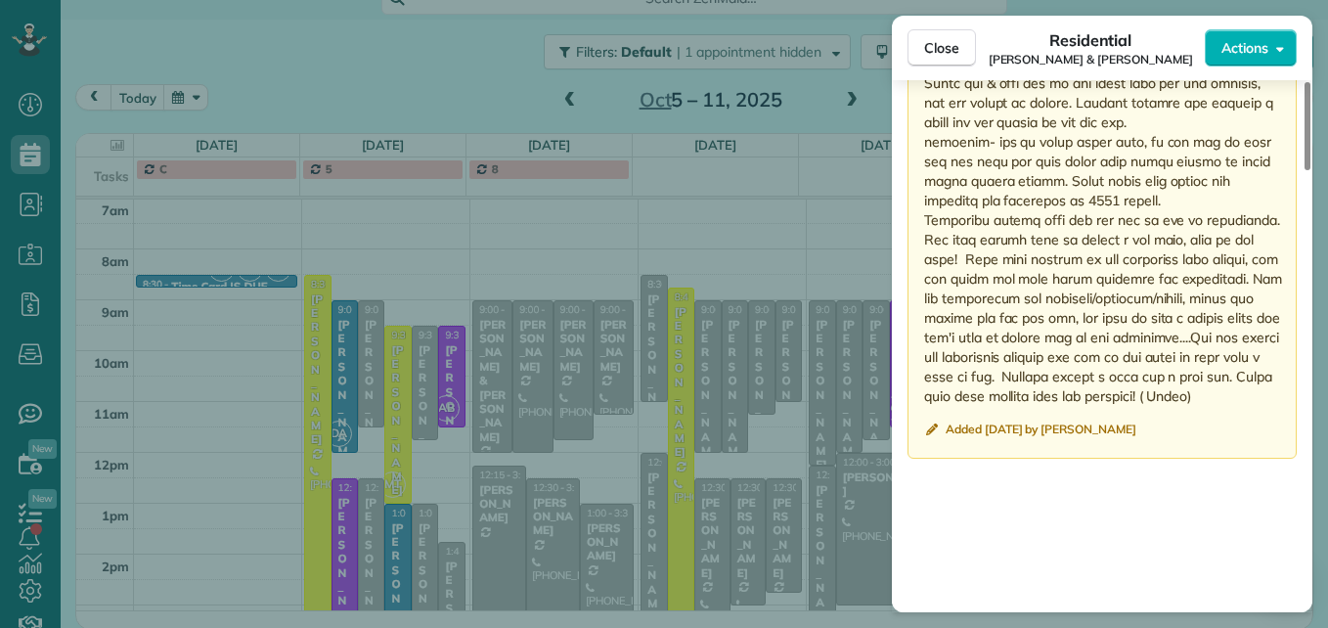
drag, startPoint x: 927, startPoint y: 190, endPoint x: 1188, endPoint y: 409, distance: 340.8
click at [1188, 406] on p at bounding box center [1104, 24] width 360 height 763
drag, startPoint x: 1188, startPoint y: 409, endPoint x: 1102, endPoint y: 364, distance: 97.1
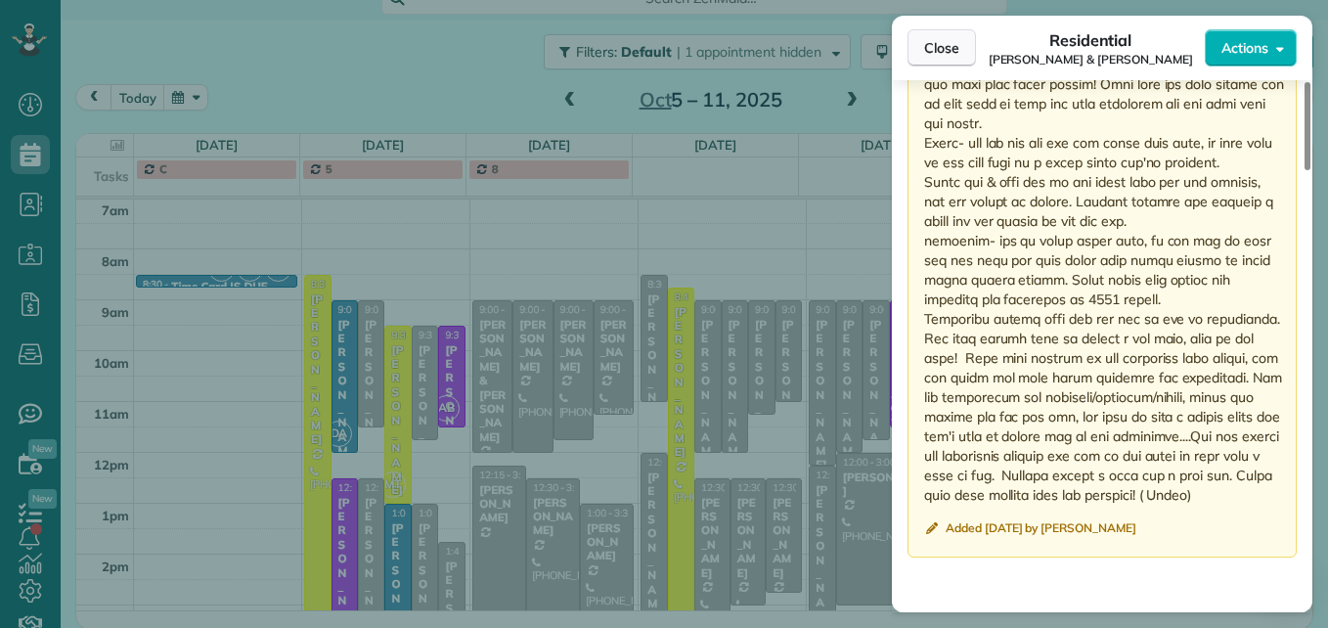
click at [946, 57] on span "Close" at bounding box center [941, 48] width 35 height 20
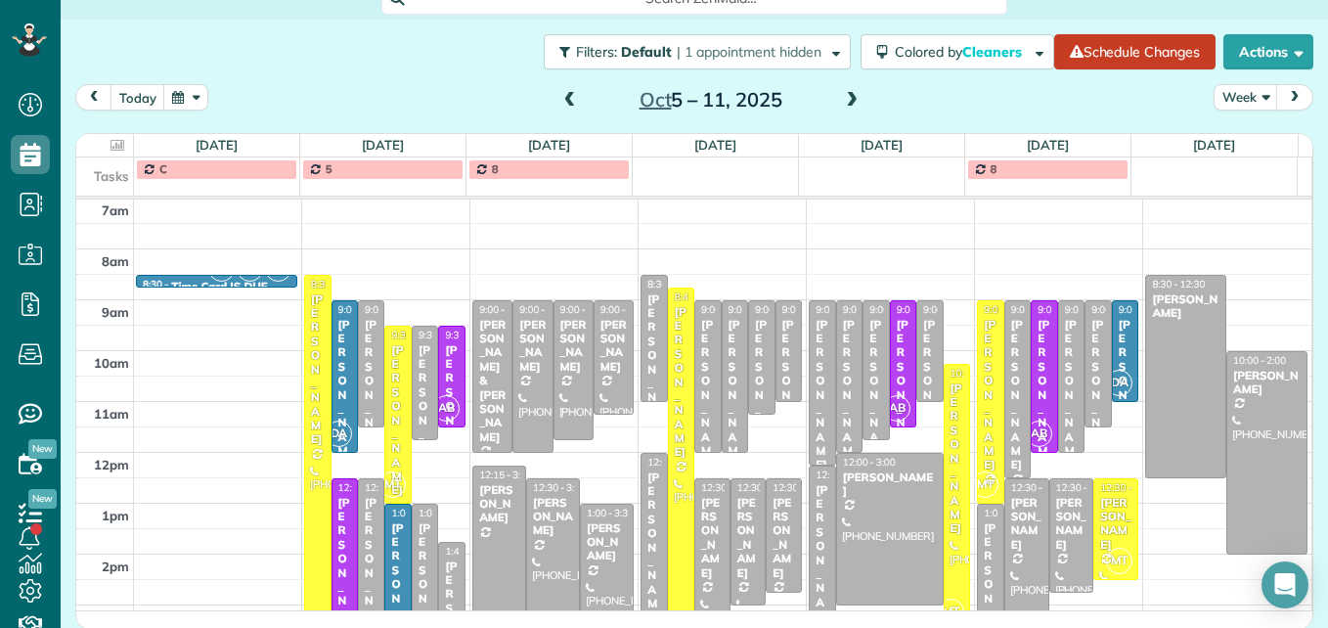
click at [337, 564] on div "[PERSON_NAME]" at bounding box center [344, 573] width 15 height 155
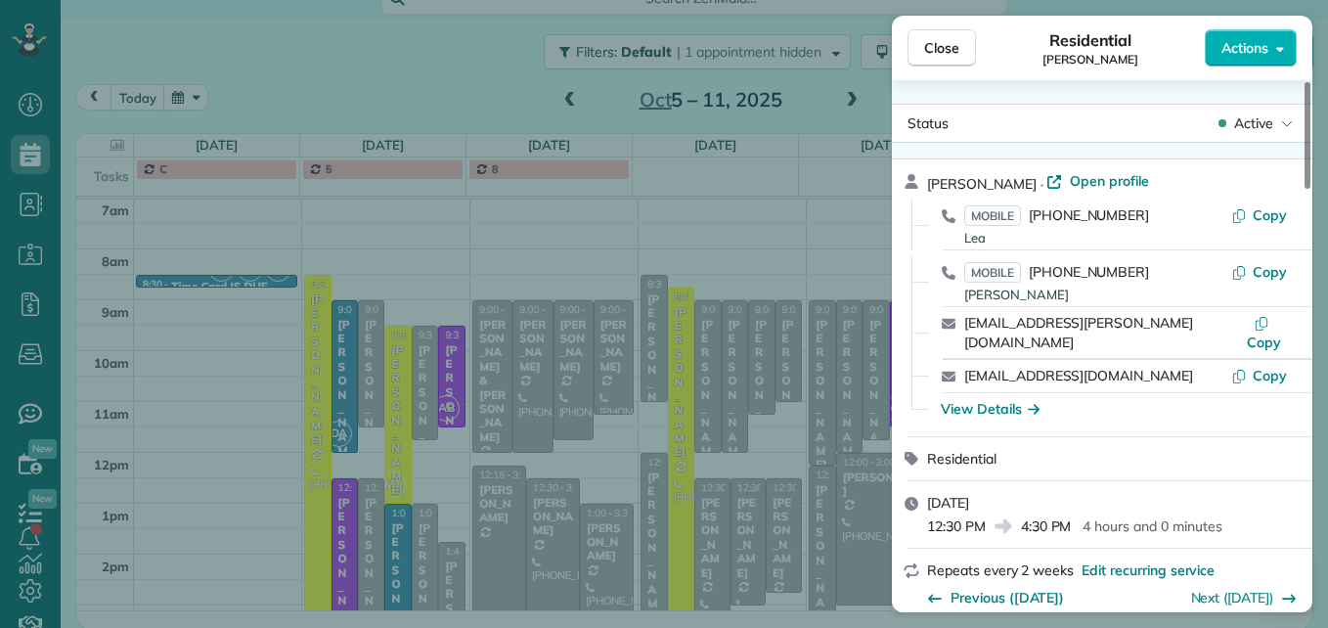
drag, startPoint x: 1137, startPoint y: 215, endPoint x: 1029, endPoint y: 223, distance: 108.8
click at [1029, 223] on div "MOBILE [PHONE_NUMBER] Lea" at bounding box center [1097, 224] width 267 height 38
drag, startPoint x: 1029, startPoint y: 223, endPoint x: 1096, endPoint y: 223, distance: 67.5
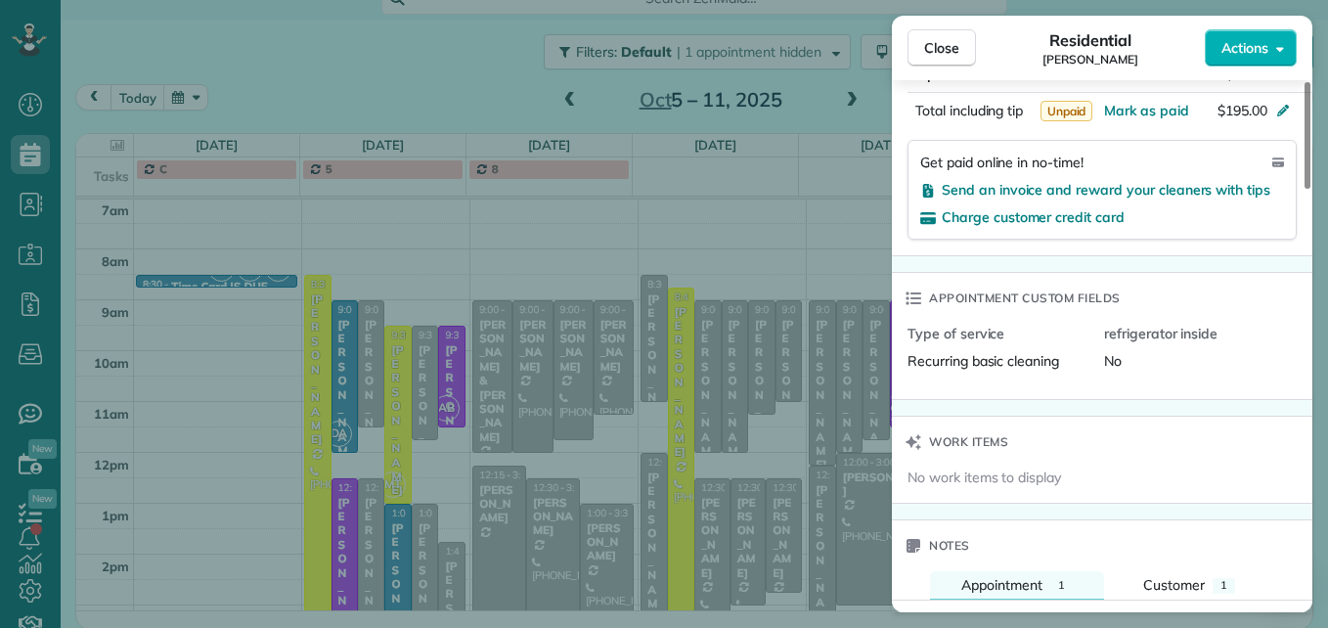
scroll to position [1672, 0]
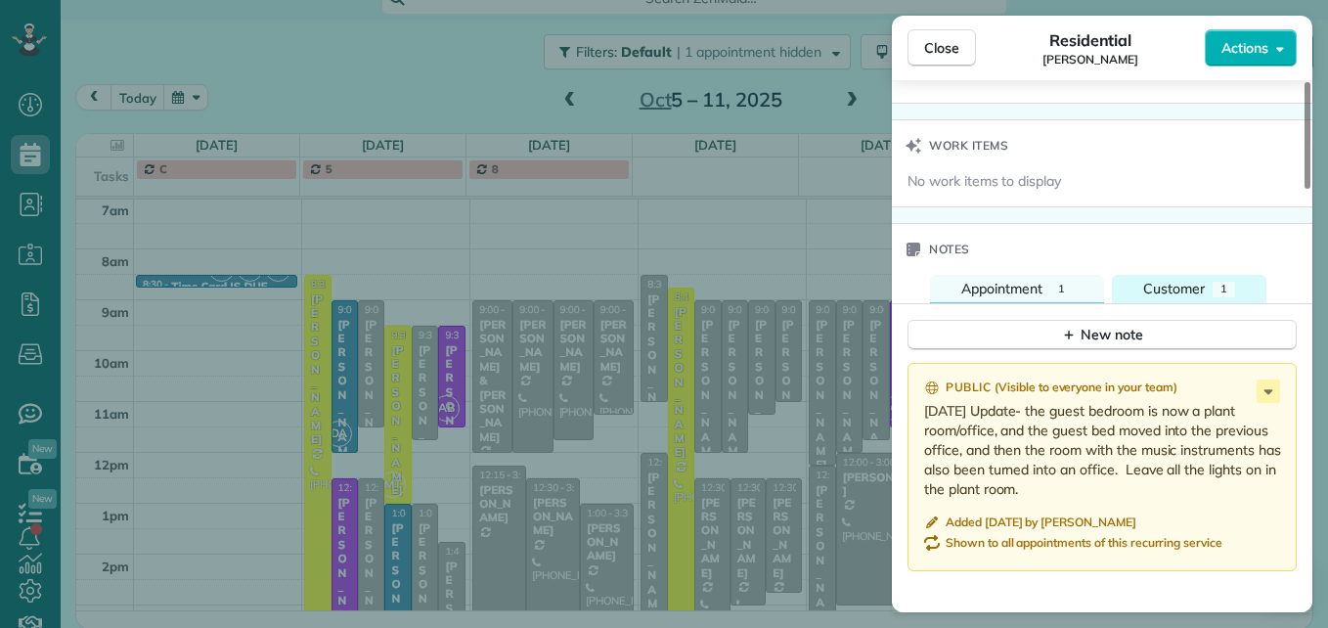
click at [1152, 280] on span "Customer" at bounding box center [1174, 289] width 62 height 18
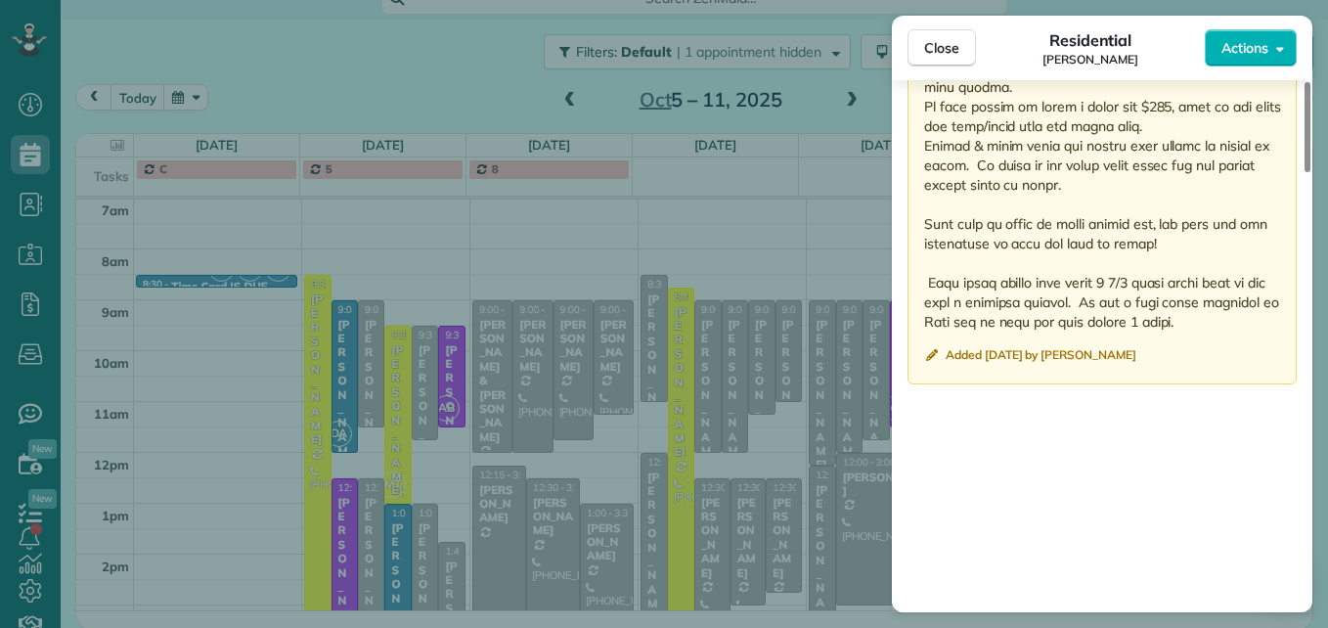
scroll to position [2334, 0]
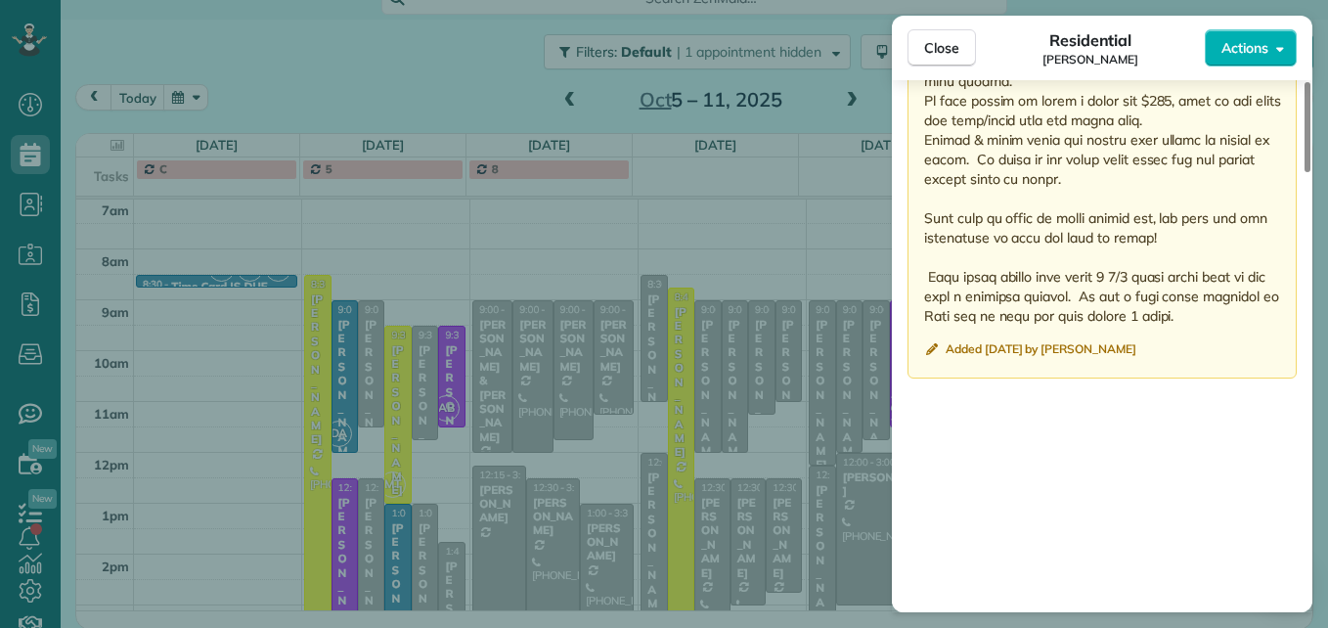
drag, startPoint x: 923, startPoint y: 291, endPoint x: 1214, endPoint y: 299, distance: 290.5
click at [1214, 299] on div "Public ( Visible to everyone in your team ) Added [DATE] by [PERSON_NAME]" at bounding box center [1102, 40] width 389 height 678
drag, startPoint x: 1214, startPoint y: 299, endPoint x: 1072, endPoint y: 237, distance: 155.0
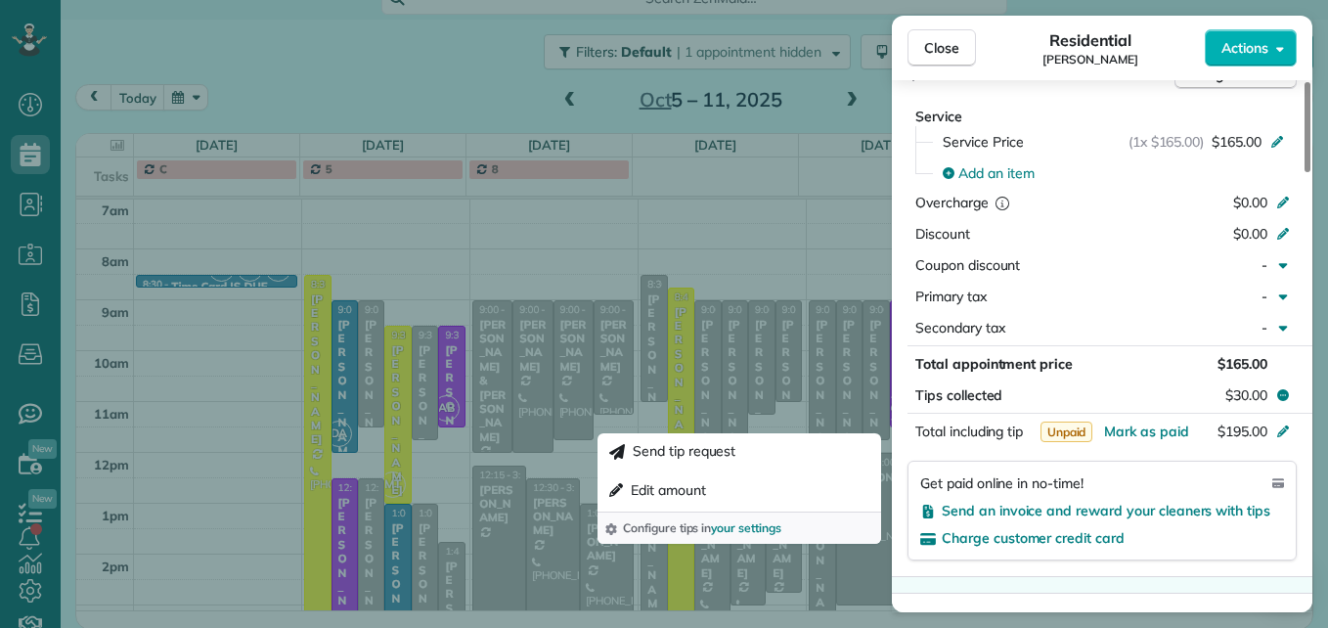
scroll to position [860, 0]
